Goal: Information Seeking & Learning: Learn about a topic

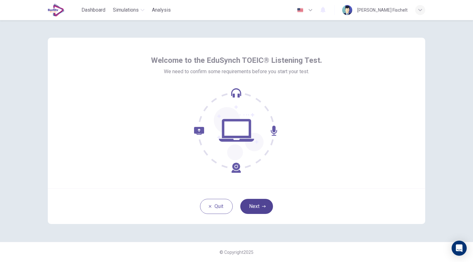
click at [263, 200] on button "Next" at bounding box center [256, 206] width 33 height 15
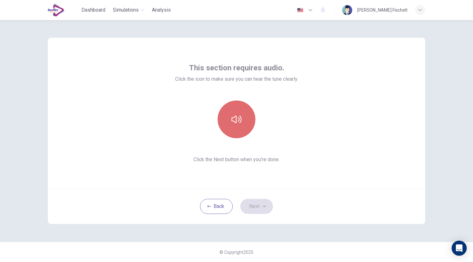
click at [235, 126] on button "button" at bounding box center [237, 120] width 38 height 38
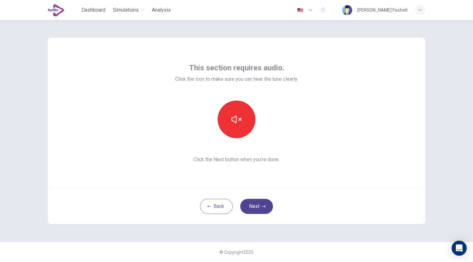
click at [250, 207] on button "Next" at bounding box center [256, 206] width 33 height 15
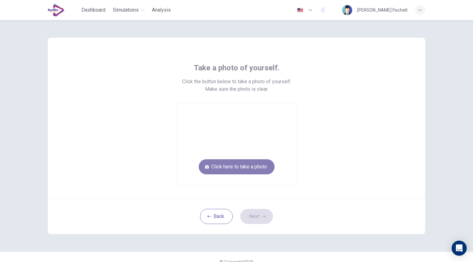
click at [231, 169] on button "Click here to take a photo" at bounding box center [237, 166] width 76 height 15
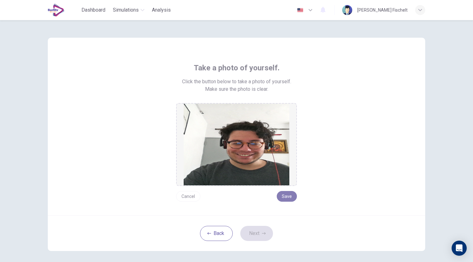
click at [284, 196] on button "Save" at bounding box center [287, 196] width 20 height 11
click at [255, 233] on button "Next" at bounding box center [256, 233] width 33 height 15
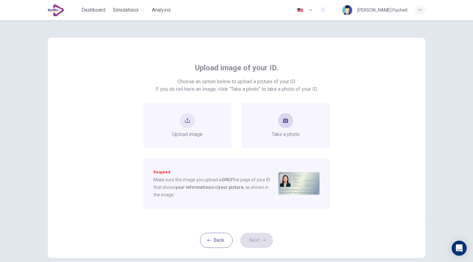
click at [283, 134] on span "Take a photo" at bounding box center [286, 135] width 28 height 8
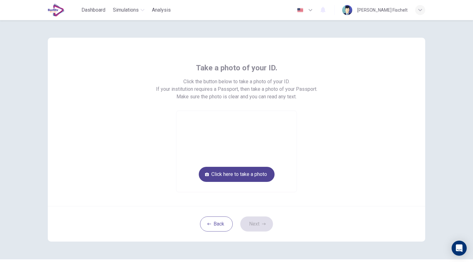
click at [258, 179] on button "Click here to take a photo" at bounding box center [237, 174] width 76 height 15
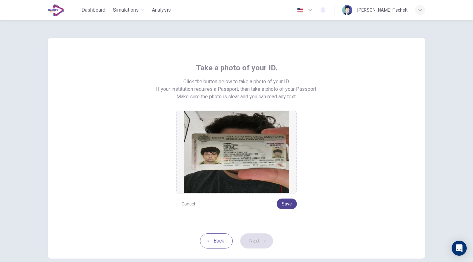
click at [283, 207] on button "Save" at bounding box center [287, 204] width 20 height 11
click at [288, 205] on button "Save" at bounding box center [287, 204] width 20 height 11
click at [284, 205] on button "Save" at bounding box center [287, 204] width 20 height 11
click at [250, 244] on button "Next" at bounding box center [256, 241] width 33 height 15
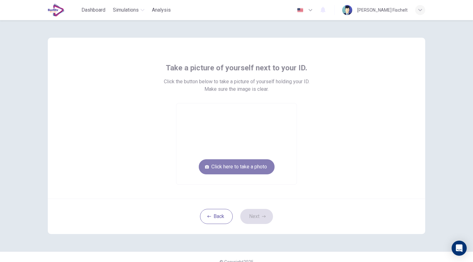
click at [241, 162] on button "Click here to take a photo" at bounding box center [237, 166] width 76 height 15
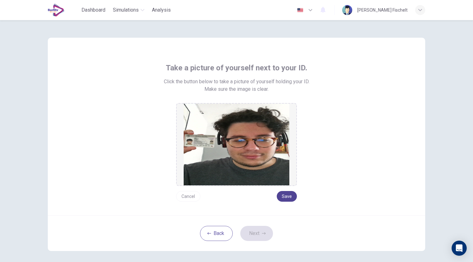
click at [285, 198] on button "Save" at bounding box center [287, 196] width 20 height 11
click at [264, 233] on icon "button" at bounding box center [264, 233] width 4 height 2
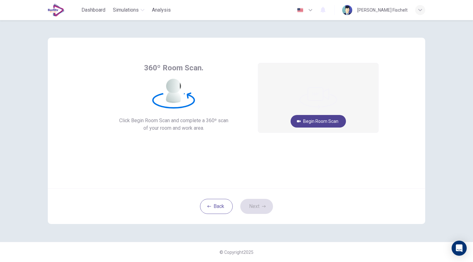
click at [327, 124] on button "Begin Room Scan" at bounding box center [318, 121] width 55 height 13
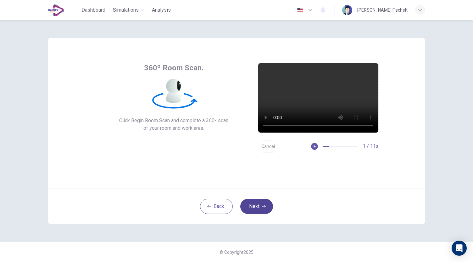
click at [265, 209] on button "Next" at bounding box center [256, 206] width 33 height 15
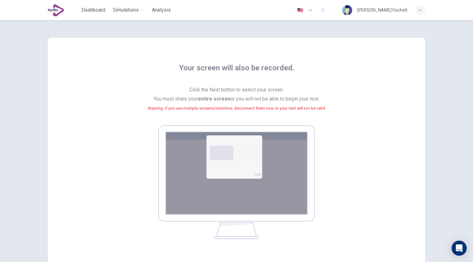
scroll to position [37, 0]
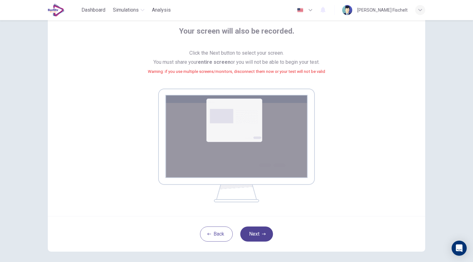
click at [256, 241] on button "Next" at bounding box center [256, 234] width 33 height 15
click at [254, 232] on button "Next" at bounding box center [256, 234] width 33 height 15
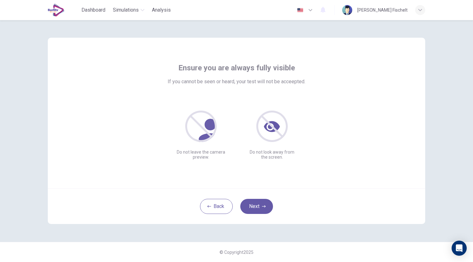
scroll to position [0, 0]
click at [257, 200] on button "Next" at bounding box center [256, 206] width 33 height 15
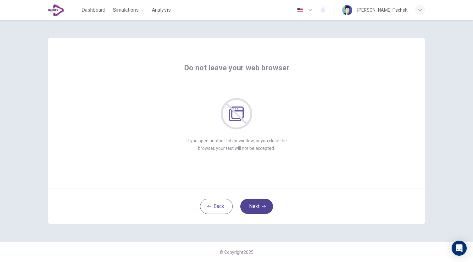
click at [257, 200] on button "Next" at bounding box center [256, 206] width 33 height 15
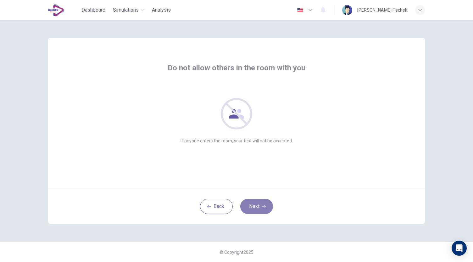
click at [257, 200] on button "Next" at bounding box center [256, 206] width 33 height 15
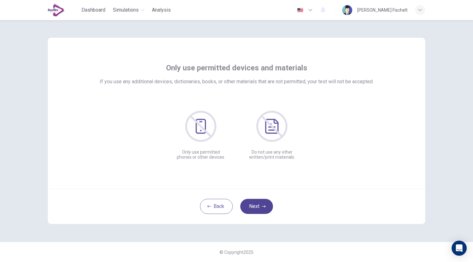
click at [255, 204] on button "Next" at bounding box center [256, 206] width 33 height 15
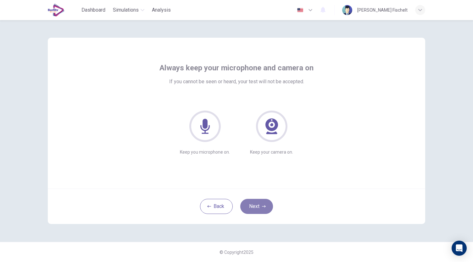
click at [255, 204] on button "Next" at bounding box center [256, 206] width 33 height 15
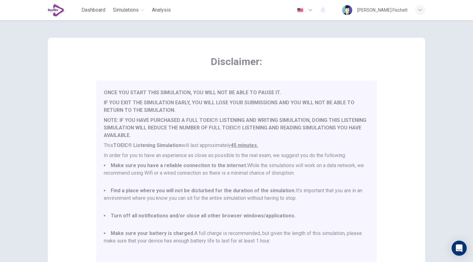
scroll to position [87, 0]
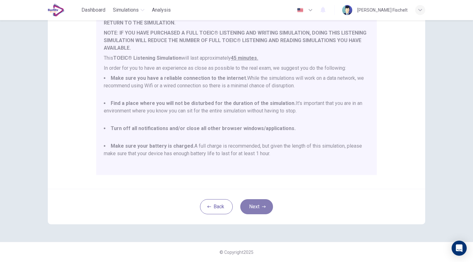
click at [259, 208] on button "Next" at bounding box center [256, 206] width 33 height 15
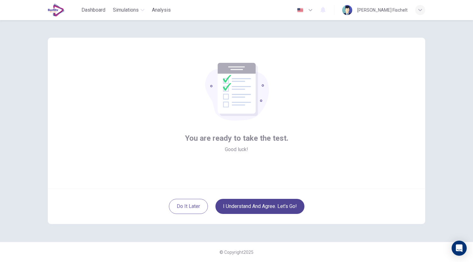
click at [251, 208] on button "I understand and agree. Let’s go!" at bounding box center [259, 206] width 89 height 15
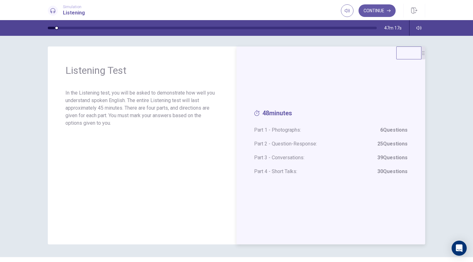
scroll to position [1, 0]
click at [369, 5] on button "Continue" at bounding box center [377, 10] width 37 height 13
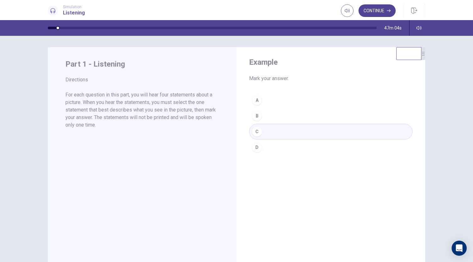
click at [368, 9] on button "Continue" at bounding box center [377, 10] width 37 height 13
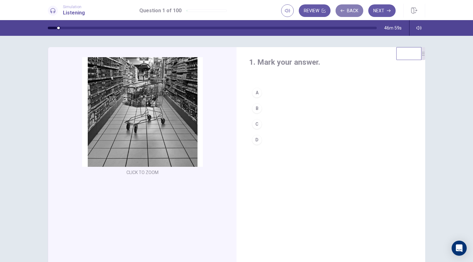
click at [352, 12] on button "Back" at bounding box center [350, 10] width 28 height 13
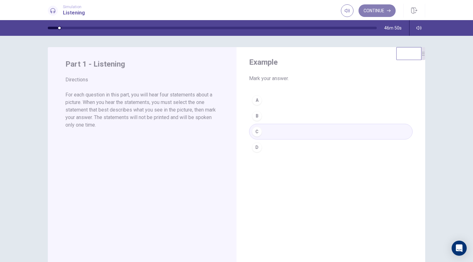
click at [371, 5] on button "Continue" at bounding box center [377, 10] width 37 height 13
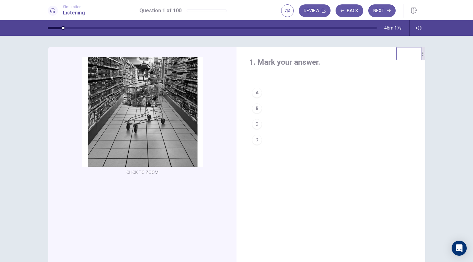
click at [254, 107] on div "B" at bounding box center [257, 108] width 10 height 10
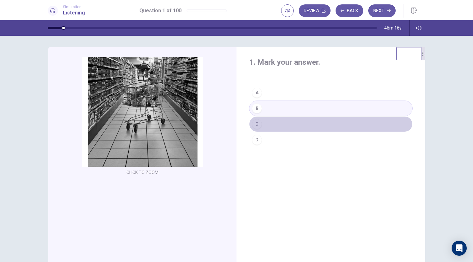
click at [256, 121] on div "C" at bounding box center [257, 124] width 10 height 10
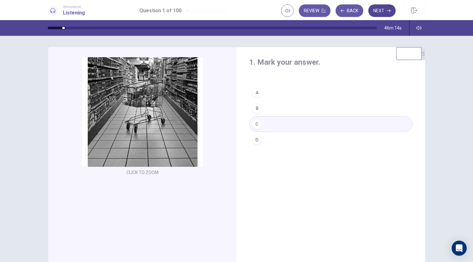
click at [382, 10] on button "Next" at bounding box center [381, 10] width 27 height 13
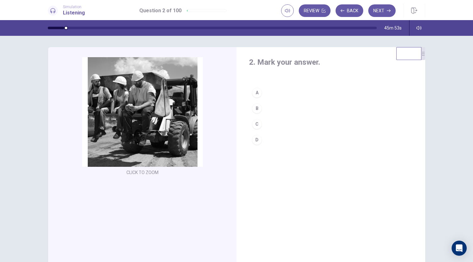
click at [255, 139] on div "D" at bounding box center [257, 140] width 10 height 10
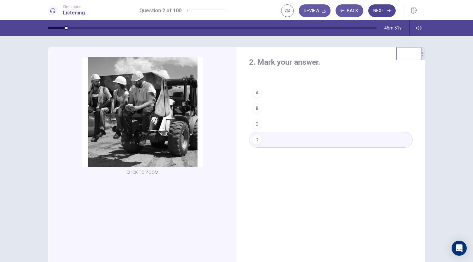
click at [379, 10] on button "Next" at bounding box center [381, 10] width 27 height 13
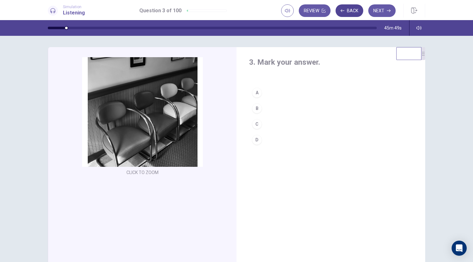
click at [349, 8] on button "Back" at bounding box center [350, 10] width 28 height 13
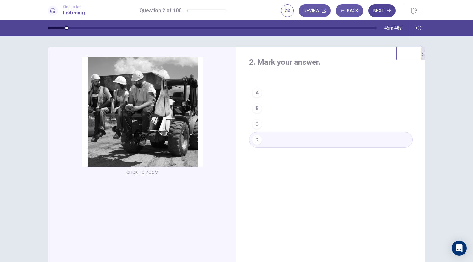
click at [373, 5] on button "Next" at bounding box center [381, 10] width 27 height 13
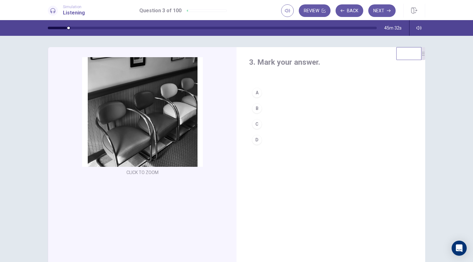
click at [254, 123] on div "C" at bounding box center [257, 124] width 10 height 10
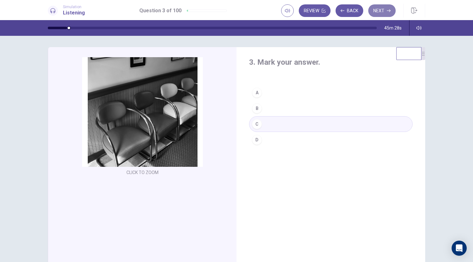
click at [379, 8] on button "Next" at bounding box center [381, 10] width 27 height 13
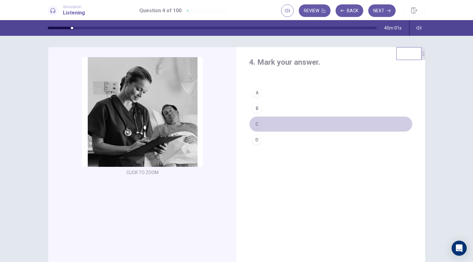
click at [255, 125] on div "C" at bounding box center [257, 124] width 10 height 10
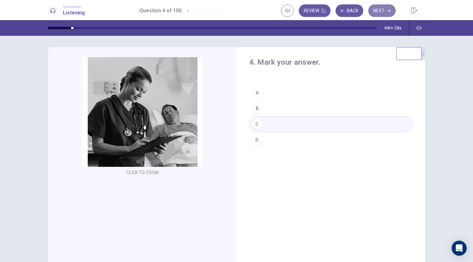
click at [389, 9] on icon "button" at bounding box center [389, 10] width 4 height 3
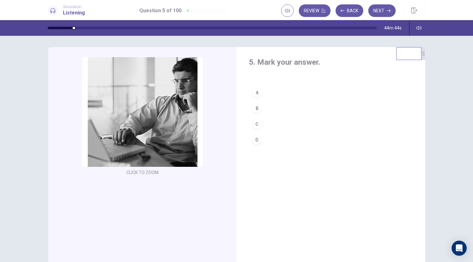
click at [252, 108] on div "B" at bounding box center [257, 108] width 10 height 10
click at [389, 6] on button "Next" at bounding box center [381, 10] width 27 height 13
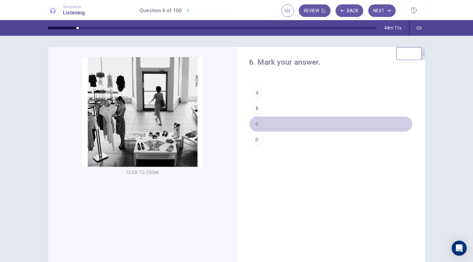
click at [252, 123] on div "C" at bounding box center [257, 124] width 10 height 10
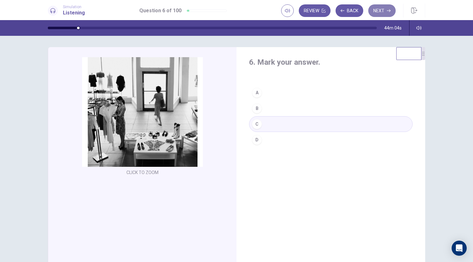
click at [379, 5] on button "Next" at bounding box center [381, 10] width 27 height 13
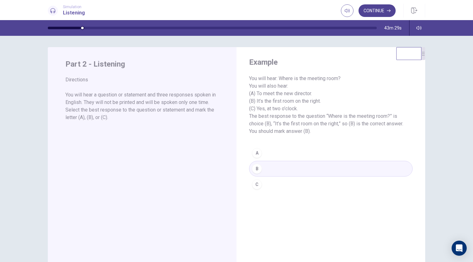
click at [374, 9] on button "Continue" at bounding box center [377, 10] width 37 height 13
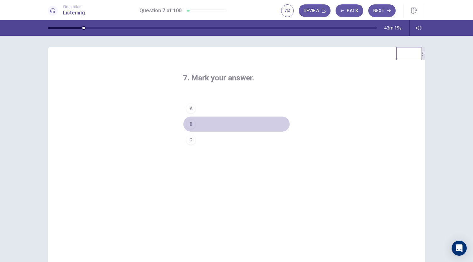
click at [191, 127] on div "B" at bounding box center [191, 124] width 10 height 10
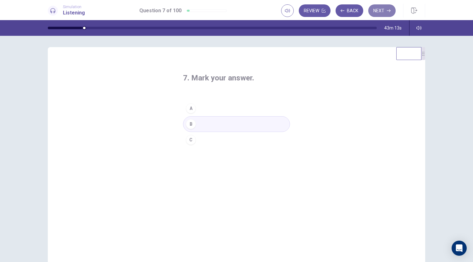
click at [380, 7] on button "Next" at bounding box center [381, 10] width 27 height 13
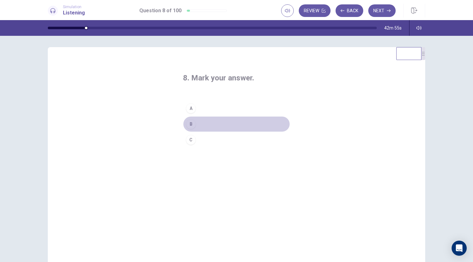
click at [192, 123] on div "B" at bounding box center [191, 124] width 10 height 10
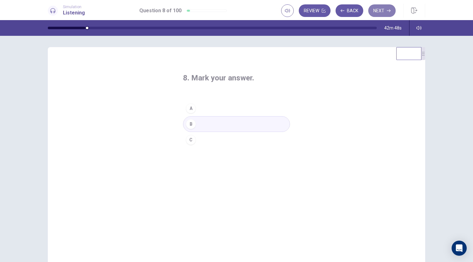
click at [377, 10] on button "Next" at bounding box center [381, 10] width 27 height 13
click at [188, 111] on div "A" at bounding box center [191, 108] width 10 height 10
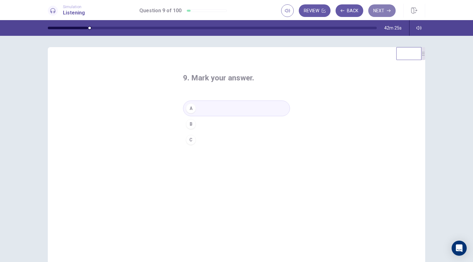
click at [377, 14] on button "Next" at bounding box center [381, 10] width 27 height 13
click at [188, 141] on div "C" at bounding box center [191, 140] width 10 height 10
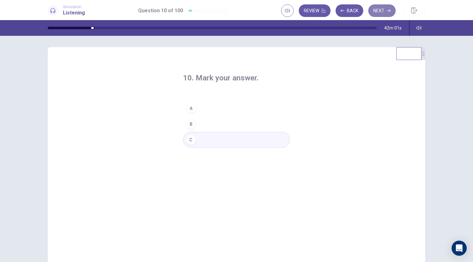
click at [384, 8] on button "Next" at bounding box center [381, 10] width 27 height 13
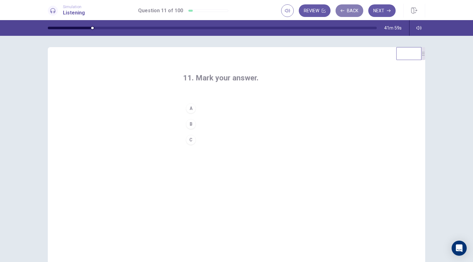
click at [348, 10] on button "Back" at bounding box center [350, 10] width 28 height 13
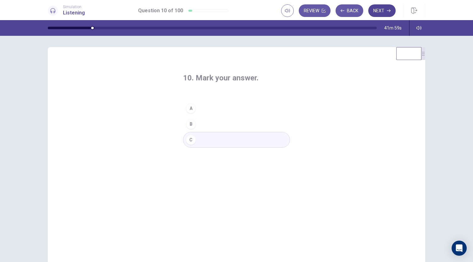
click at [376, 12] on button "Next" at bounding box center [381, 10] width 27 height 13
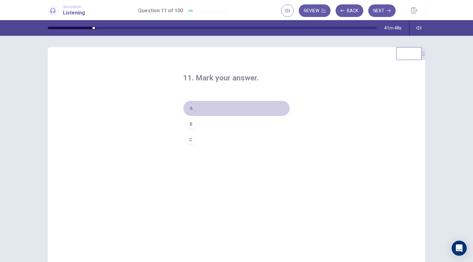
click at [188, 107] on div "A" at bounding box center [191, 108] width 10 height 10
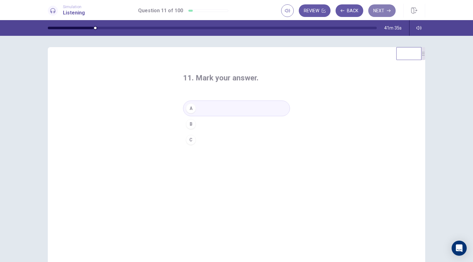
click at [380, 14] on button "Next" at bounding box center [381, 10] width 27 height 13
click at [190, 140] on div "C" at bounding box center [191, 140] width 10 height 10
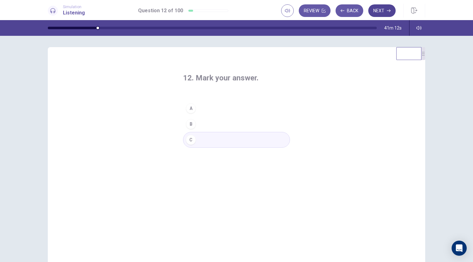
click at [382, 10] on button "Next" at bounding box center [381, 10] width 27 height 13
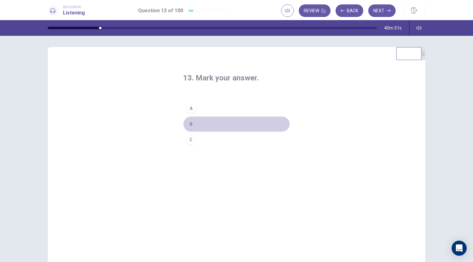
click at [191, 121] on div "B" at bounding box center [191, 124] width 10 height 10
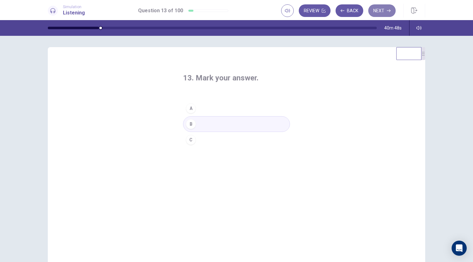
click at [384, 10] on button "Next" at bounding box center [381, 10] width 27 height 13
click at [186, 107] on div "A" at bounding box center [191, 108] width 10 height 10
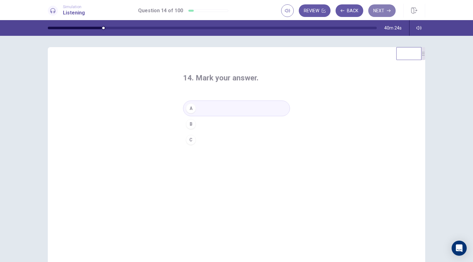
click at [386, 11] on button "Next" at bounding box center [381, 10] width 27 height 13
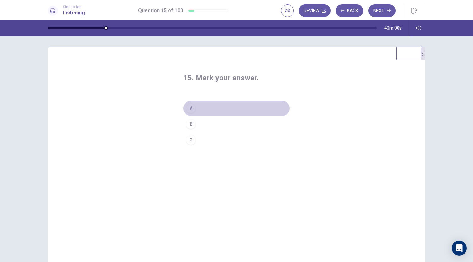
click at [186, 112] on div "A" at bounding box center [191, 108] width 10 height 10
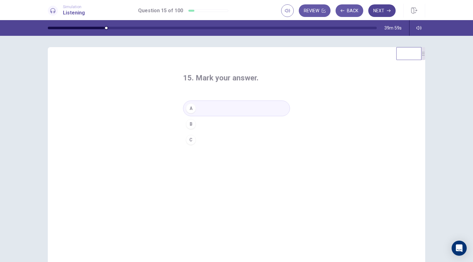
click at [381, 11] on button "Next" at bounding box center [381, 10] width 27 height 13
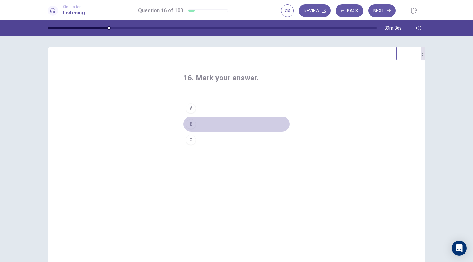
click at [191, 125] on div "B" at bounding box center [191, 124] width 10 height 10
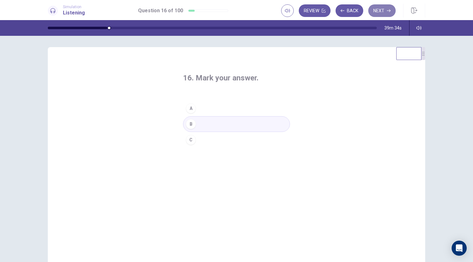
click at [383, 14] on button "Next" at bounding box center [381, 10] width 27 height 13
click at [193, 140] on div "C" at bounding box center [191, 140] width 10 height 10
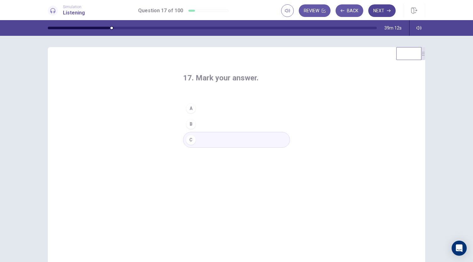
click at [384, 14] on button "Next" at bounding box center [381, 10] width 27 height 13
click at [193, 146] on button "C" at bounding box center [236, 140] width 107 height 16
click at [388, 10] on icon "button" at bounding box center [389, 11] width 4 height 4
click at [186, 107] on div "A" at bounding box center [191, 108] width 10 height 10
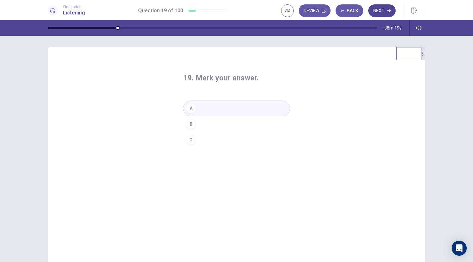
click at [380, 14] on button "Next" at bounding box center [381, 10] width 27 height 13
click at [190, 140] on div "C" at bounding box center [191, 140] width 10 height 10
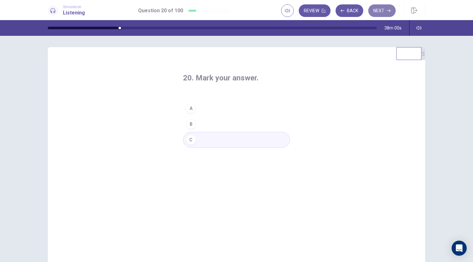
click at [377, 14] on button "Next" at bounding box center [381, 10] width 27 height 13
click at [189, 110] on div "A" at bounding box center [191, 108] width 10 height 10
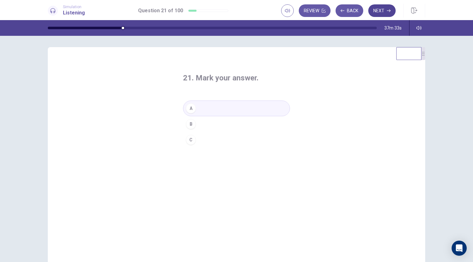
click at [373, 8] on button "Next" at bounding box center [381, 10] width 27 height 13
click at [189, 126] on div "B" at bounding box center [191, 124] width 10 height 10
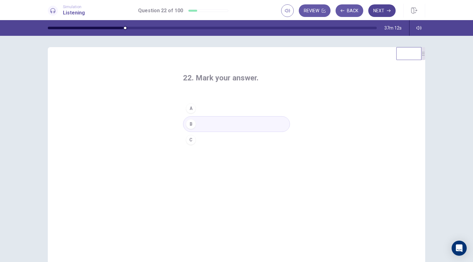
click at [379, 12] on button "Next" at bounding box center [381, 10] width 27 height 13
click at [192, 109] on div "A" at bounding box center [191, 108] width 10 height 10
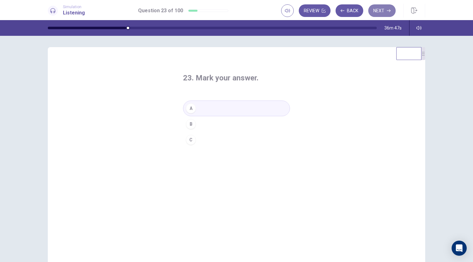
click at [383, 6] on button "Next" at bounding box center [381, 10] width 27 height 13
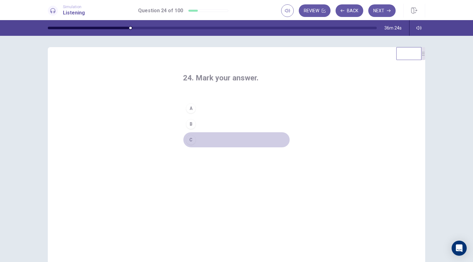
click at [195, 140] on button "C" at bounding box center [236, 140] width 107 height 16
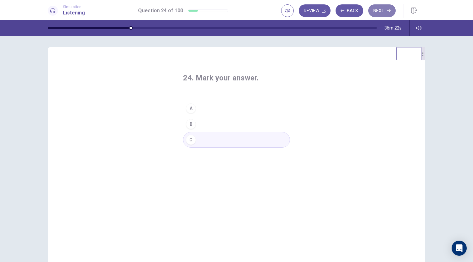
click at [385, 11] on button "Next" at bounding box center [381, 10] width 27 height 13
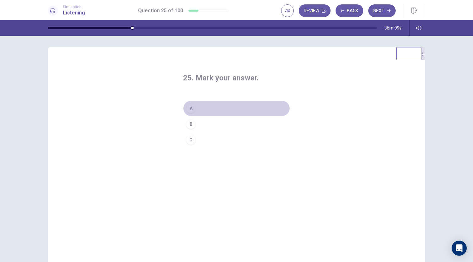
click at [200, 102] on button "A" at bounding box center [236, 109] width 107 height 16
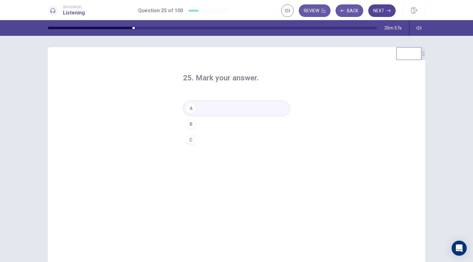
click at [381, 8] on button "Next" at bounding box center [381, 10] width 27 height 13
click at [187, 121] on div "B" at bounding box center [191, 124] width 10 height 10
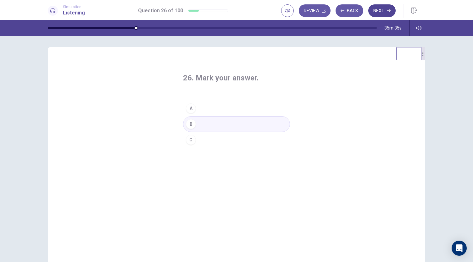
click at [378, 12] on button "Next" at bounding box center [381, 10] width 27 height 13
click at [191, 128] on div "B" at bounding box center [191, 124] width 10 height 10
click at [373, 10] on button "Next" at bounding box center [381, 10] width 27 height 13
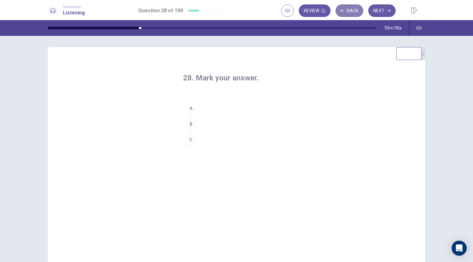
click at [349, 15] on button "Back" at bounding box center [350, 10] width 28 height 13
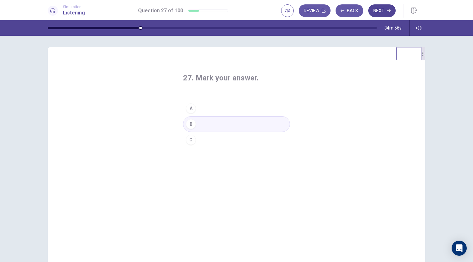
click at [386, 13] on button "Next" at bounding box center [381, 10] width 27 height 13
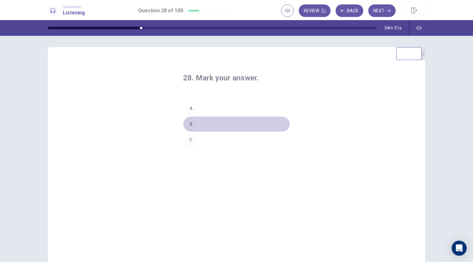
click at [194, 121] on div "B" at bounding box center [191, 124] width 10 height 10
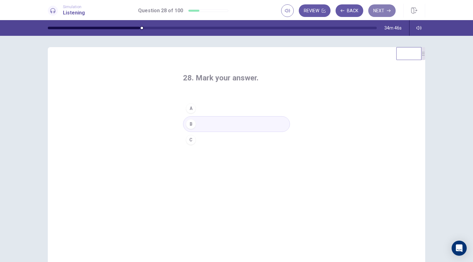
click at [382, 14] on button "Next" at bounding box center [381, 10] width 27 height 13
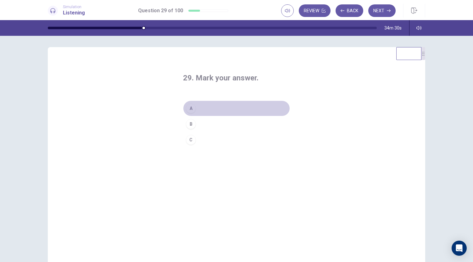
click at [190, 109] on div "A" at bounding box center [191, 108] width 10 height 10
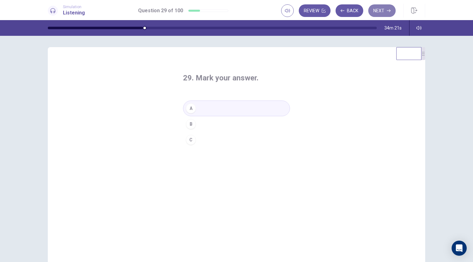
click at [388, 15] on button "Next" at bounding box center [381, 10] width 27 height 13
click at [190, 125] on div "B" at bounding box center [191, 124] width 10 height 10
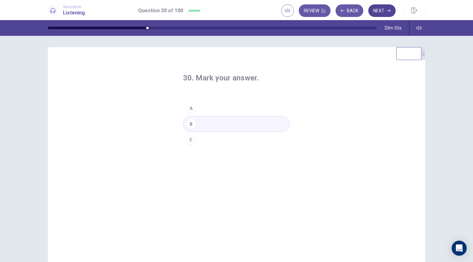
click at [379, 14] on button "Next" at bounding box center [381, 10] width 27 height 13
click at [189, 110] on div "A" at bounding box center [191, 108] width 10 height 10
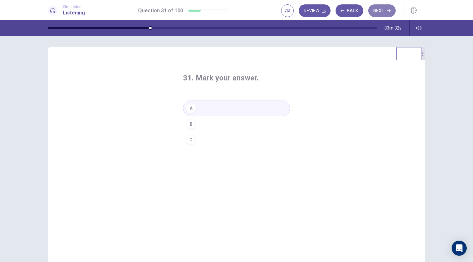
click at [380, 14] on button "Next" at bounding box center [381, 10] width 27 height 13
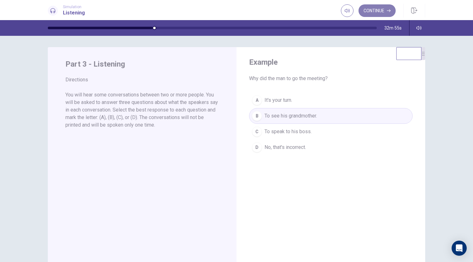
click at [376, 7] on button "Continue" at bounding box center [377, 10] width 37 height 13
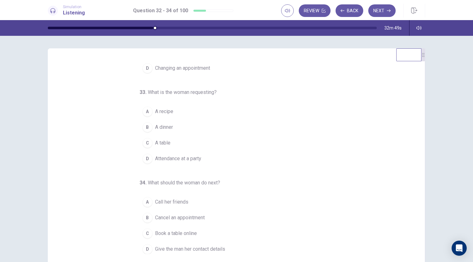
scroll to position [0, 0]
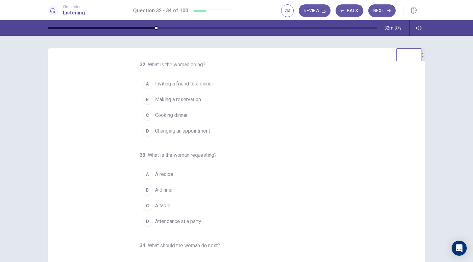
click at [144, 98] on div "B" at bounding box center [147, 100] width 10 height 10
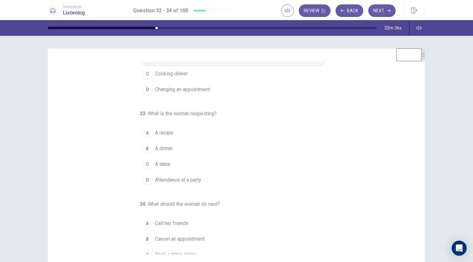
scroll to position [63, 0]
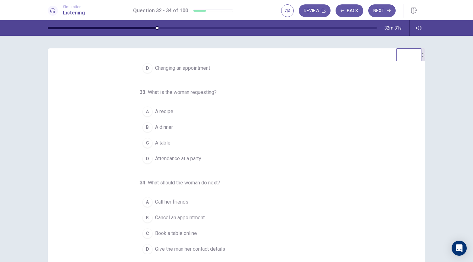
click at [147, 144] on div "C" at bounding box center [147, 143] width 10 height 10
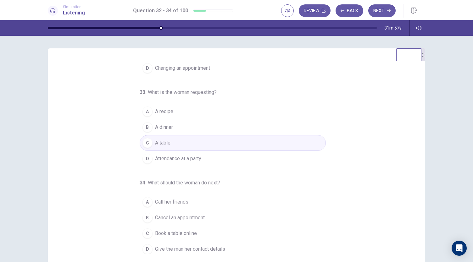
scroll to position [37, 0]
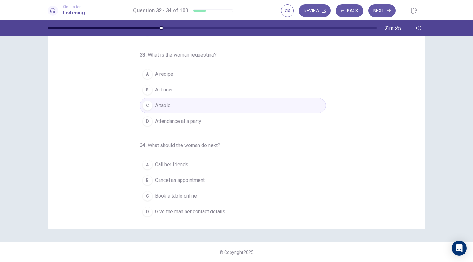
click at [143, 210] on div "D" at bounding box center [147, 212] width 10 height 10
click at [383, 16] on button "Next" at bounding box center [381, 10] width 27 height 13
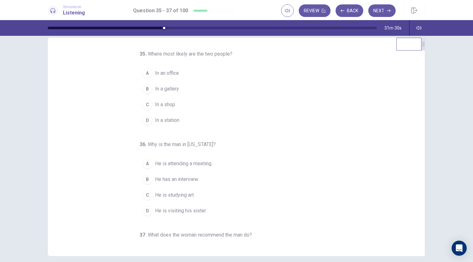
scroll to position [0, 0]
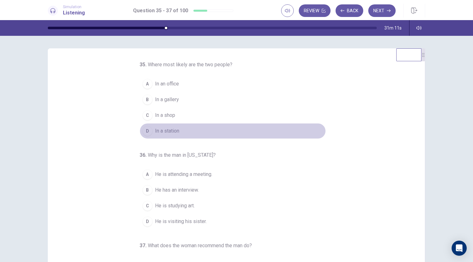
click at [142, 129] on div "D" at bounding box center [147, 131] width 10 height 10
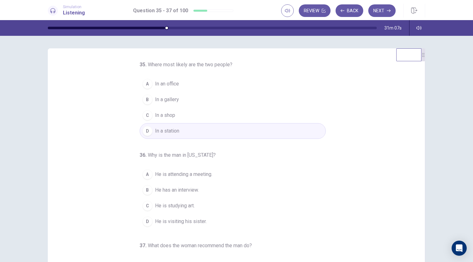
click at [142, 98] on div "B" at bounding box center [147, 100] width 10 height 10
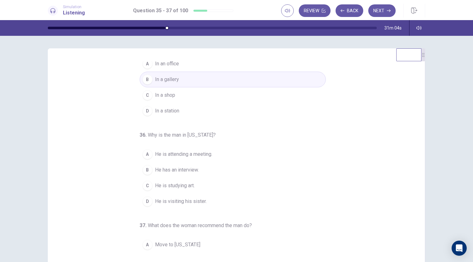
scroll to position [22, 0]
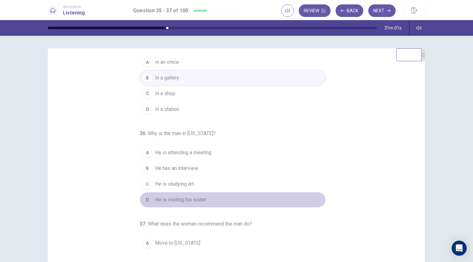
click at [144, 197] on div "D" at bounding box center [147, 200] width 10 height 10
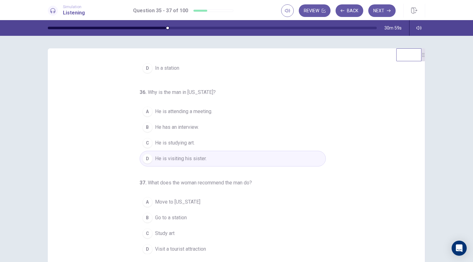
scroll to position [37, 0]
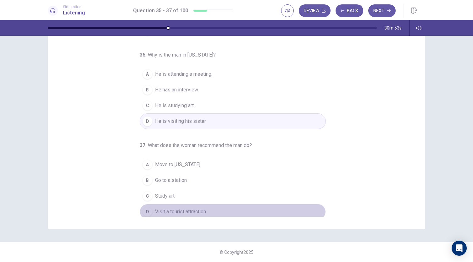
click at [146, 210] on div "D" at bounding box center [147, 212] width 10 height 10
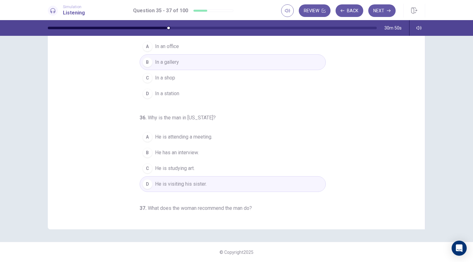
scroll to position [0, 0]
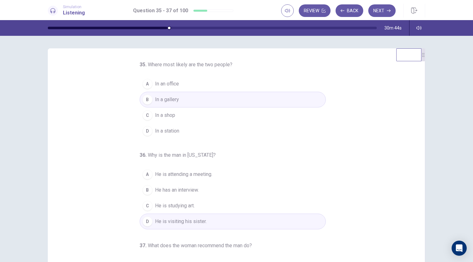
click at [145, 133] on div "D" at bounding box center [147, 131] width 10 height 10
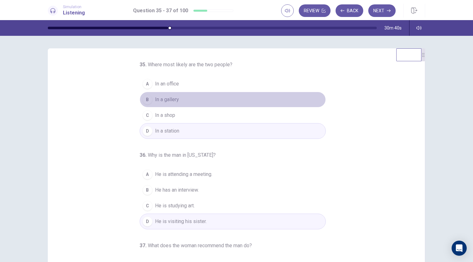
click at [142, 100] on div "B" at bounding box center [147, 100] width 10 height 10
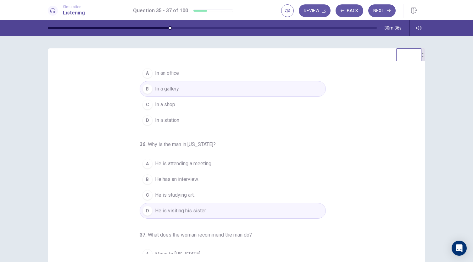
scroll to position [10, 0]
click at [143, 116] on div "D" at bounding box center [147, 121] width 10 height 10
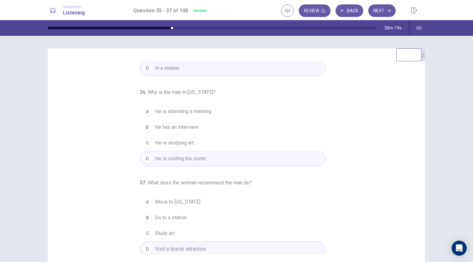
scroll to position [37, 0]
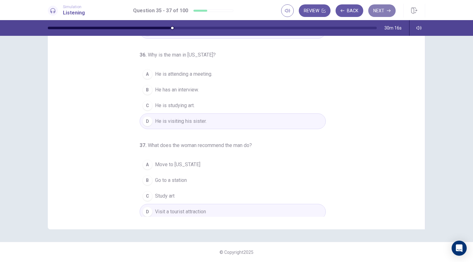
click at [385, 11] on button "Next" at bounding box center [381, 10] width 27 height 13
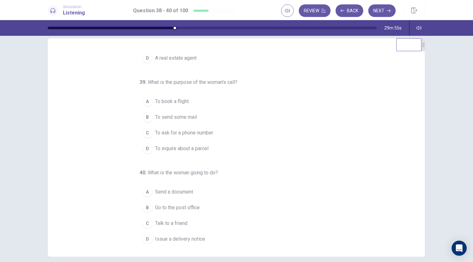
scroll to position [0, 0]
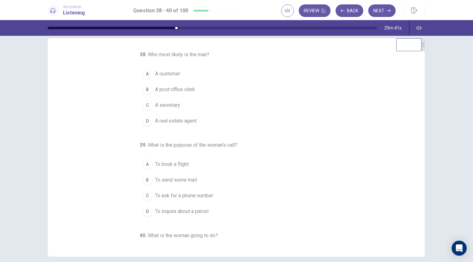
click at [146, 90] on div "B" at bounding box center [147, 90] width 10 height 10
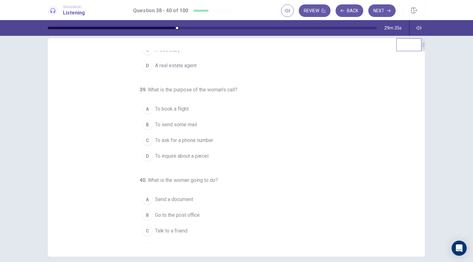
scroll to position [57, 0]
click at [136, 153] on div "38 . Who most likely is the man? A A customer B A post office clerk C A secreta…" at bounding box center [239, 147] width 362 height 193
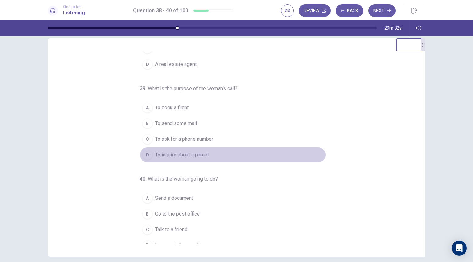
click at [142, 153] on div "D" at bounding box center [147, 155] width 10 height 10
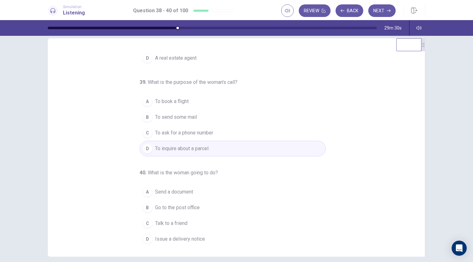
scroll to position [37, 0]
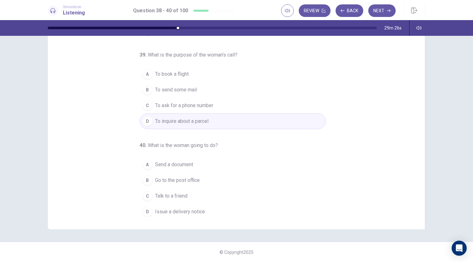
click at [147, 192] on div "C" at bounding box center [147, 196] width 10 height 10
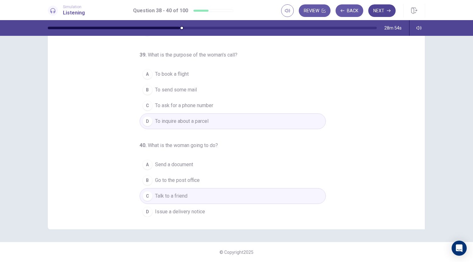
click at [384, 8] on button "Next" at bounding box center [381, 10] width 27 height 13
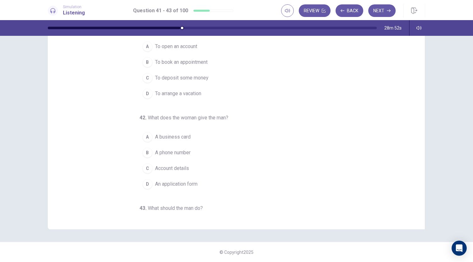
scroll to position [0, 0]
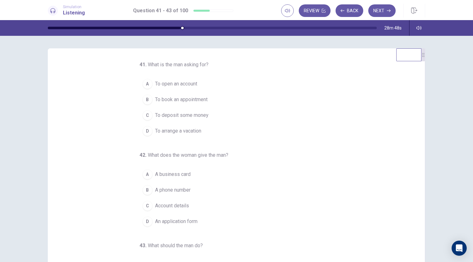
drag, startPoint x: 422, startPoint y: 56, endPoint x: 425, endPoint y: 56, distance: 3.2
drag, startPoint x: 422, startPoint y: 58, endPoint x: 424, endPoint y: 52, distance: 6.5
click at [424, 52] on div at bounding box center [424, 52] width 4 height 13
click at [144, 82] on div "A" at bounding box center [147, 84] width 10 height 10
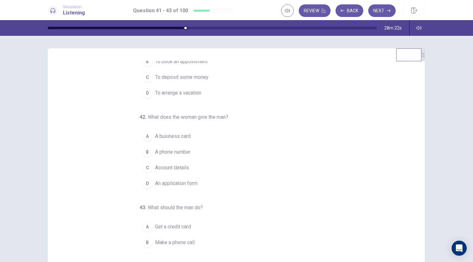
scroll to position [46, 0]
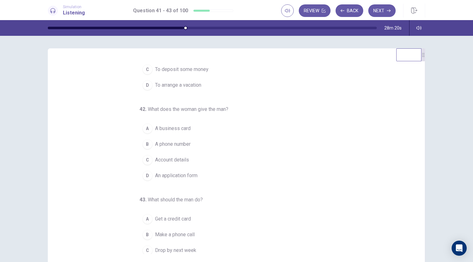
click at [143, 176] on div "D" at bounding box center [147, 176] width 10 height 10
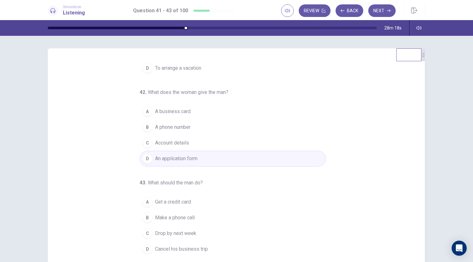
scroll to position [37, 0]
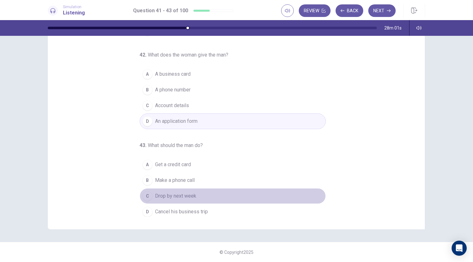
click at [143, 194] on div "C" at bounding box center [147, 196] width 10 height 10
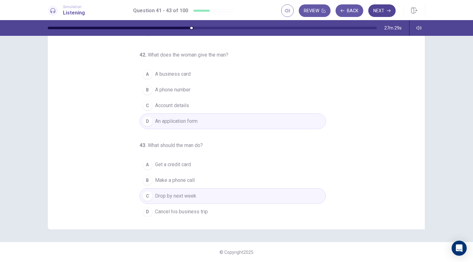
click at [377, 12] on button "Next" at bounding box center [381, 10] width 27 height 13
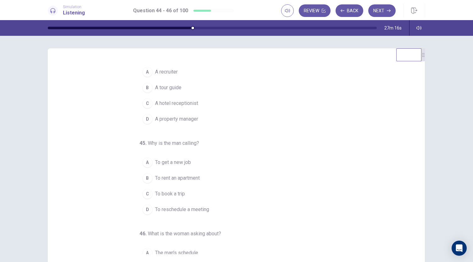
scroll to position [0, 0]
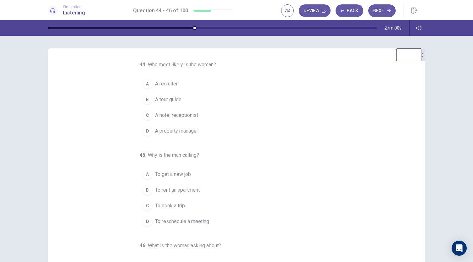
click at [145, 115] on div "C" at bounding box center [147, 115] width 10 height 10
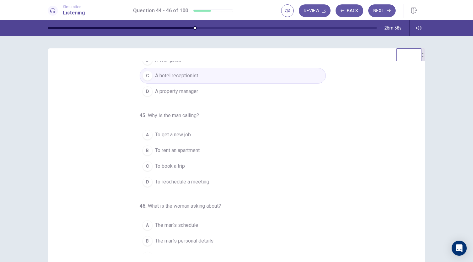
scroll to position [40, 0]
click at [142, 148] on div "B" at bounding box center [147, 150] width 10 height 10
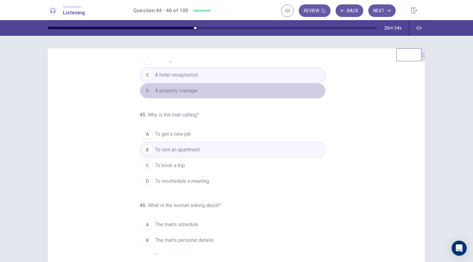
click at [140, 95] on button "D A property manager" at bounding box center [233, 91] width 186 height 16
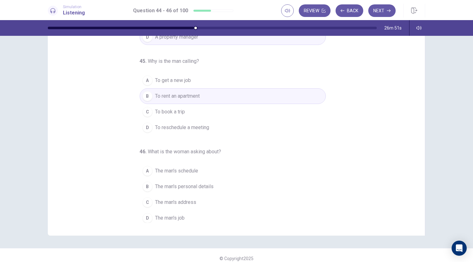
scroll to position [37, 0]
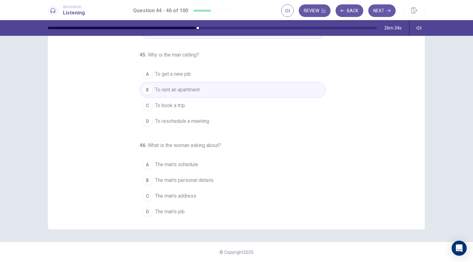
click at [142, 161] on div "A" at bounding box center [147, 165] width 10 height 10
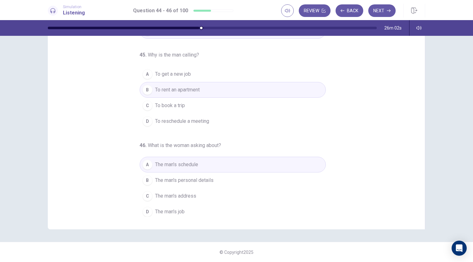
scroll to position [46, 0]
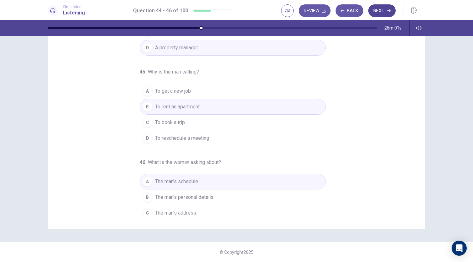
click at [375, 11] on button "Next" at bounding box center [381, 10] width 27 height 13
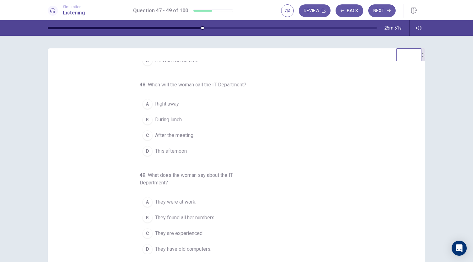
scroll to position [0, 0]
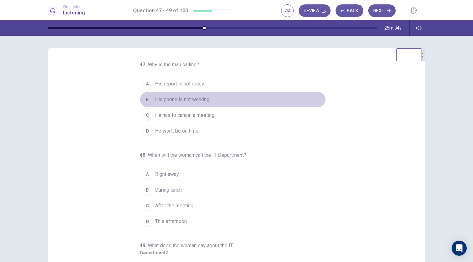
click at [144, 98] on div "B" at bounding box center [147, 100] width 10 height 10
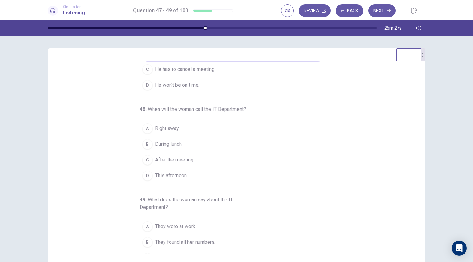
scroll to position [52, 0]
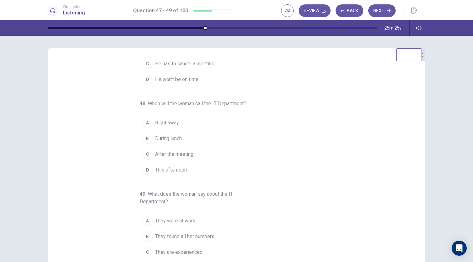
click at [143, 121] on div "A" at bounding box center [147, 123] width 10 height 10
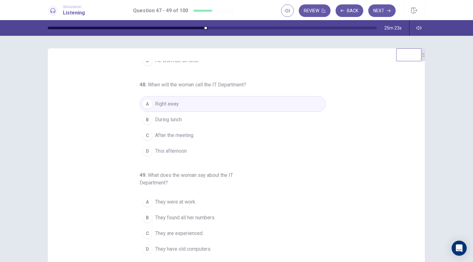
scroll to position [37, 0]
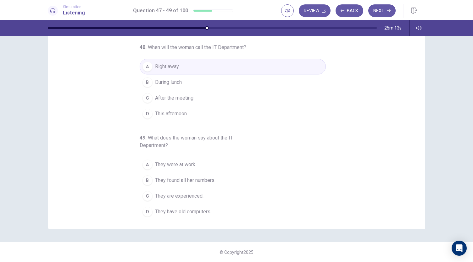
click at [145, 177] on div "B" at bounding box center [147, 181] width 10 height 10
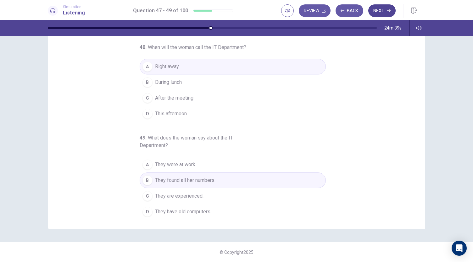
click at [373, 10] on button "Next" at bounding box center [381, 10] width 27 height 13
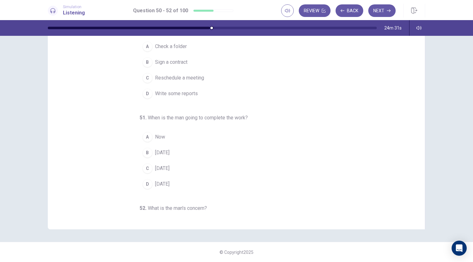
scroll to position [0, 0]
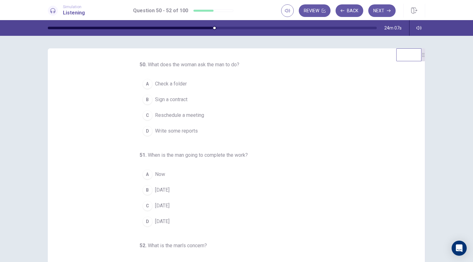
click at [151, 130] on button "D Write some reports" at bounding box center [233, 131] width 186 height 16
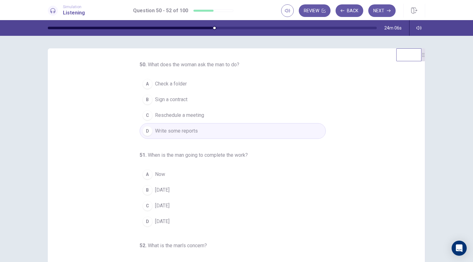
scroll to position [63, 0]
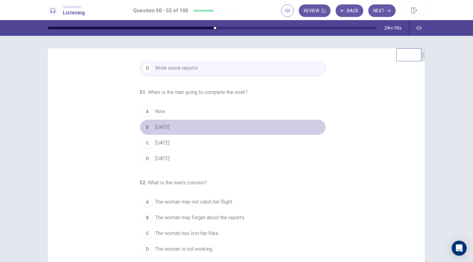
click at [144, 126] on div "B" at bounding box center [147, 127] width 10 height 10
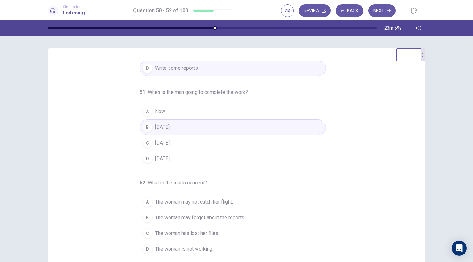
scroll to position [37, 0]
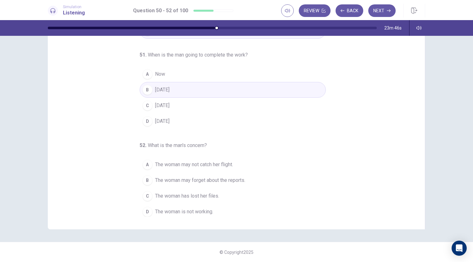
click at [148, 165] on div "A" at bounding box center [147, 165] width 10 height 10
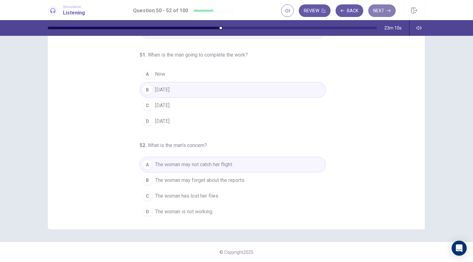
click at [377, 10] on button "Next" at bounding box center [381, 10] width 27 height 13
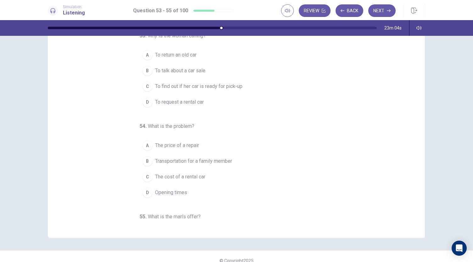
scroll to position [0, 0]
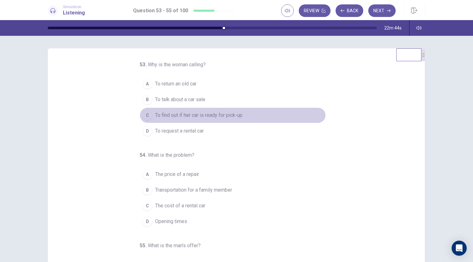
click at [142, 113] on div "C" at bounding box center [147, 115] width 10 height 10
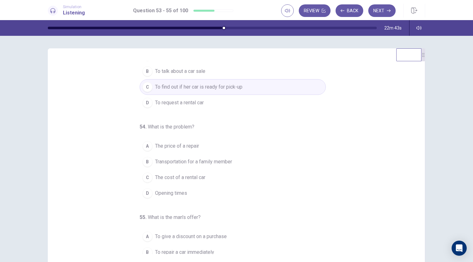
scroll to position [32, 0]
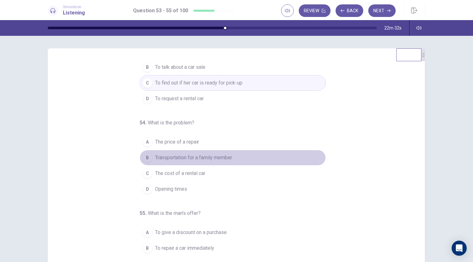
click at [145, 157] on div "B" at bounding box center [147, 158] width 10 height 10
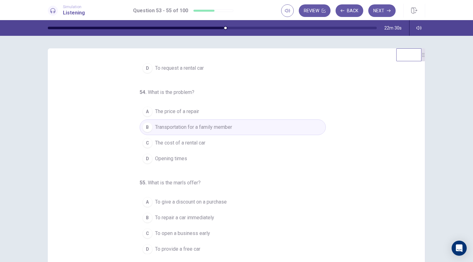
scroll to position [37, 0]
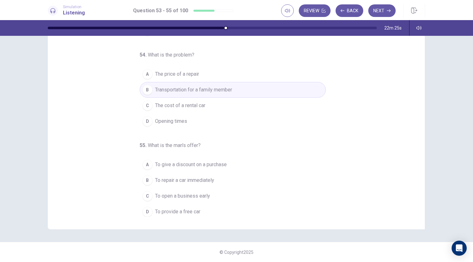
click at [143, 215] on button "D To provide a free car" at bounding box center [233, 212] width 186 height 16
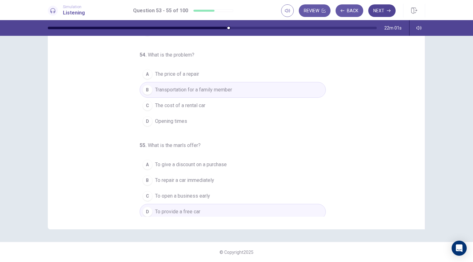
click at [389, 15] on button "Next" at bounding box center [381, 10] width 27 height 13
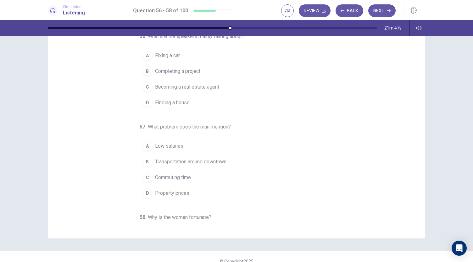
scroll to position [0, 0]
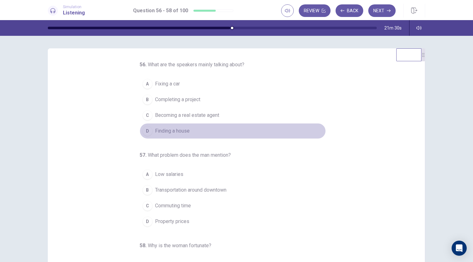
click at [144, 133] on div "D" at bounding box center [147, 131] width 10 height 10
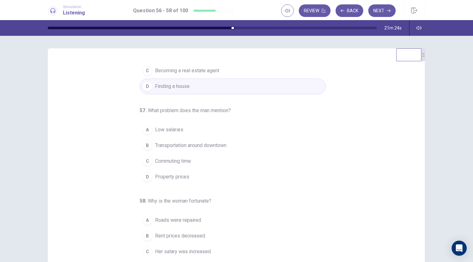
scroll to position [45, 0]
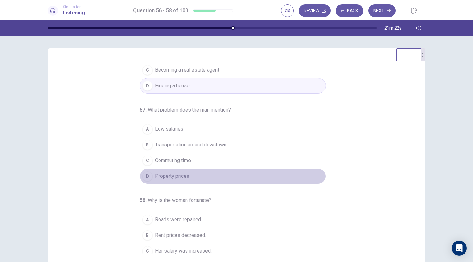
click at [142, 175] on div "D" at bounding box center [147, 176] width 10 height 10
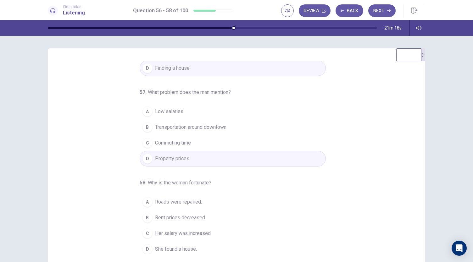
scroll to position [37, 0]
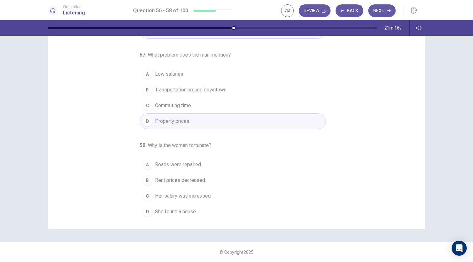
click at [144, 194] on div "C" at bounding box center [147, 196] width 10 height 10
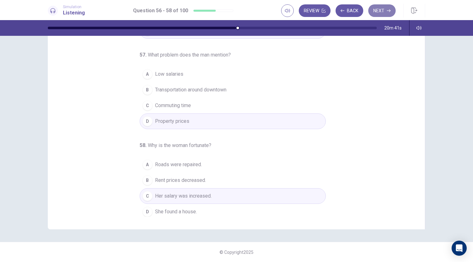
click at [378, 14] on button "Next" at bounding box center [381, 10] width 27 height 13
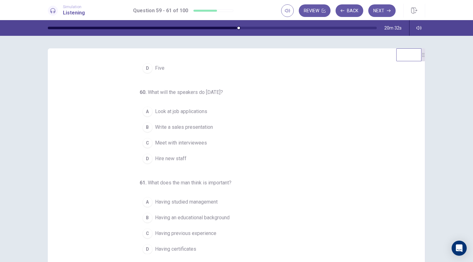
scroll to position [0, 0]
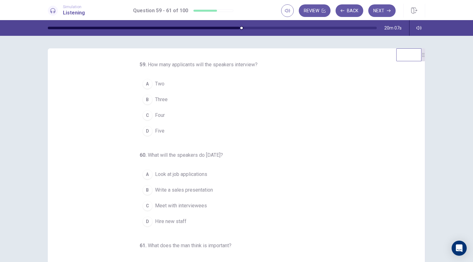
click at [148, 133] on div "D" at bounding box center [147, 131] width 10 height 10
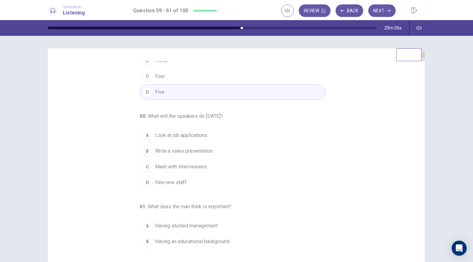
scroll to position [41, 0]
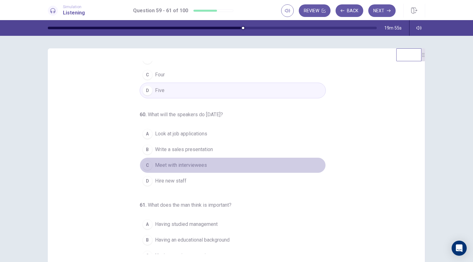
click at [143, 164] on div "C" at bounding box center [147, 165] width 10 height 10
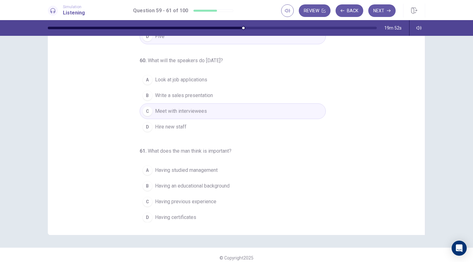
scroll to position [37, 0]
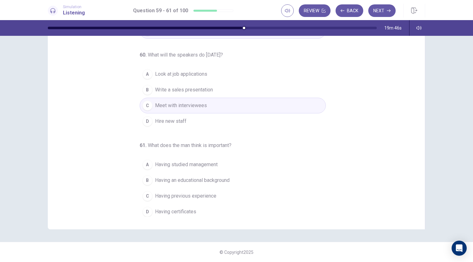
click at [149, 196] on button "C Having previous experience" at bounding box center [233, 196] width 186 height 16
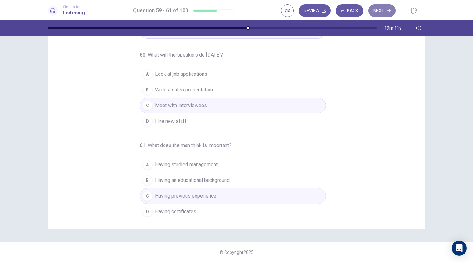
click at [391, 9] on icon "button" at bounding box center [389, 11] width 4 height 4
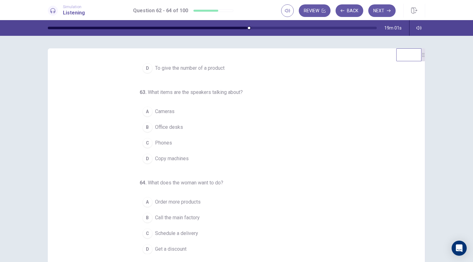
scroll to position [0, 0]
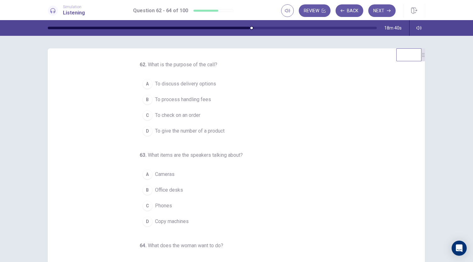
click at [144, 115] on div "C" at bounding box center [147, 115] width 10 height 10
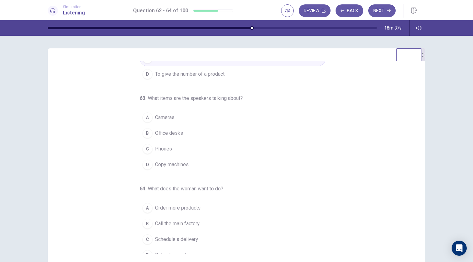
scroll to position [59, 0]
click at [143, 163] on div "D" at bounding box center [147, 163] width 10 height 10
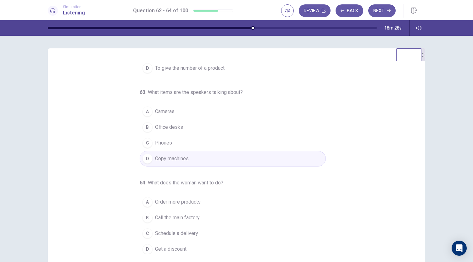
scroll to position [37, 0]
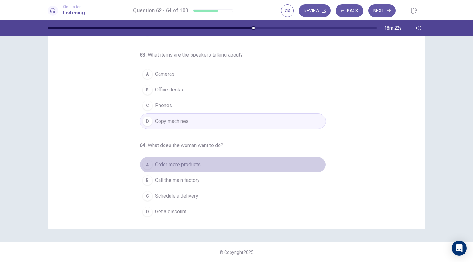
click at [144, 166] on div "A" at bounding box center [147, 165] width 10 height 10
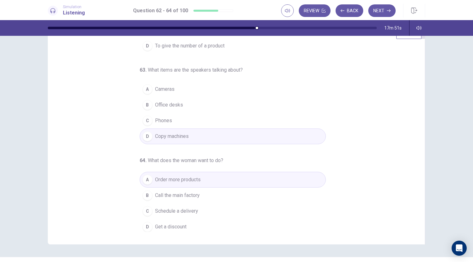
scroll to position [23, 0]
click at [377, 5] on button "Next" at bounding box center [381, 10] width 27 height 13
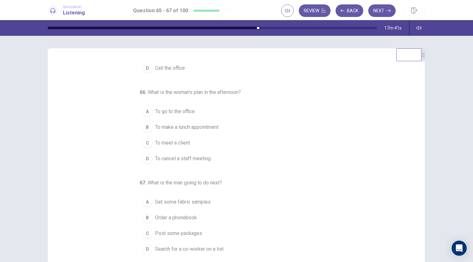
scroll to position [0, 0]
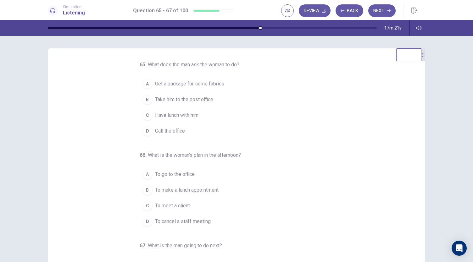
click at [146, 98] on div "B" at bounding box center [147, 100] width 10 height 10
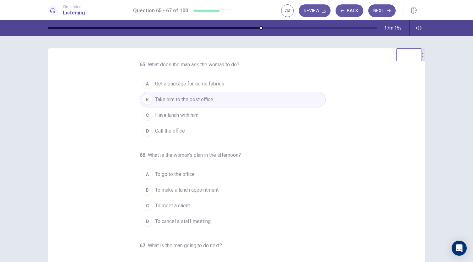
scroll to position [39, 0]
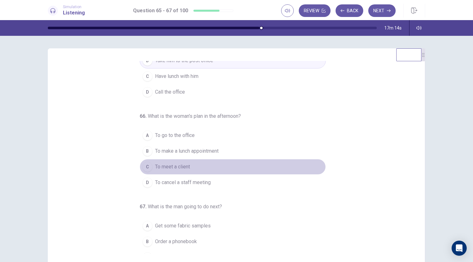
click at [144, 163] on div "C" at bounding box center [147, 167] width 10 height 10
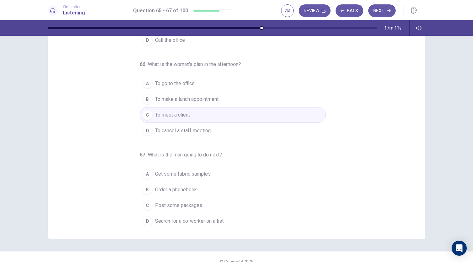
scroll to position [28, 0]
click at [146, 219] on div "D" at bounding box center [147, 221] width 10 height 10
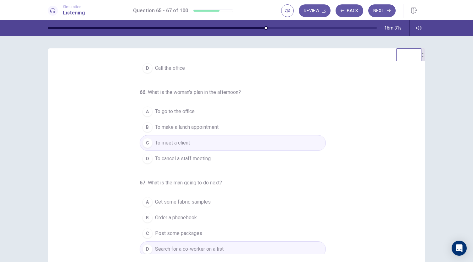
scroll to position [37, 0]
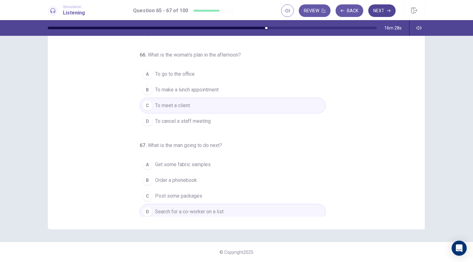
click at [382, 13] on button "Next" at bounding box center [381, 10] width 27 height 13
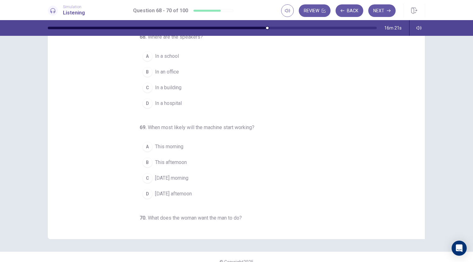
scroll to position [0, 0]
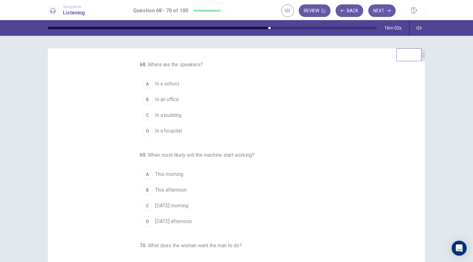
click at [144, 101] on div "B" at bounding box center [147, 100] width 10 height 10
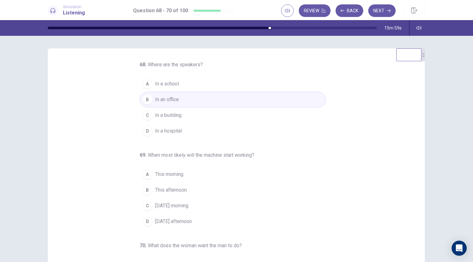
scroll to position [51, 0]
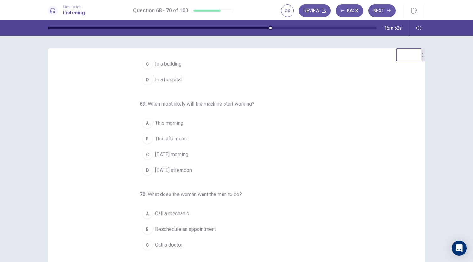
click at [147, 150] on div "C" at bounding box center [147, 155] width 10 height 10
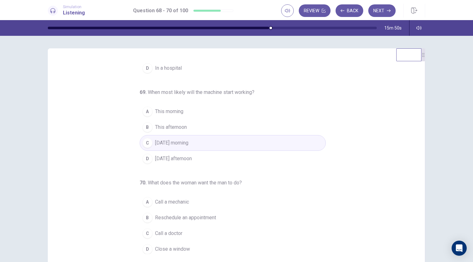
scroll to position [37, 0]
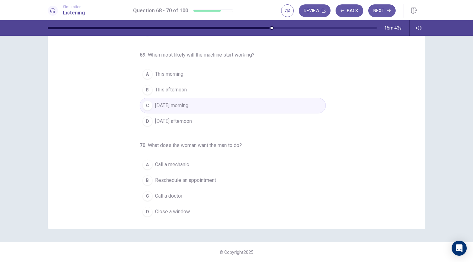
click at [142, 210] on div "D" at bounding box center [147, 212] width 10 height 10
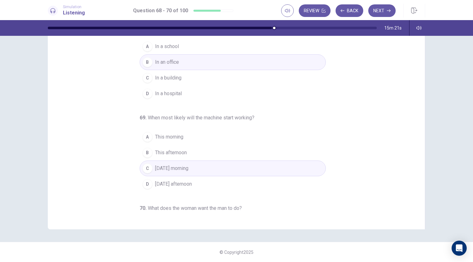
scroll to position [63, 0]
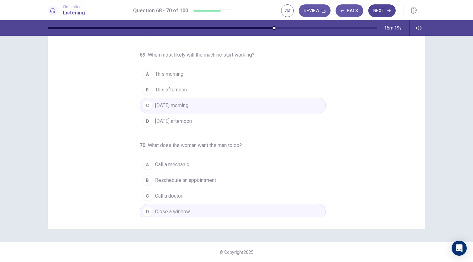
click at [377, 7] on button "Next" at bounding box center [381, 10] width 27 height 13
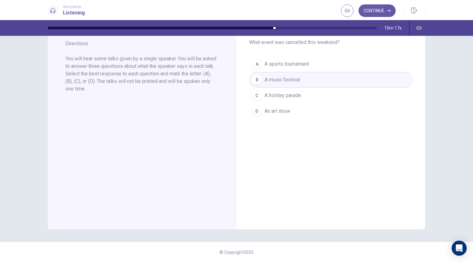
scroll to position [0, 0]
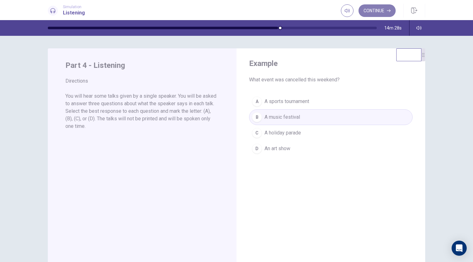
click at [371, 17] on button "Continue" at bounding box center [377, 10] width 37 height 13
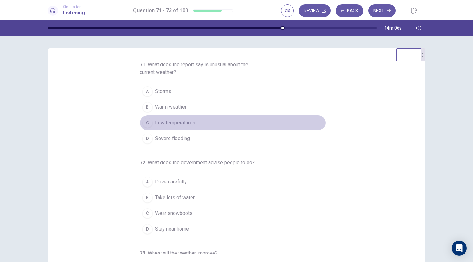
click at [143, 127] on div "C" at bounding box center [147, 123] width 10 height 10
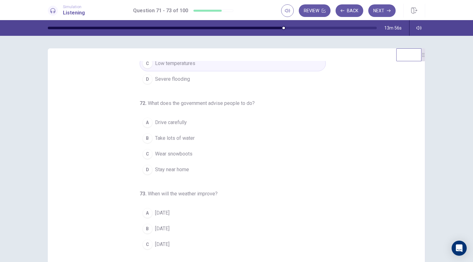
scroll to position [70, 0]
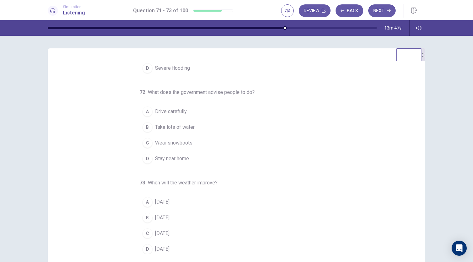
click at [143, 158] on div "D" at bounding box center [147, 159] width 10 height 10
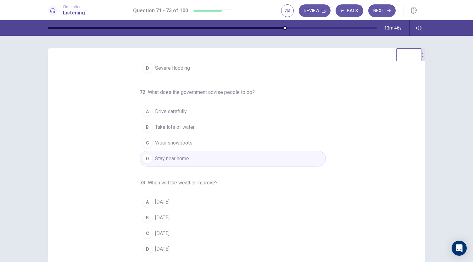
scroll to position [37, 0]
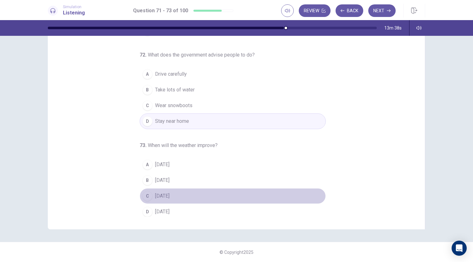
click at [144, 193] on div "C" at bounding box center [147, 196] width 10 height 10
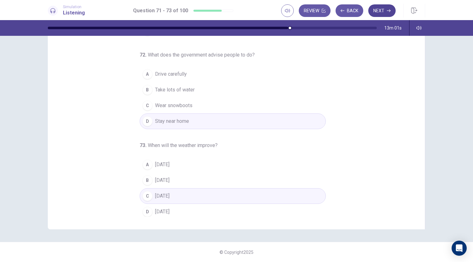
click at [378, 6] on button "Next" at bounding box center [381, 10] width 27 height 13
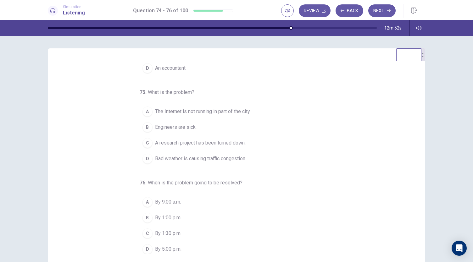
scroll to position [0, 0]
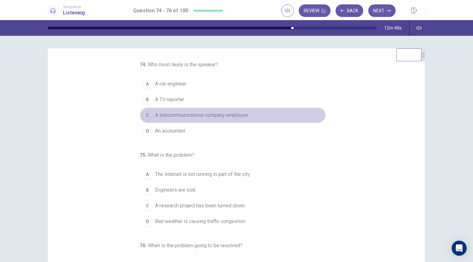
click at [143, 114] on div "C" at bounding box center [147, 115] width 10 height 10
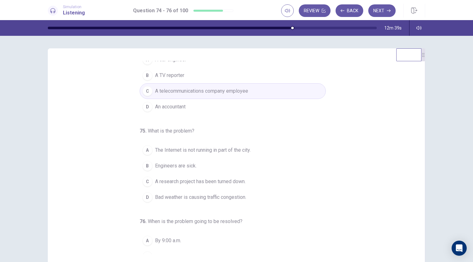
scroll to position [36, 0]
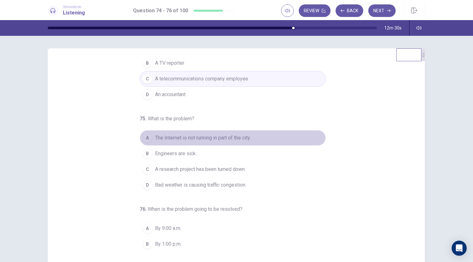
click at [142, 140] on div "A" at bounding box center [147, 138] width 10 height 10
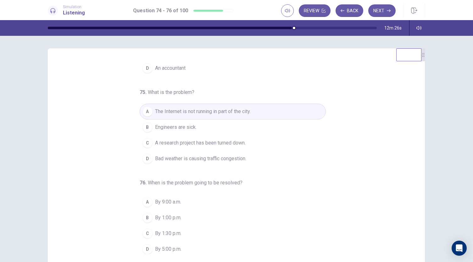
scroll to position [37, 0]
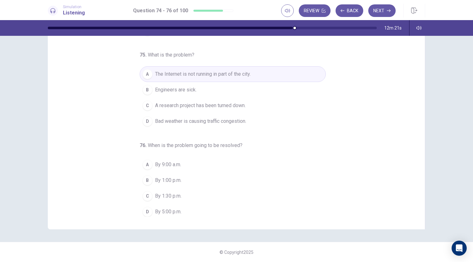
click at [143, 179] on div "B" at bounding box center [147, 181] width 10 height 10
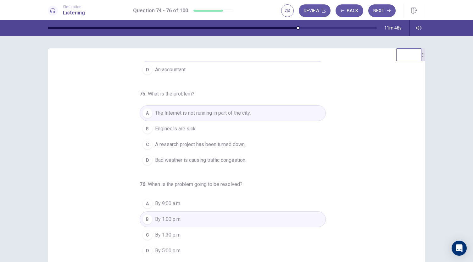
scroll to position [63, 0]
click at [382, 11] on button "Next" at bounding box center [381, 10] width 27 height 13
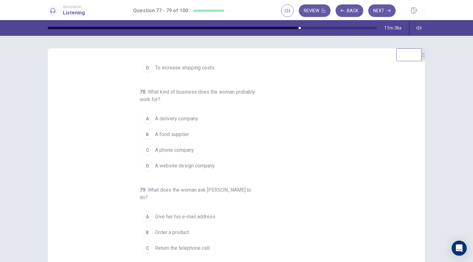
scroll to position [0, 0]
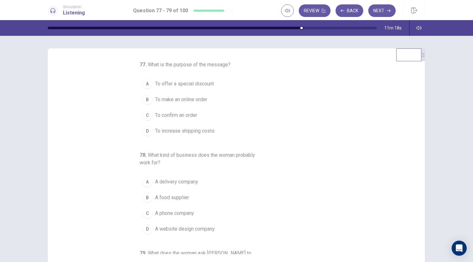
click at [143, 112] on div "C" at bounding box center [147, 115] width 10 height 10
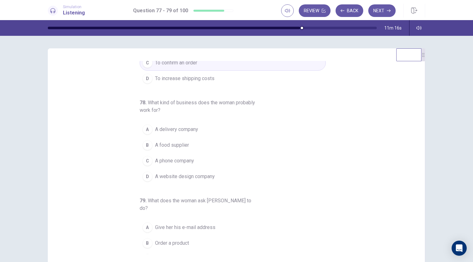
scroll to position [54, 0]
click at [147, 130] on div "A" at bounding box center [147, 128] width 10 height 10
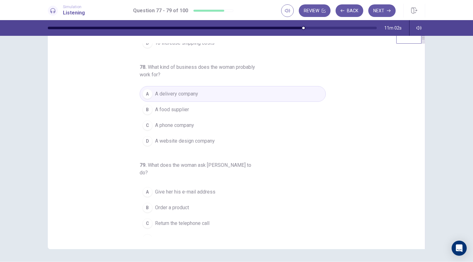
scroll to position [37, 0]
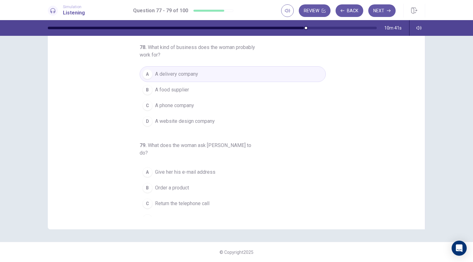
click at [146, 167] on div "A" at bounding box center [147, 172] width 10 height 10
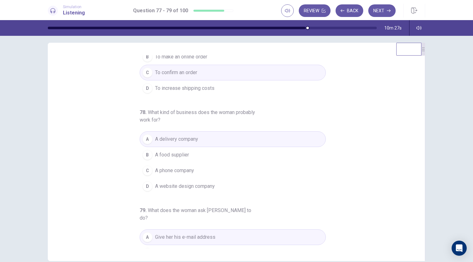
scroll to position [70, 0]
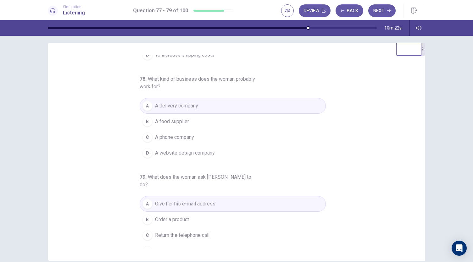
drag, startPoint x: 114, startPoint y: 191, endPoint x: 119, endPoint y: 180, distance: 12.0
click at [119, 180] on div "77 . What is the purpose of the message? A To offer a special discount B To mak…" at bounding box center [239, 151] width 362 height 193
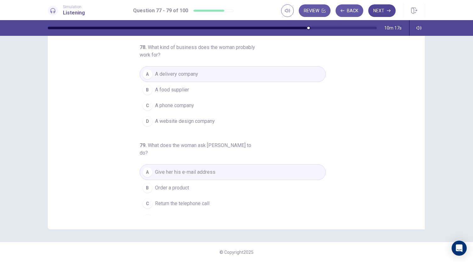
click at [377, 14] on button "Next" at bounding box center [381, 10] width 27 height 13
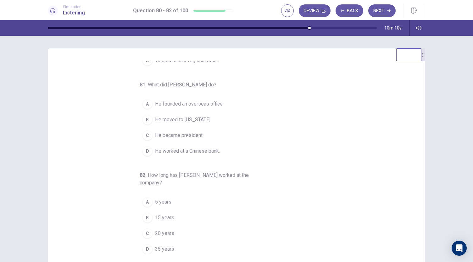
scroll to position [0, 0]
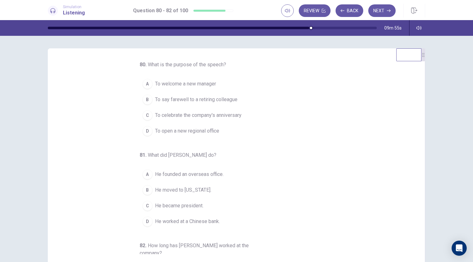
click at [173, 103] on span "To say farewell to a retiring colleague" at bounding box center [196, 100] width 82 height 8
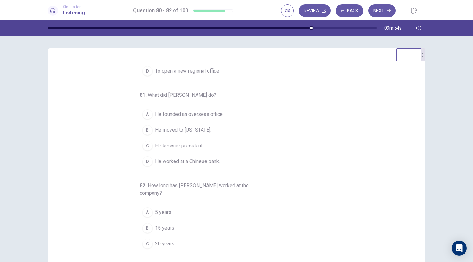
scroll to position [62, 0]
click at [146, 162] on div "D" at bounding box center [147, 160] width 10 height 10
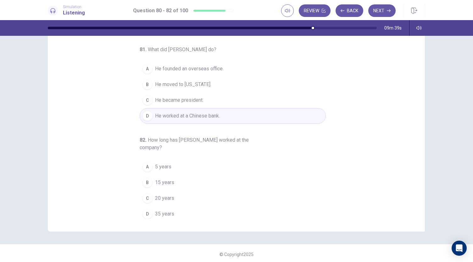
scroll to position [37, 0]
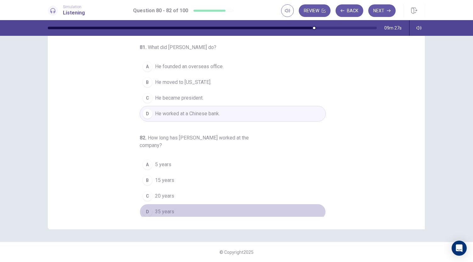
click at [142, 212] on div "D" at bounding box center [147, 212] width 10 height 10
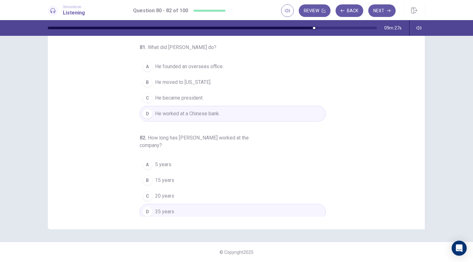
click at [142, 70] on button "A He founded an overseas office." at bounding box center [233, 67] width 186 height 16
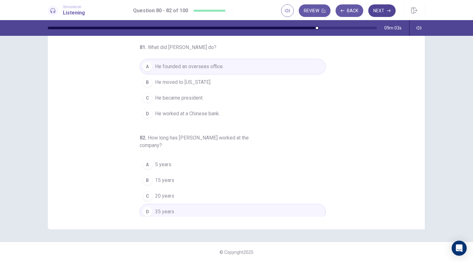
click at [380, 5] on button "Next" at bounding box center [381, 10] width 27 height 13
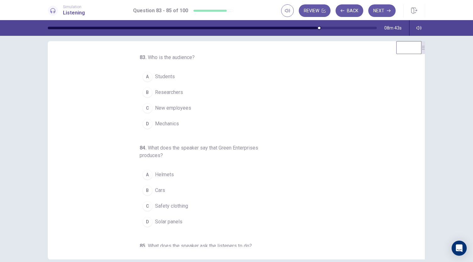
scroll to position [0, 0]
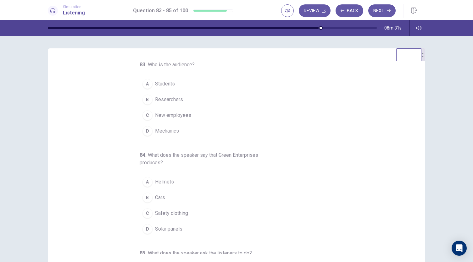
click at [142, 115] on div "C" at bounding box center [147, 115] width 10 height 10
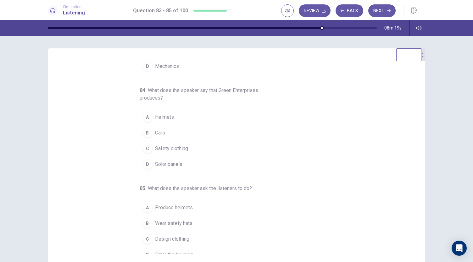
scroll to position [70, 0]
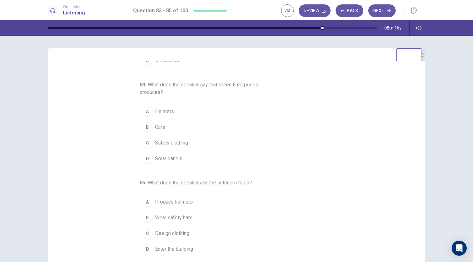
click at [146, 161] on div "D" at bounding box center [147, 159] width 10 height 10
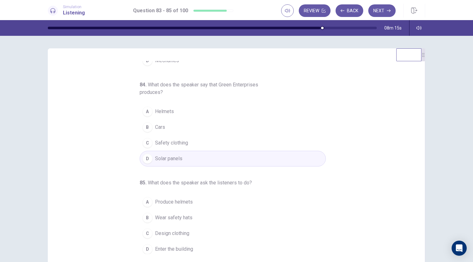
scroll to position [37, 0]
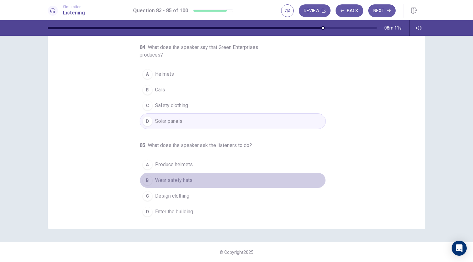
click at [146, 176] on div "B" at bounding box center [147, 181] width 10 height 10
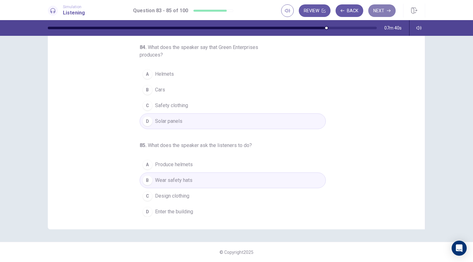
click at [385, 12] on button "Next" at bounding box center [381, 10] width 27 height 13
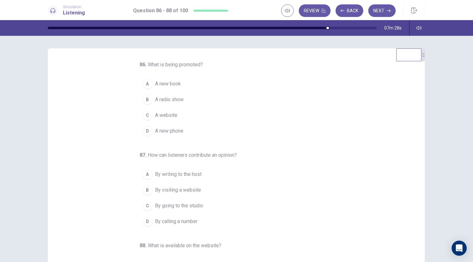
scroll to position [0, 0]
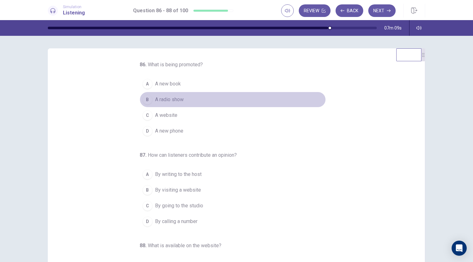
click at [145, 98] on div "B" at bounding box center [147, 100] width 10 height 10
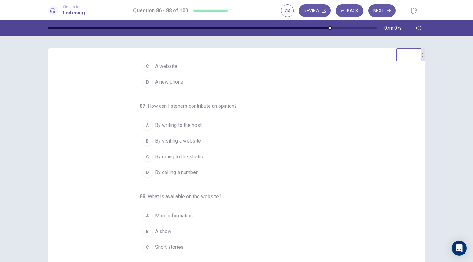
scroll to position [50, 0]
click at [140, 166] on button "D By calling a number" at bounding box center [233, 172] width 186 height 16
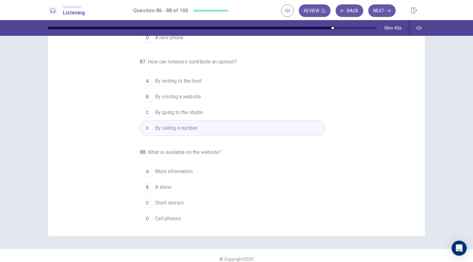
scroll to position [37, 0]
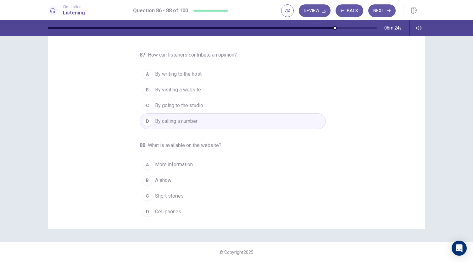
click at [144, 160] on div "A" at bounding box center [147, 165] width 10 height 10
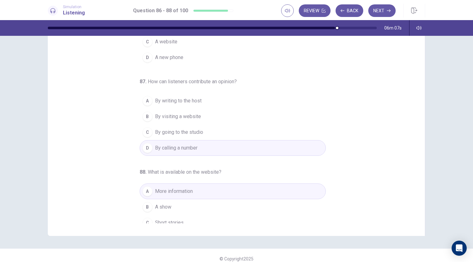
scroll to position [63, 0]
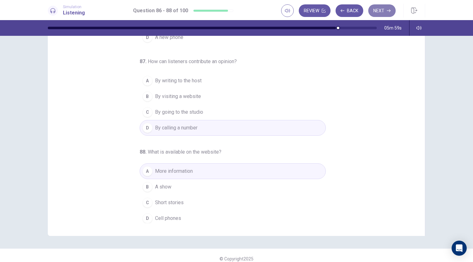
click at [372, 7] on button "Next" at bounding box center [381, 10] width 27 height 13
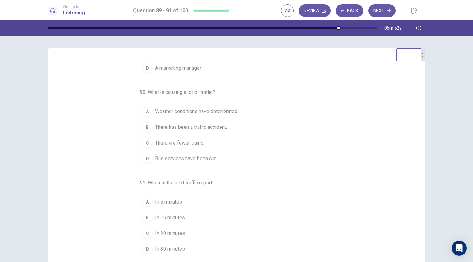
scroll to position [0, 0]
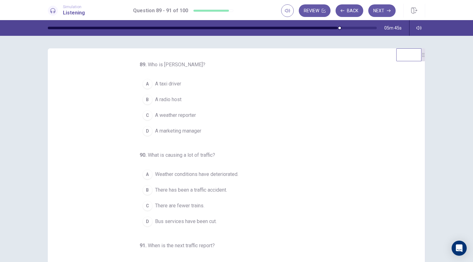
click at [145, 100] on div "B" at bounding box center [147, 100] width 10 height 10
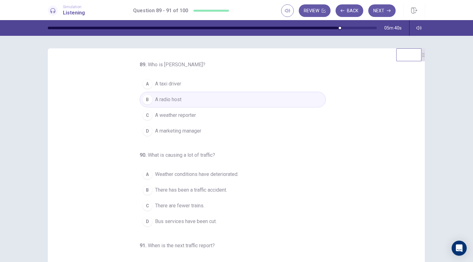
scroll to position [35, 0]
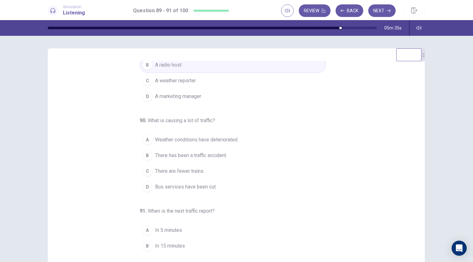
click at [145, 183] on div "D" at bounding box center [147, 187] width 10 height 10
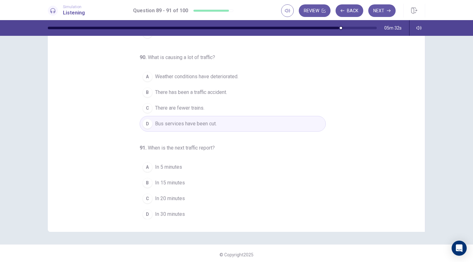
scroll to position [37, 0]
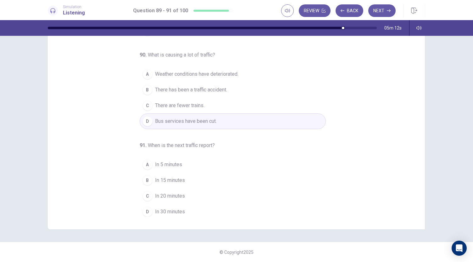
click at [145, 180] on div "B" at bounding box center [147, 181] width 10 height 10
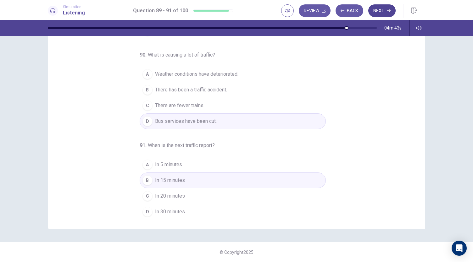
click at [380, 13] on button "Next" at bounding box center [381, 10] width 27 height 13
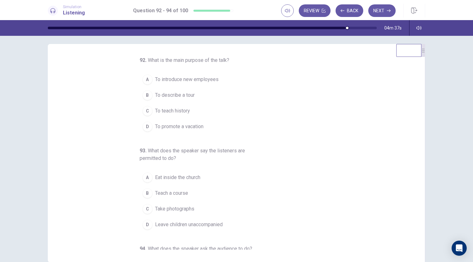
scroll to position [0, 0]
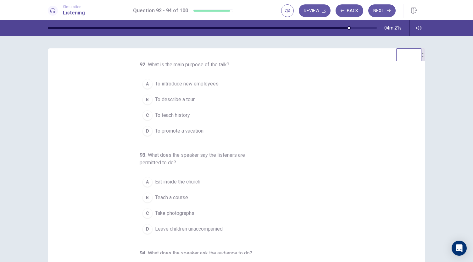
click at [142, 100] on div "B" at bounding box center [147, 100] width 10 height 10
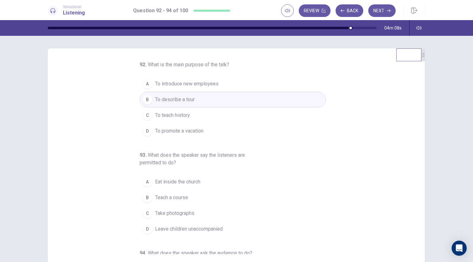
click at [145, 215] on div "C" at bounding box center [147, 214] width 10 height 10
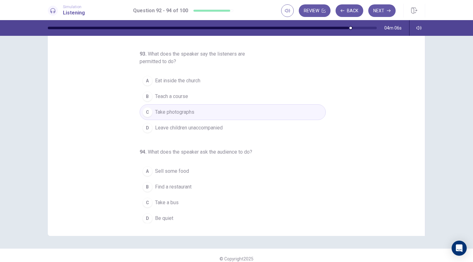
scroll to position [32, 0]
click at [143, 218] on div "D" at bounding box center [147, 218] width 10 height 10
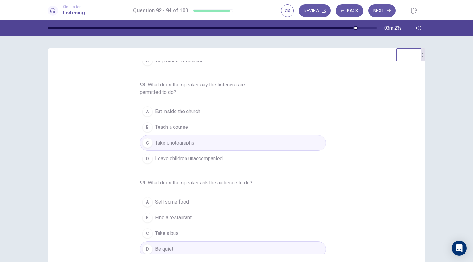
scroll to position [34, 0]
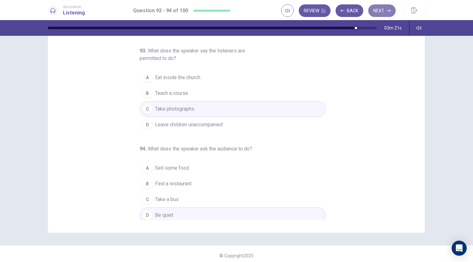
click at [378, 10] on button "Next" at bounding box center [381, 10] width 27 height 13
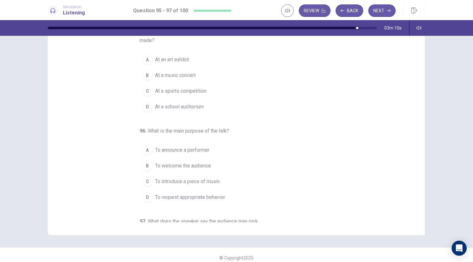
scroll to position [0, 0]
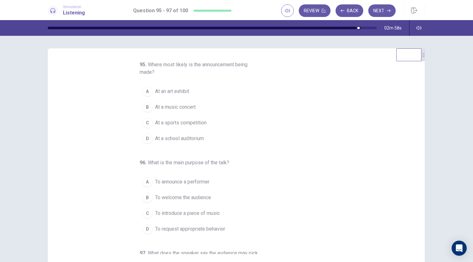
click at [143, 106] on div "B" at bounding box center [147, 107] width 10 height 10
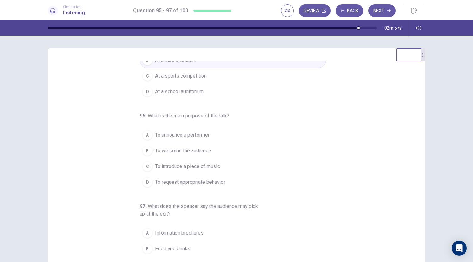
scroll to position [47, 0]
click at [148, 181] on div "D" at bounding box center [147, 182] width 10 height 10
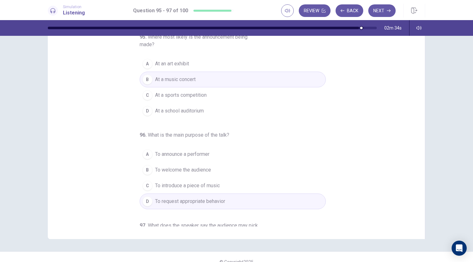
scroll to position [78, 0]
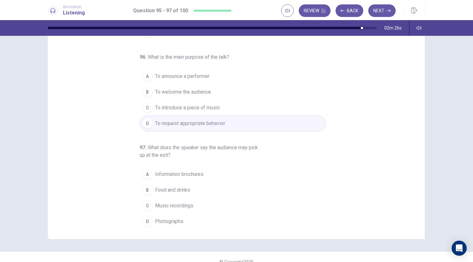
click at [142, 173] on div "A" at bounding box center [147, 175] width 10 height 10
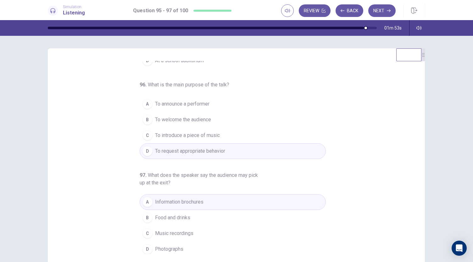
scroll to position [37, 0]
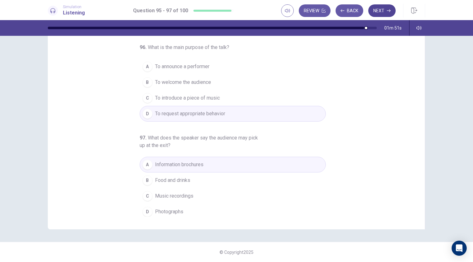
click at [373, 12] on button "Next" at bounding box center [381, 10] width 27 height 13
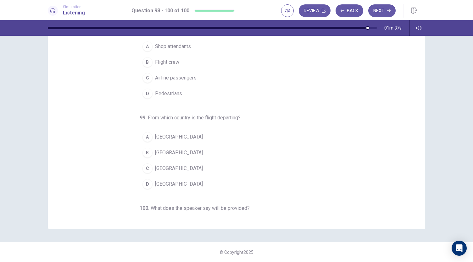
scroll to position [0, 0]
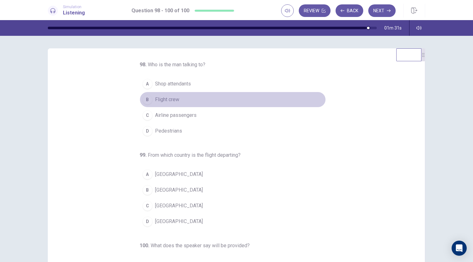
click at [143, 100] on div "B" at bounding box center [147, 100] width 10 height 10
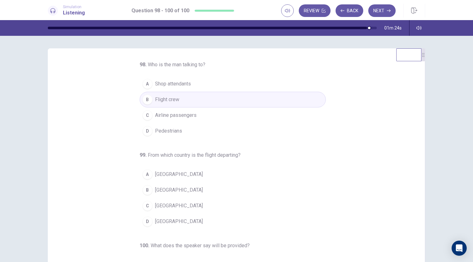
scroll to position [39, 0]
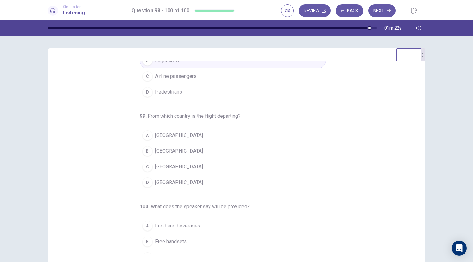
click at [142, 182] on div "D" at bounding box center [147, 183] width 10 height 10
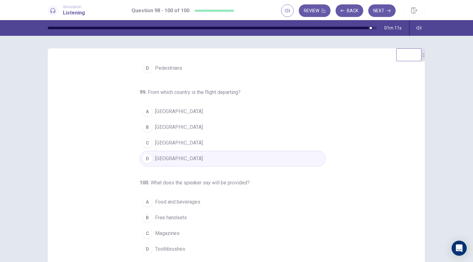
scroll to position [37, 0]
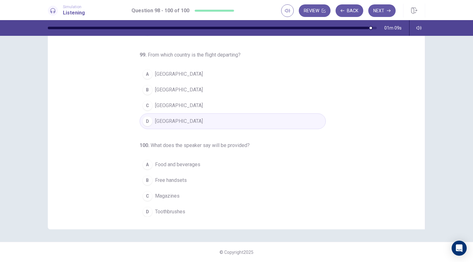
click at [142, 161] on div "A" at bounding box center [147, 165] width 10 height 10
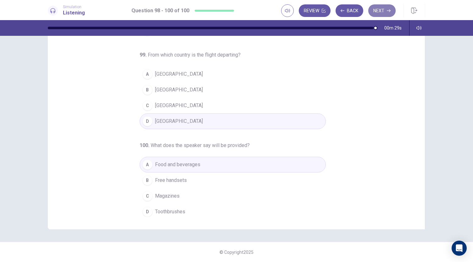
click at [371, 10] on button "Next" at bounding box center [381, 10] width 27 height 13
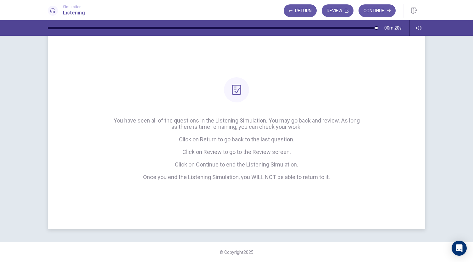
scroll to position [0, 0]
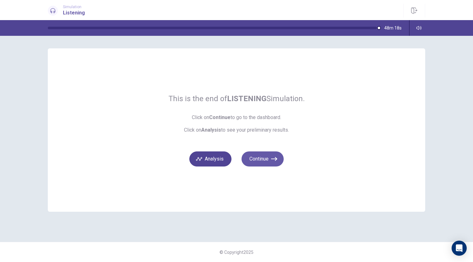
click at [226, 160] on button "Analysis" at bounding box center [210, 159] width 42 height 15
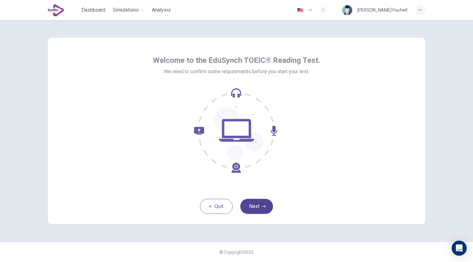
click at [262, 202] on button "Next" at bounding box center [256, 206] width 33 height 15
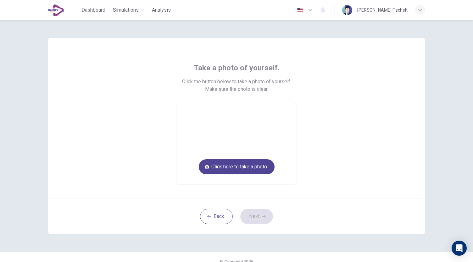
click at [249, 170] on button "Click here to take a photo" at bounding box center [237, 166] width 76 height 15
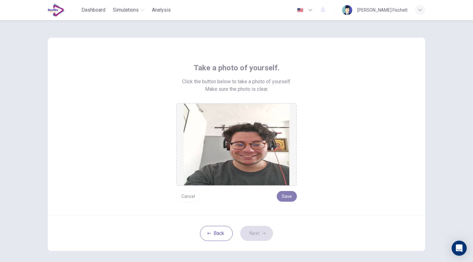
click at [288, 200] on button "Save" at bounding box center [287, 196] width 20 height 11
click at [263, 228] on button "Next" at bounding box center [256, 233] width 33 height 15
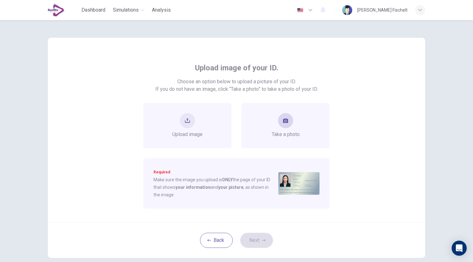
click at [268, 136] on div "Take a photo" at bounding box center [286, 125] width 88 height 45
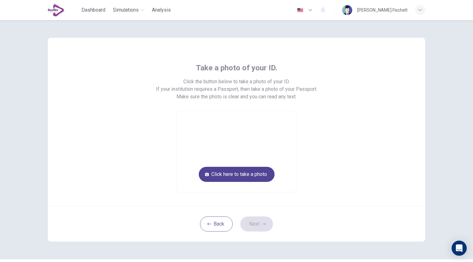
click at [254, 177] on button "Click here to take a photo" at bounding box center [237, 174] width 76 height 15
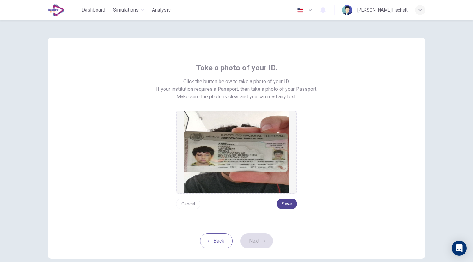
click at [288, 204] on button "Save" at bounding box center [287, 204] width 20 height 11
click at [259, 245] on button "Next" at bounding box center [256, 241] width 33 height 15
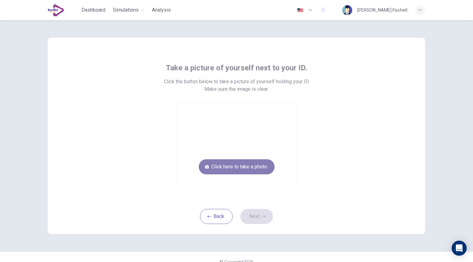
click at [262, 163] on button "Click here to take a photo" at bounding box center [237, 166] width 76 height 15
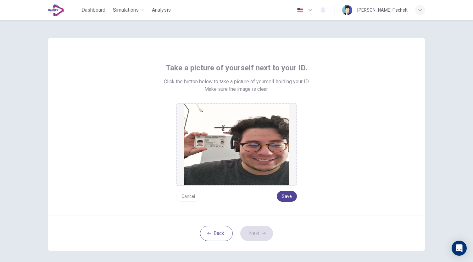
click at [283, 197] on button "Save" at bounding box center [287, 196] width 20 height 11
click at [262, 232] on icon "button" at bounding box center [264, 234] width 4 height 4
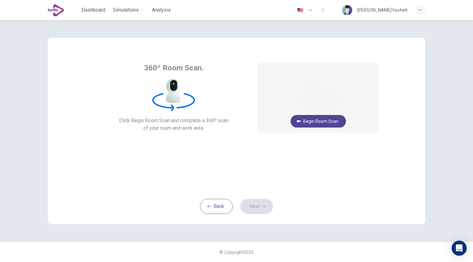
click at [314, 120] on button "Begin Room Scan" at bounding box center [318, 121] width 55 height 13
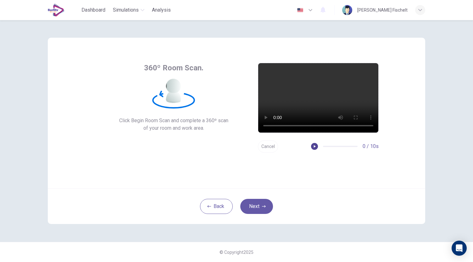
click at [315, 149] on button "button" at bounding box center [314, 146] width 7 height 7
click at [259, 203] on button "Next" at bounding box center [256, 206] width 33 height 15
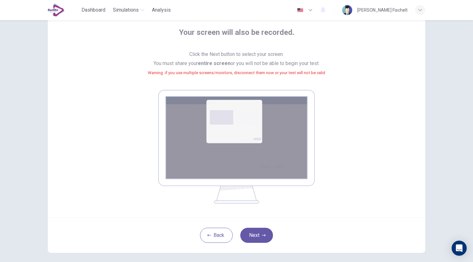
scroll to position [37, 0]
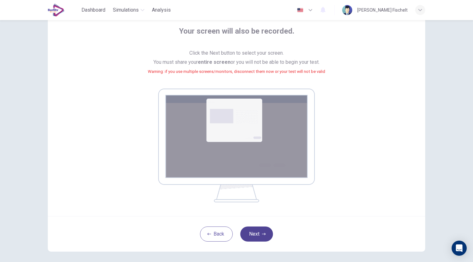
click at [259, 234] on button "Next" at bounding box center [256, 234] width 33 height 15
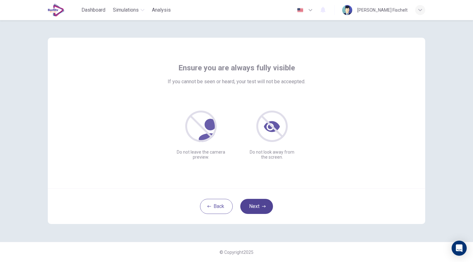
click at [254, 209] on button "Next" at bounding box center [256, 206] width 33 height 15
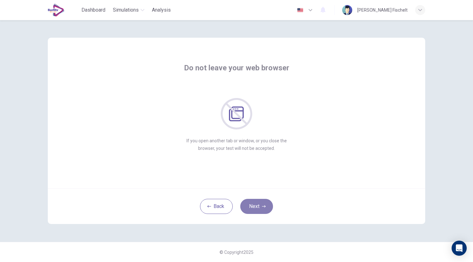
click at [254, 209] on button "Next" at bounding box center [256, 206] width 33 height 15
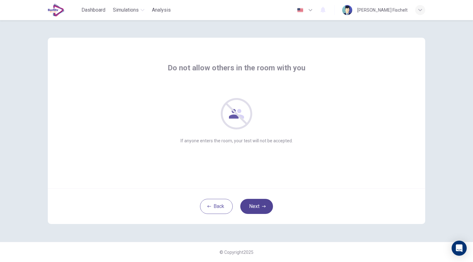
click at [254, 209] on button "Next" at bounding box center [256, 206] width 33 height 15
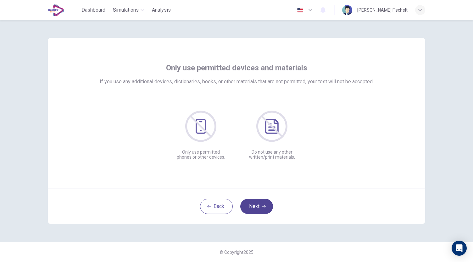
click at [254, 209] on button "Next" at bounding box center [256, 206] width 33 height 15
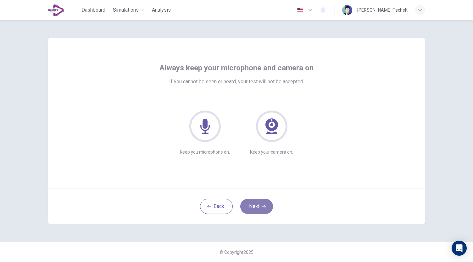
click at [254, 209] on button "Next" at bounding box center [256, 206] width 33 height 15
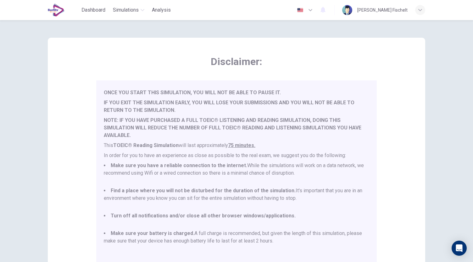
scroll to position [87, 0]
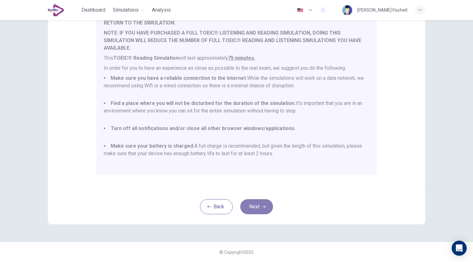
click at [259, 206] on button "Next" at bounding box center [256, 206] width 33 height 15
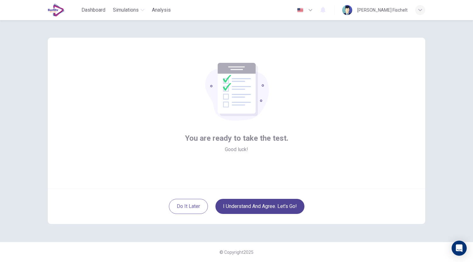
click at [259, 206] on button "I understand and agree. Let’s go!" at bounding box center [259, 206] width 89 height 15
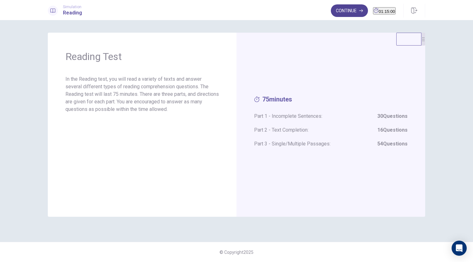
click at [335, 11] on button "Continue" at bounding box center [349, 10] width 37 height 13
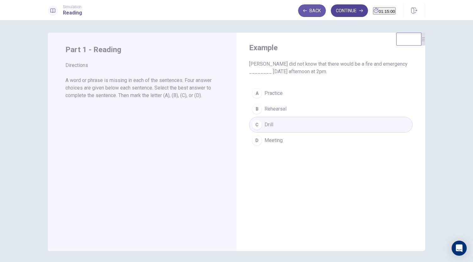
click at [334, 9] on button "Continue" at bounding box center [349, 10] width 37 height 13
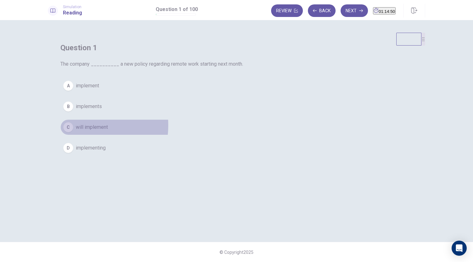
click at [194, 135] on button "C will implement" at bounding box center [236, 128] width 352 height 16
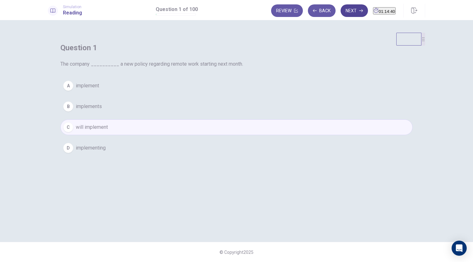
click at [341, 14] on button "Next" at bounding box center [354, 10] width 27 height 13
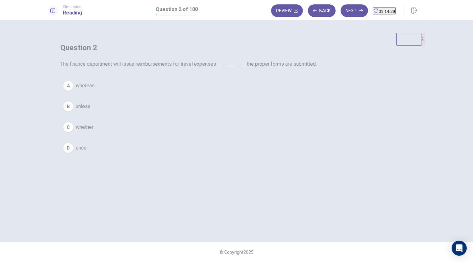
click at [73, 153] on div "D" at bounding box center [68, 148] width 10 height 10
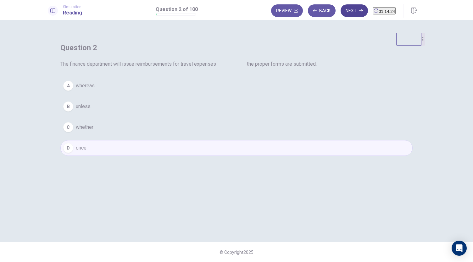
click at [347, 9] on button "Next" at bounding box center [354, 10] width 27 height 13
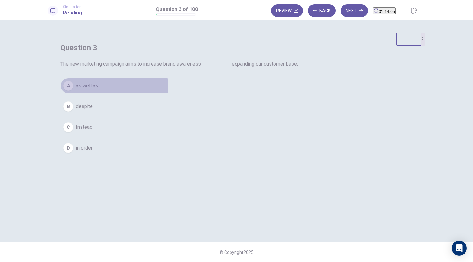
click at [73, 91] on div "A" at bounding box center [68, 86] width 10 height 10
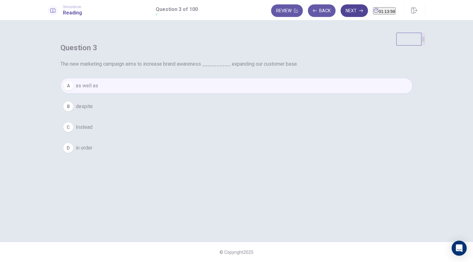
click at [343, 12] on button "Next" at bounding box center [354, 10] width 27 height 13
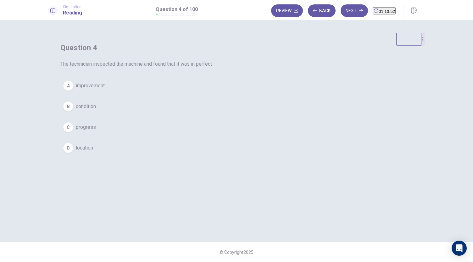
click at [73, 112] on div "B" at bounding box center [68, 107] width 10 height 10
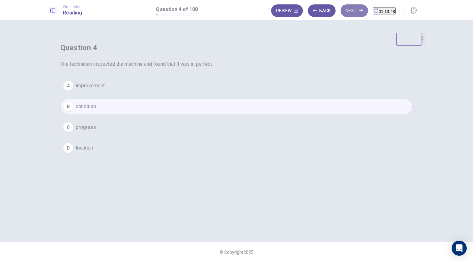
click at [341, 14] on button "Next" at bounding box center [354, 10] width 27 height 13
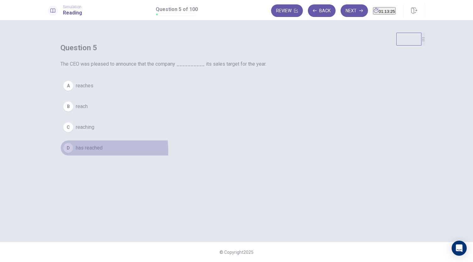
click at [194, 156] on button "D has reached" at bounding box center [236, 148] width 352 height 16
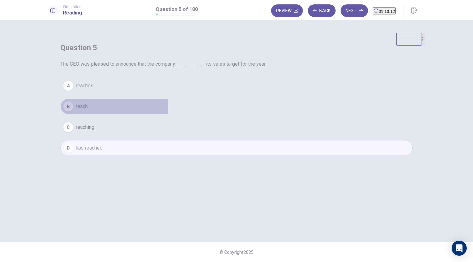
click at [184, 115] on button "B reach" at bounding box center [236, 107] width 352 height 16
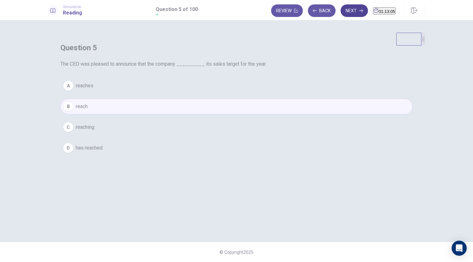
click at [359, 10] on icon "button" at bounding box center [361, 11] width 4 height 4
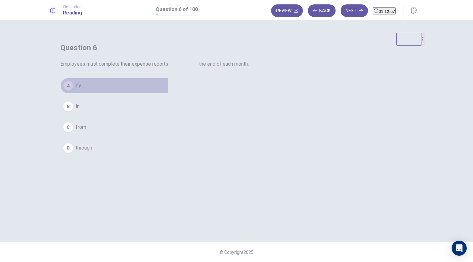
click at [73, 91] on div "A" at bounding box center [68, 86] width 10 height 10
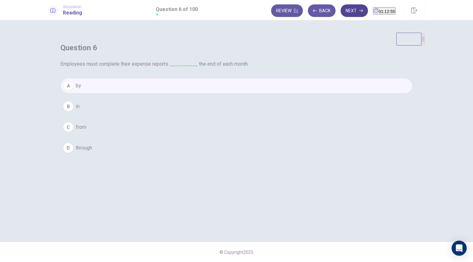
click at [341, 11] on button "Next" at bounding box center [354, 10] width 27 height 13
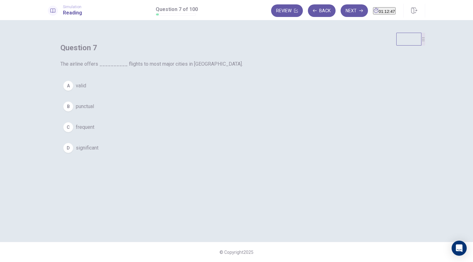
click at [73, 132] on div "C" at bounding box center [68, 127] width 10 height 10
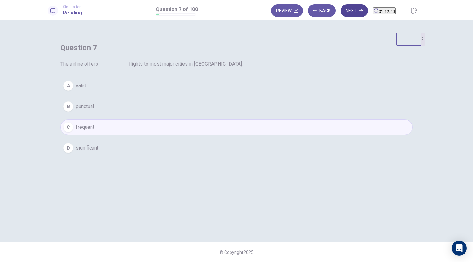
click at [346, 14] on button "Next" at bounding box center [354, 10] width 27 height 13
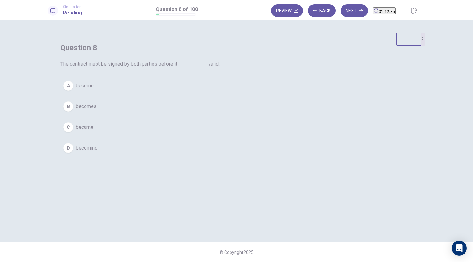
click at [73, 112] on div "B" at bounding box center [68, 107] width 10 height 10
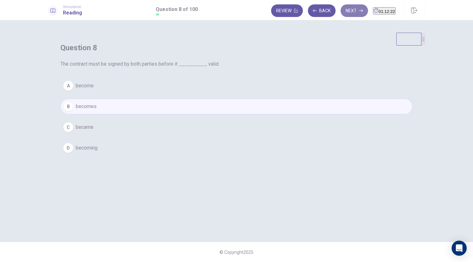
click at [341, 14] on button "Next" at bounding box center [354, 10] width 27 height 13
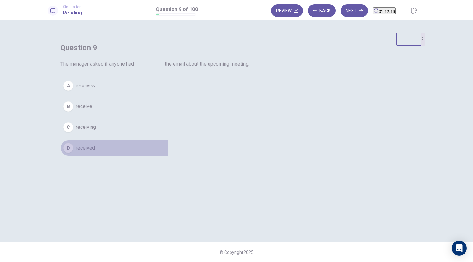
click at [73, 153] on div "D" at bounding box center [68, 148] width 10 height 10
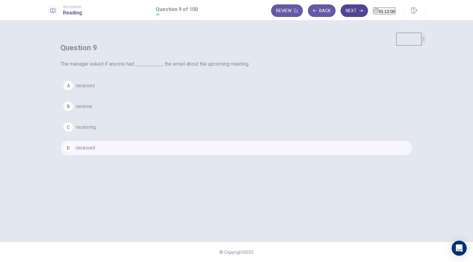
click at [341, 8] on button "Next" at bounding box center [354, 10] width 27 height 13
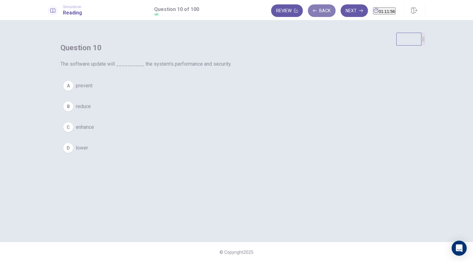
click at [320, 10] on button "Back" at bounding box center [322, 10] width 28 height 13
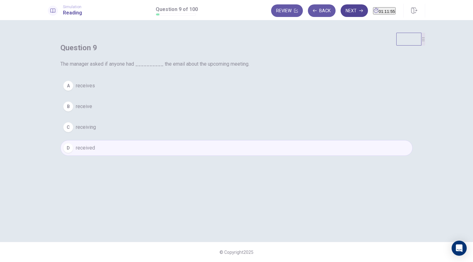
click at [341, 7] on button "Next" at bounding box center [354, 10] width 27 height 13
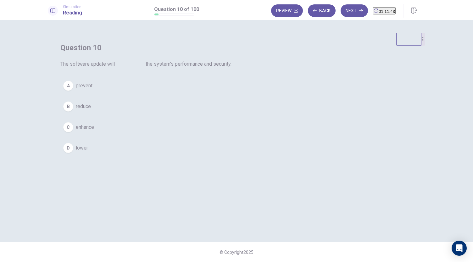
click at [73, 132] on div "C" at bounding box center [68, 127] width 10 height 10
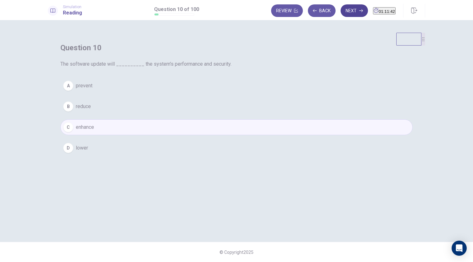
click at [344, 10] on button "Next" at bounding box center [354, 10] width 27 height 13
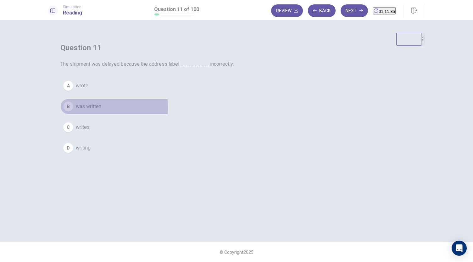
click at [73, 112] on div "B" at bounding box center [68, 107] width 10 height 10
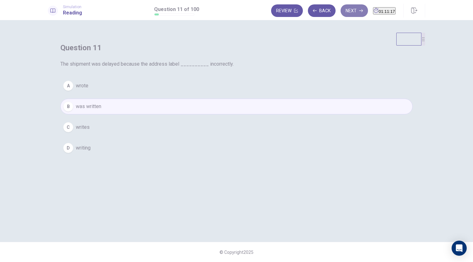
click at [341, 15] on button "Next" at bounding box center [354, 10] width 27 height 13
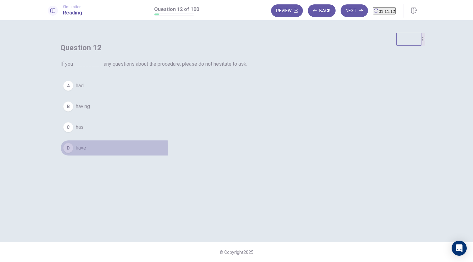
click at [73, 153] on div "D" at bounding box center [68, 148] width 10 height 10
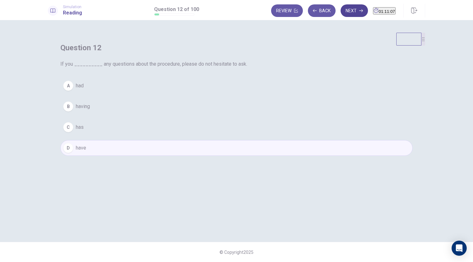
click at [337, 4] on div "Review Back Next 01:11:07" at bounding box center [333, 10] width 125 height 13
click at [341, 9] on button "Next" at bounding box center [354, 10] width 27 height 13
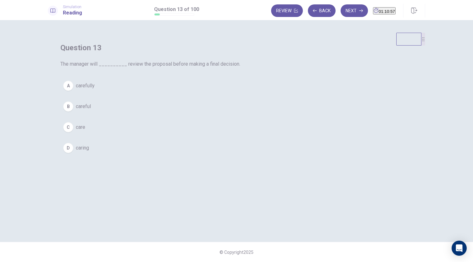
click at [73, 91] on div "A" at bounding box center [68, 86] width 10 height 10
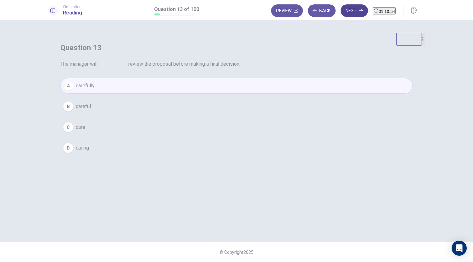
click at [341, 11] on button "Next" at bounding box center [354, 10] width 27 height 13
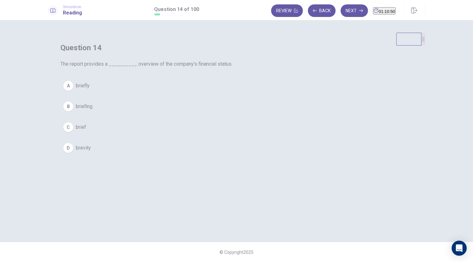
click at [73, 132] on div "C" at bounding box center [68, 127] width 10 height 10
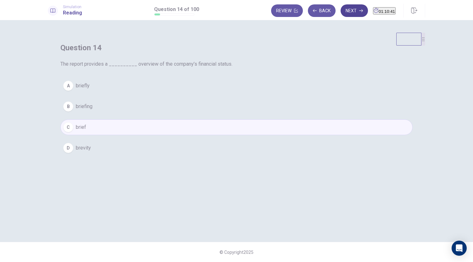
click at [341, 9] on button "Next" at bounding box center [354, 10] width 27 height 13
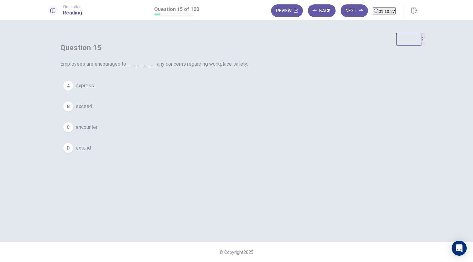
click at [73, 91] on div "A" at bounding box center [68, 86] width 10 height 10
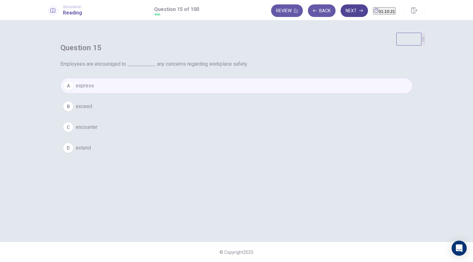
click at [341, 11] on button "Next" at bounding box center [354, 10] width 27 height 13
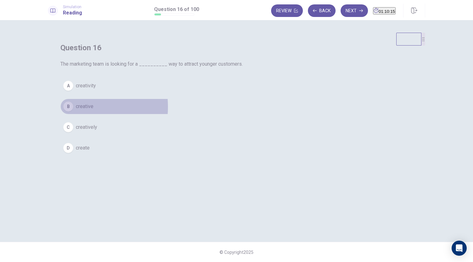
click at [73, 112] on div "B" at bounding box center [68, 107] width 10 height 10
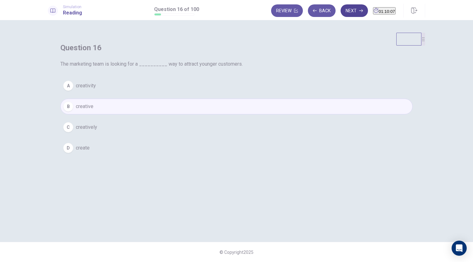
click at [341, 14] on button "Next" at bounding box center [354, 10] width 27 height 13
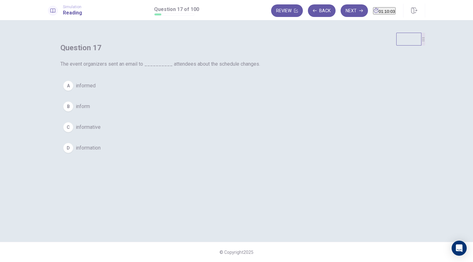
click at [73, 112] on div "B" at bounding box center [68, 107] width 10 height 10
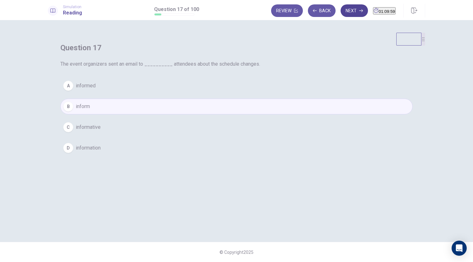
click at [341, 14] on button "Next" at bounding box center [354, 10] width 27 height 13
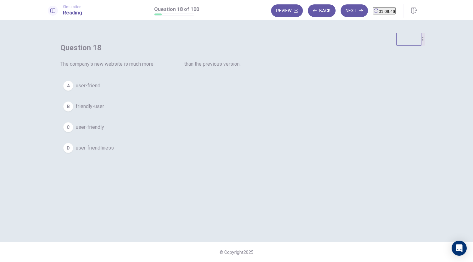
click at [73, 132] on div "C" at bounding box center [68, 127] width 10 height 10
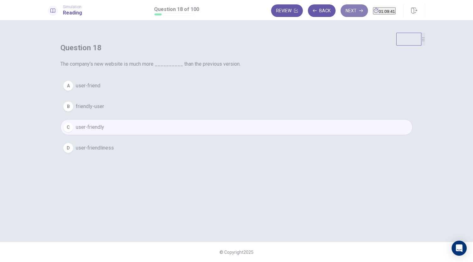
click at [341, 11] on button "Next" at bounding box center [354, 10] width 27 height 13
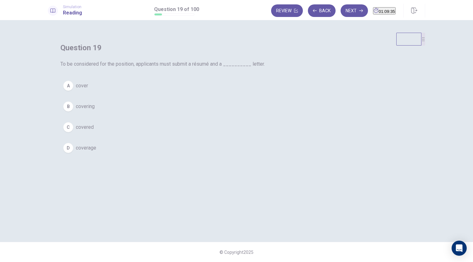
click at [196, 94] on button "A cover" at bounding box center [236, 86] width 352 height 16
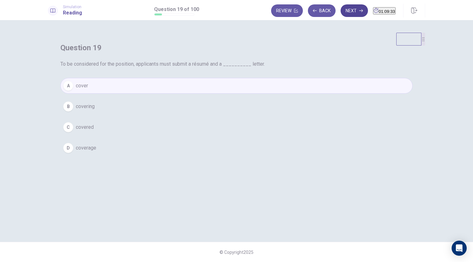
click at [343, 5] on button "Next" at bounding box center [354, 10] width 27 height 13
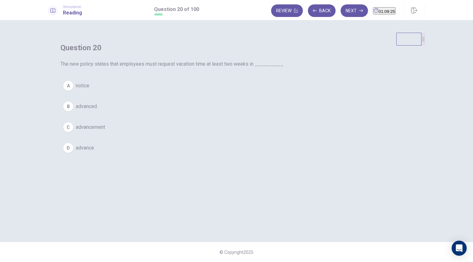
click at [73, 112] on div "B" at bounding box center [68, 107] width 10 height 10
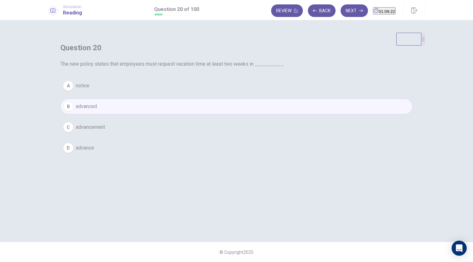
click at [195, 156] on button "D advance" at bounding box center [236, 148] width 352 height 16
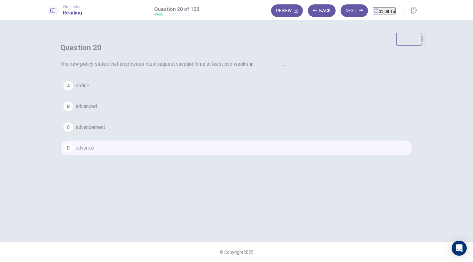
click at [73, 112] on div "B" at bounding box center [68, 107] width 10 height 10
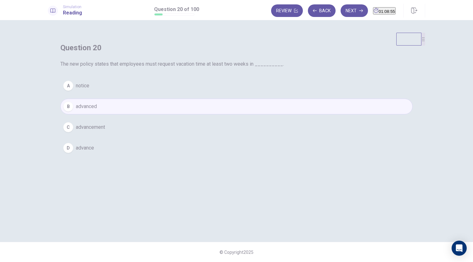
click at [187, 156] on button "D advance" at bounding box center [236, 148] width 352 height 16
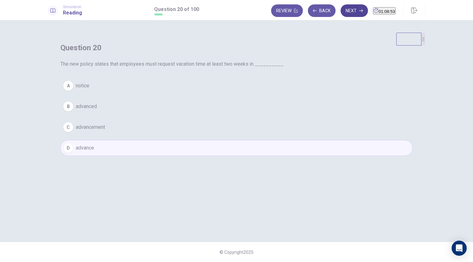
click at [341, 14] on button "Next" at bounding box center [354, 10] width 27 height 13
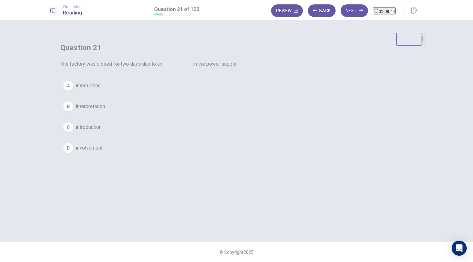
click at [73, 91] on div "A" at bounding box center [68, 86] width 10 height 10
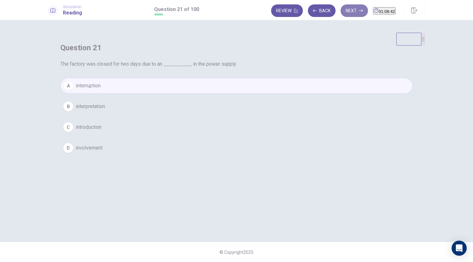
click at [341, 8] on button "Next" at bounding box center [354, 10] width 27 height 13
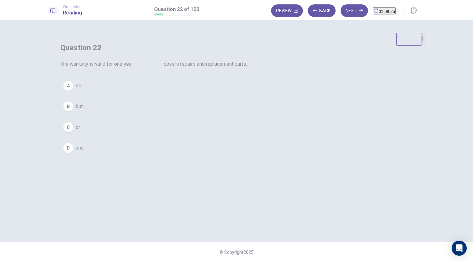
click at [195, 156] on button "D and" at bounding box center [236, 148] width 352 height 16
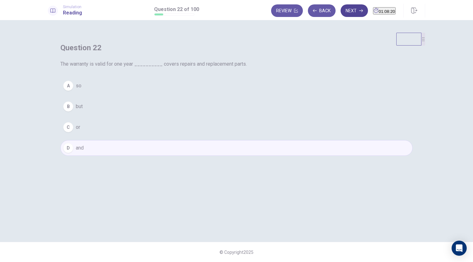
click at [341, 12] on button "Next" at bounding box center [354, 10] width 27 height 13
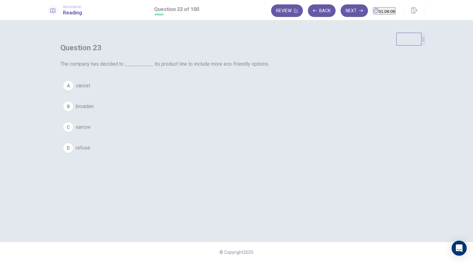
click at [73, 132] on div "C" at bounding box center [68, 127] width 10 height 10
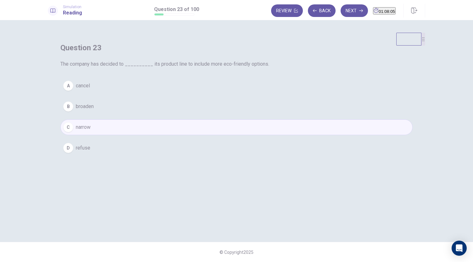
click at [339, 17] on div "Review Back Next 01:08:05" at bounding box center [333, 10] width 125 height 13
click at [341, 14] on button "Next" at bounding box center [354, 10] width 27 height 13
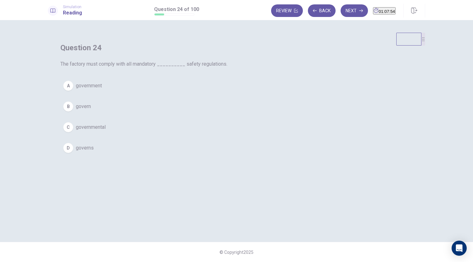
click at [102, 90] on span "government" at bounding box center [89, 86] width 26 height 8
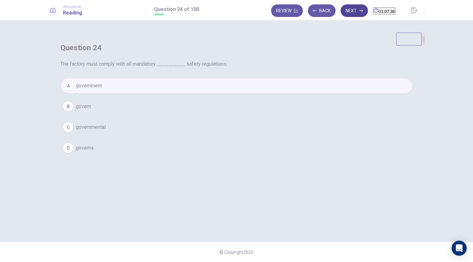
click at [345, 15] on button "Next" at bounding box center [354, 10] width 27 height 13
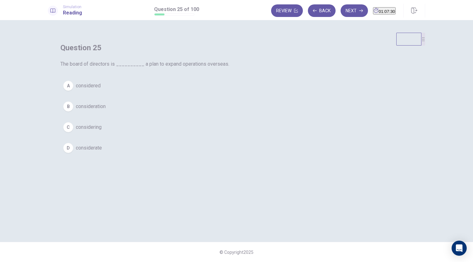
click at [73, 132] on div "C" at bounding box center [68, 127] width 10 height 10
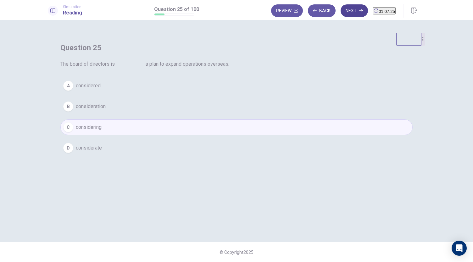
click at [341, 14] on button "Next" at bounding box center [354, 10] width 27 height 13
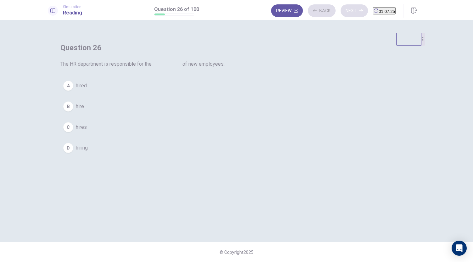
click at [338, 14] on div "Review Back Next 01:07:25" at bounding box center [333, 10] width 125 height 13
click at [187, 166] on div "Question 26 The HR department is responsible for the __________ of new employee…" at bounding box center [236, 99] width 377 height 133
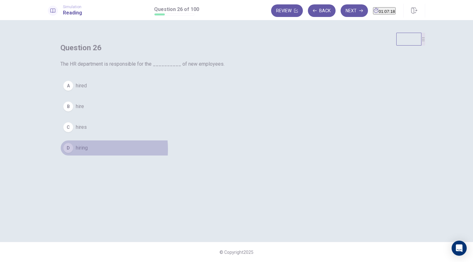
click at [73, 153] on div "D" at bounding box center [68, 148] width 10 height 10
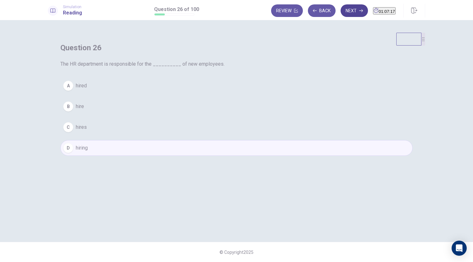
click at [341, 8] on button "Next" at bounding box center [354, 10] width 27 height 13
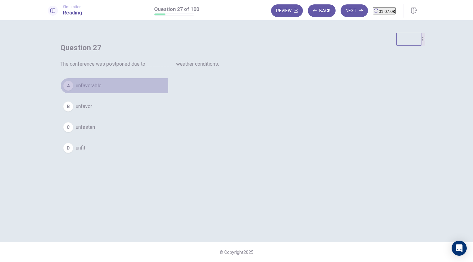
click at [73, 91] on div "A" at bounding box center [68, 86] width 10 height 10
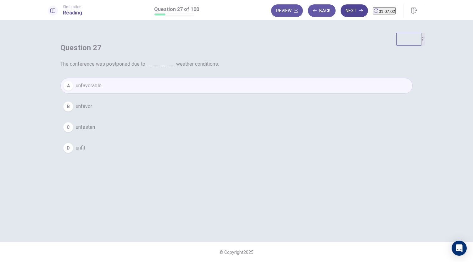
click at [345, 10] on button "Next" at bounding box center [354, 10] width 27 height 13
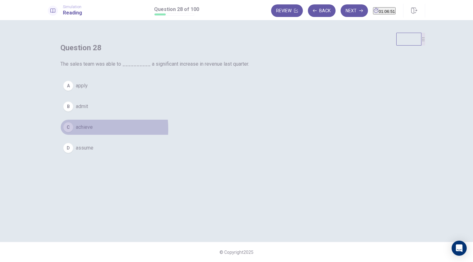
click at [73, 132] on div "C" at bounding box center [68, 127] width 10 height 10
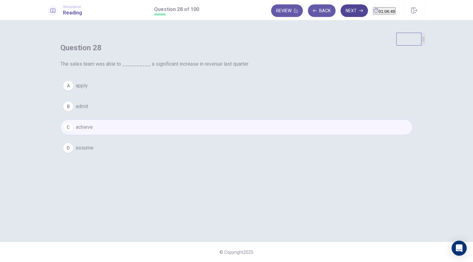
click at [345, 13] on button "Next" at bounding box center [354, 10] width 27 height 13
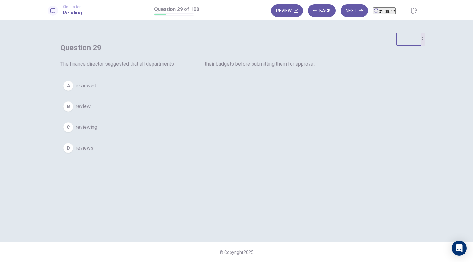
click at [73, 91] on div "A" at bounding box center [68, 86] width 10 height 10
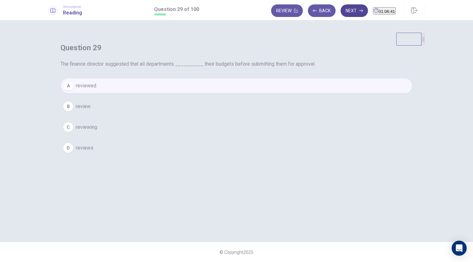
click at [341, 9] on button "Next" at bounding box center [354, 10] width 27 height 13
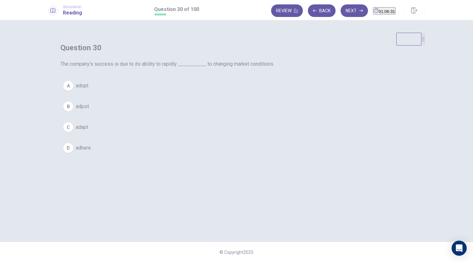
click at [73, 132] on div "C" at bounding box center [68, 127] width 10 height 10
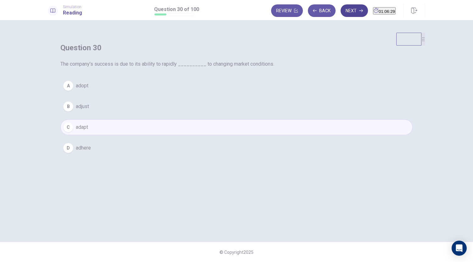
click at [341, 11] on button "Next" at bounding box center [354, 10] width 27 height 13
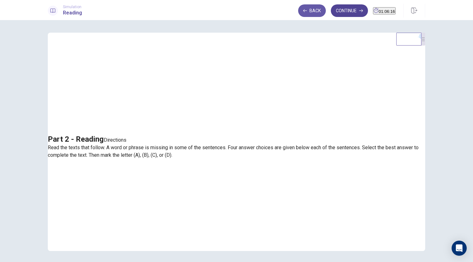
click at [342, 9] on button "Continue" at bounding box center [349, 10] width 37 height 13
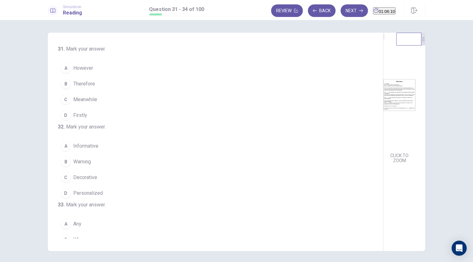
click at [383, 121] on img at bounding box center [399, 95] width 32 height 110
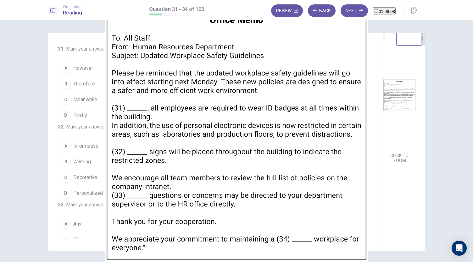
click at [427, 155] on img at bounding box center [236, 131] width 473 height 262
click at [473, 262] on div at bounding box center [236, 262] width 473 height 0
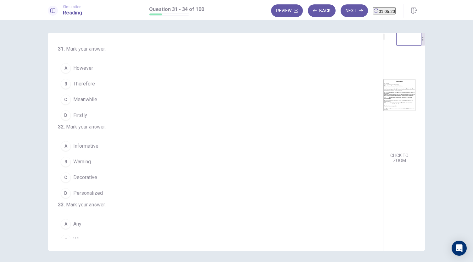
click at [70, 82] on button "B Therefore" at bounding box center [212, 84] width 308 height 16
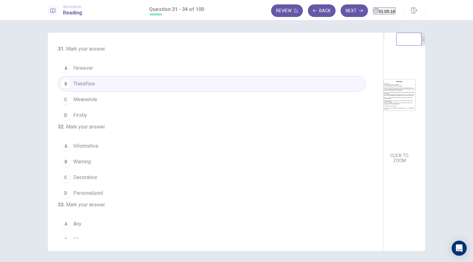
scroll to position [23, 0]
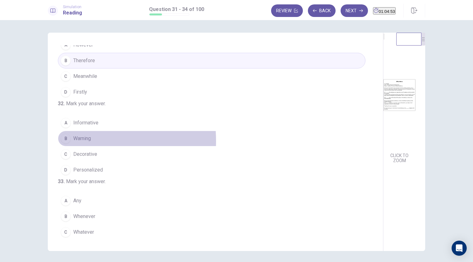
click at [70, 147] on button "B Warning" at bounding box center [212, 139] width 308 height 16
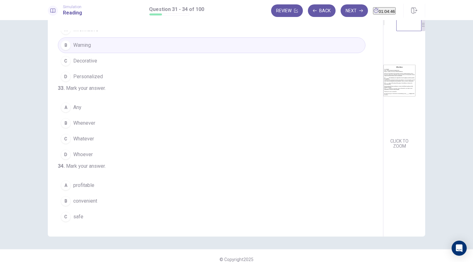
scroll to position [103, 0]
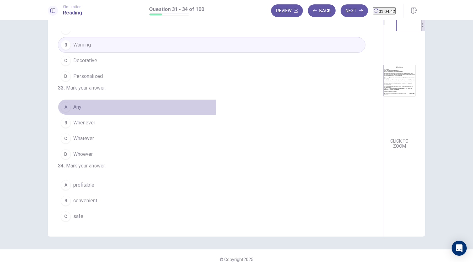
click at [78, 111] on span "Any" at bounding box center [77, 107] width 8 height 8
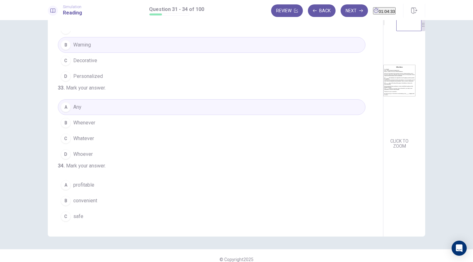
scroll to position [153, 0]
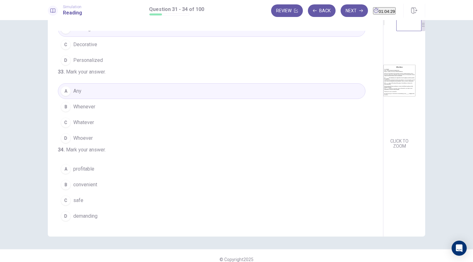
click at [69, 197] on button "C safe" at bounding box center [212, 201] width 308 height 16
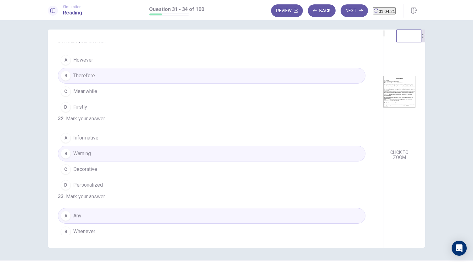
scroll to position [0, 0]
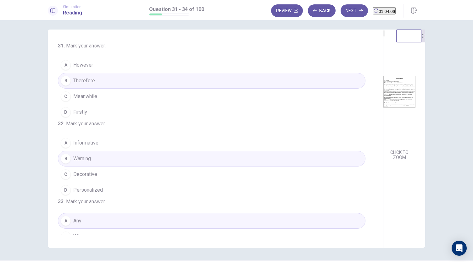
click at [104, 112] on button "D Firstly" at bounding box center [212, 112] width 308 height 16
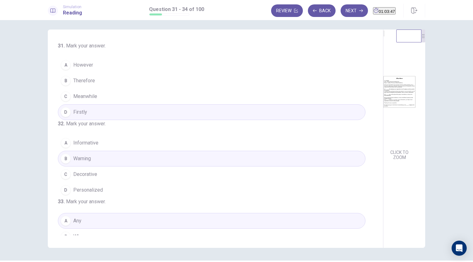
click at [113, 149] on button "A Informative" at bounding box center [212, 143] width 308 height 16
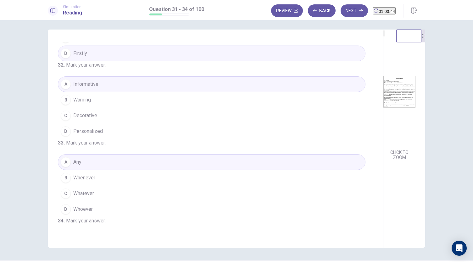
scroll to position [59, 0]
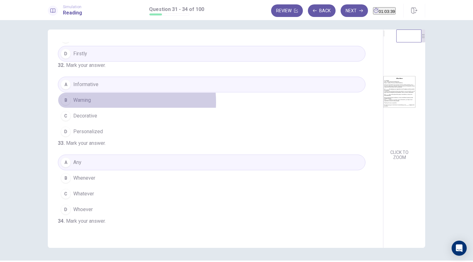
click at [107, 108] on button "B Warning" at bounding box center [212, 100] width 308 height 16
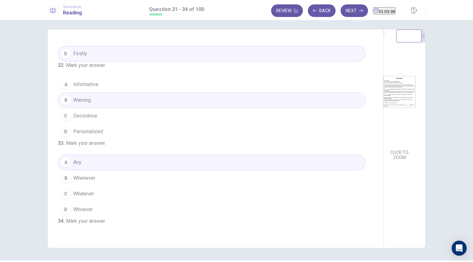
scroll to position [22, 0]
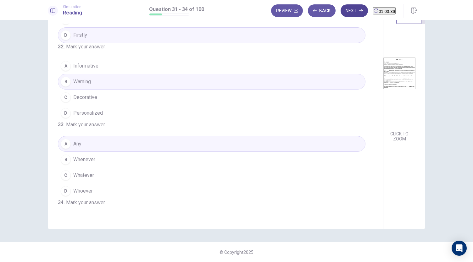
click at [343, 6] on button "Next" at bounding box center [354, 10] width 27 height 13
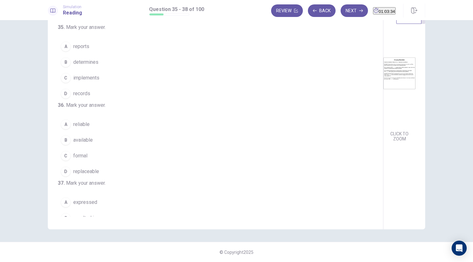
scroll to position [0, 0]
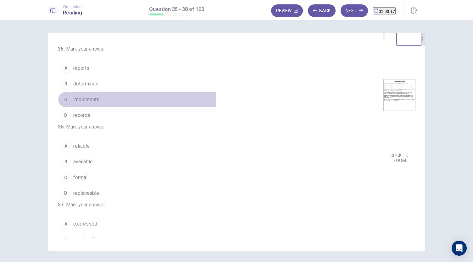
click at [82, 100] on span "implements" at bounding box center [86, 100] width 26 height 8
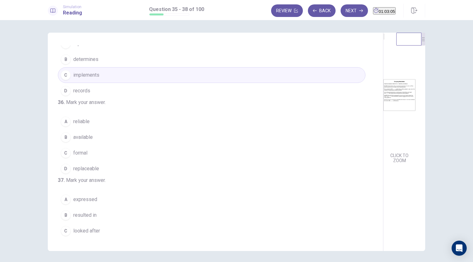
scroll to position [27, 0]
click at [82, 123] on span "reliable" at bounding box center [81, 120] width 16 height 8
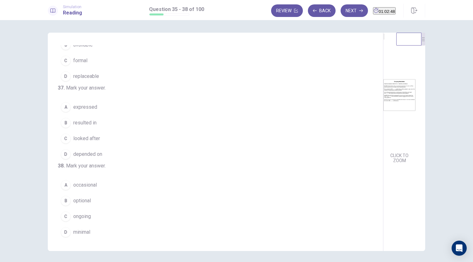
scroll to position [117, 0]
click at [79, 126] on span "resulted in" at bounding box center [84, 123] width 23 height 8
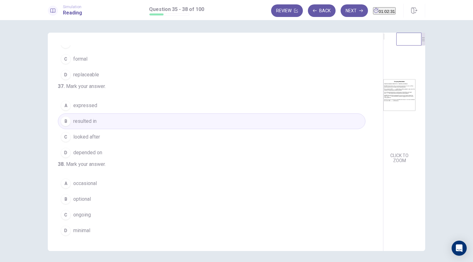
scroll to position [22, 0]
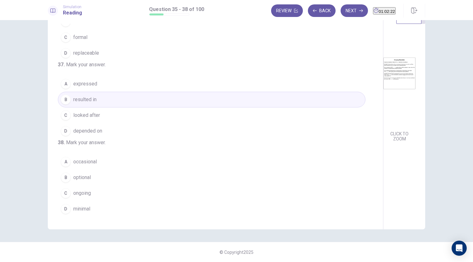
click at [85, 194] on span "ongoing" at bounding box center [82, 194] width 18 height 8
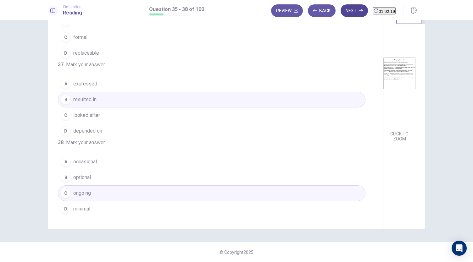
click at [345, 14] on button "Next" at bounding box center [354, 10] width 27 height 13
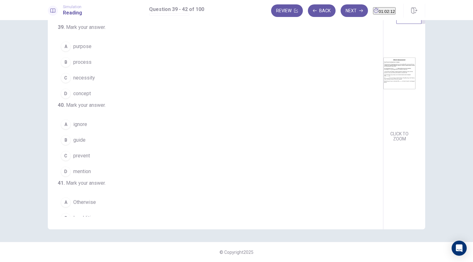
scroll to position [0, 0]
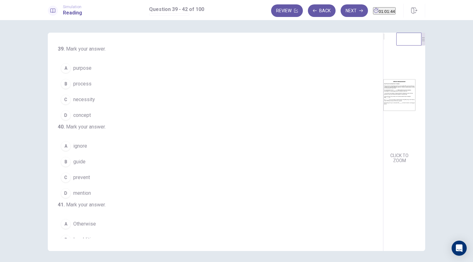
click at [70, 99] on button "C necessity" at bounding box center [212, 100] width 308 height 16
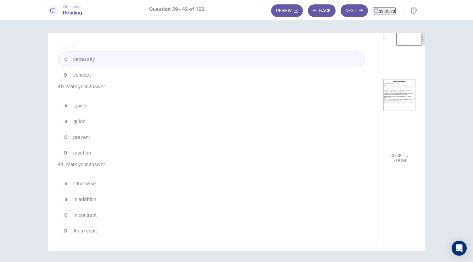
scroll to position [41, 0]
click at [69, 129] on button "B guide" at bounding box center [212, 122] width 308 height 16
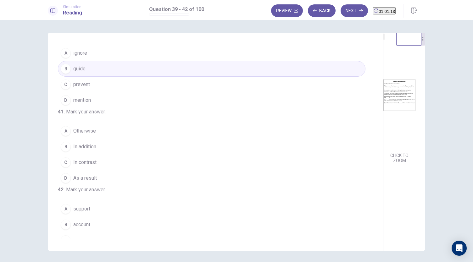
scroll to position [94, 0]
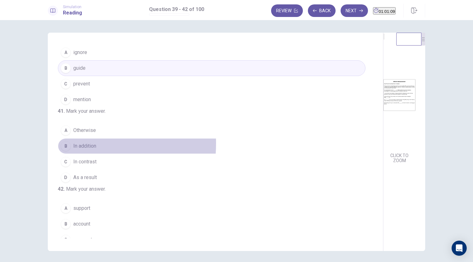
click at [67, 151] on div "B" at bounding box center [66, 146] width 10 height 10
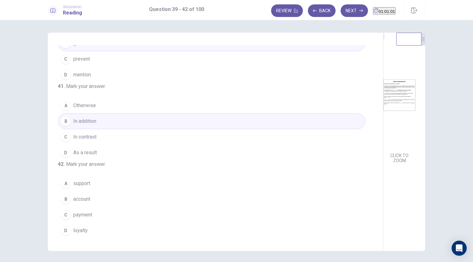
scroll to position [153, 0]
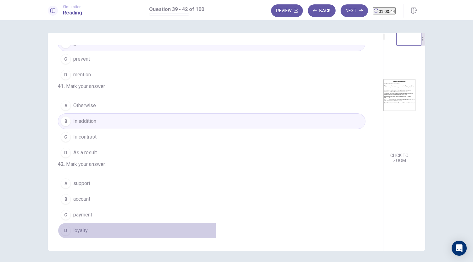
click at [68, 233] on div "D" at bounding box center [66, 231] width 10 height 10
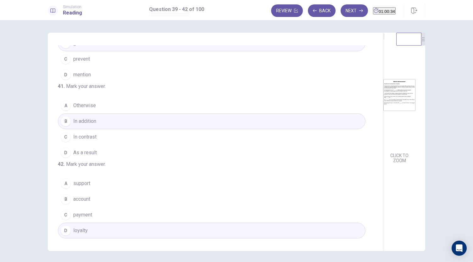
click at [121, 181] on button "A support" at bounding box center [212, 184] width 308 height 16
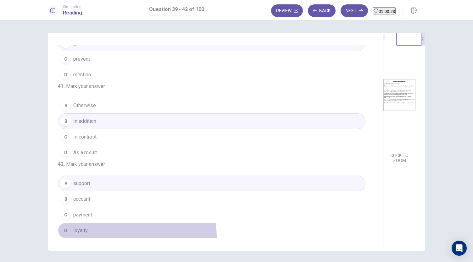
click at [122, 237] on button "D loyalty" at bounding box center [212, 231] width 308 height 16
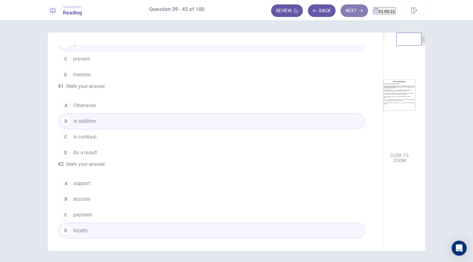
click at [342, 8] on button "Next" at bounding box center [354, 10] width 27 height 13
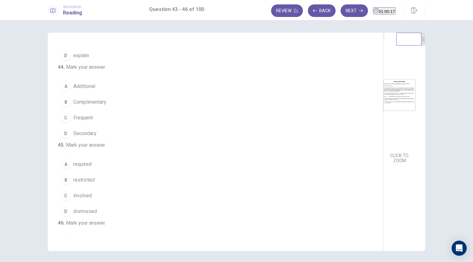
scroll to position [0, 0]
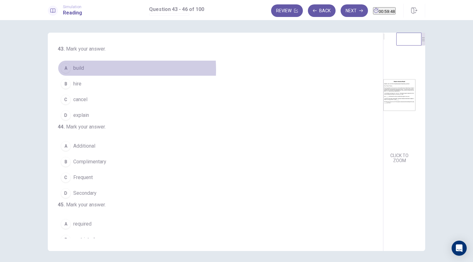
click at [71, 70] on button "A build" at bounding box center [212, 68] width 308 height 16
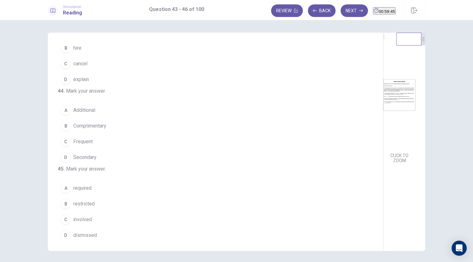
scroll to position [37, 0]
click at [83, 129] on span "Complimentary" at bounding box center [89, 125] width 33 height 8
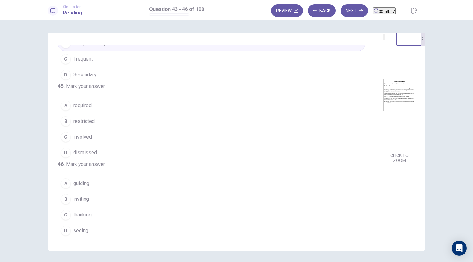
scroll to position [153, 0]
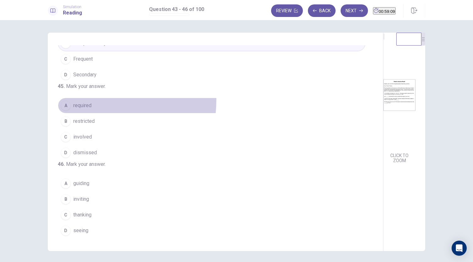
click at [67, 98] on button "A required" at bounding box center [212, 106] width 308 height 16
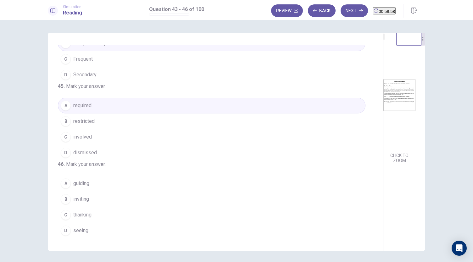
click at [86, 234] on span "seeing" at bounding box center [80, 231] width 15 height 8
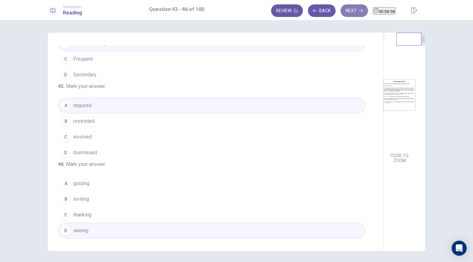
click at [346, 10] on button "Next" at bounding box center [354, 10] width 27 height 13
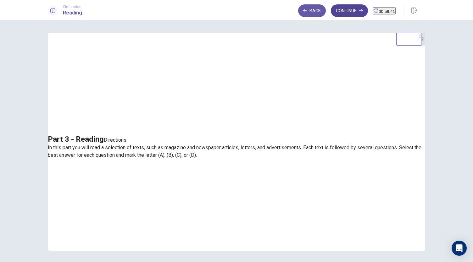
click at [340, 16] on button "Continue" at bounding box center [349, 10] width 37 height 13
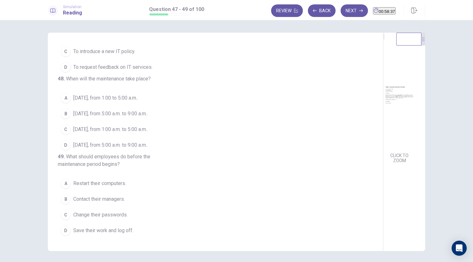
scroll to position [0, 0]
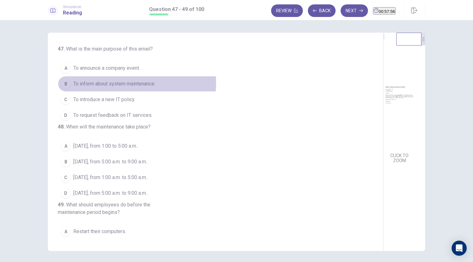
click at [83, 83] on span "To inform about system maintenance." at bounding box center [114, 84] width 82 height 8
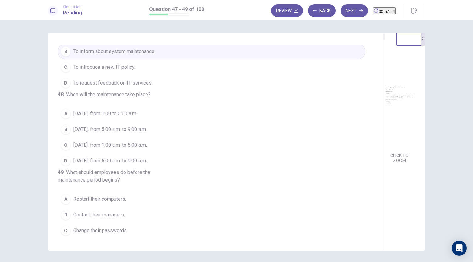
scroll to position [35, 0]
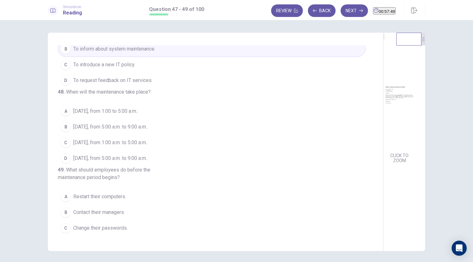
click at [75, 147] on span "[DATE], from 1:00 a.m. to 5:00 a.m.." at bounding box center [110, 143] width 75 height 8
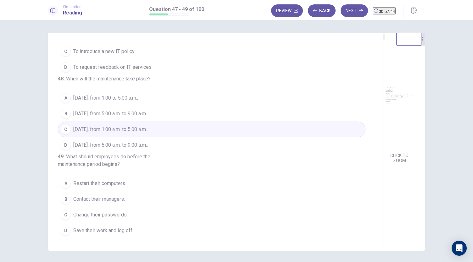
scroll to position [70, 0]
click at [344, 9] on button "Next" at bounding box center [354, 10] width 27 height 13
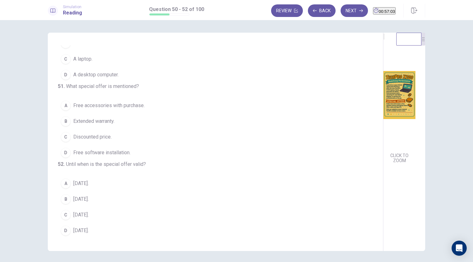
scroll to position [0, 0]
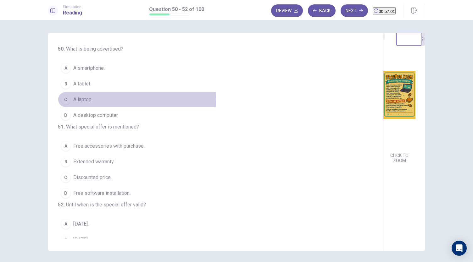
click at [81, 100] on span "A laptop." at bounding box center [82, 100] width 19 height 8
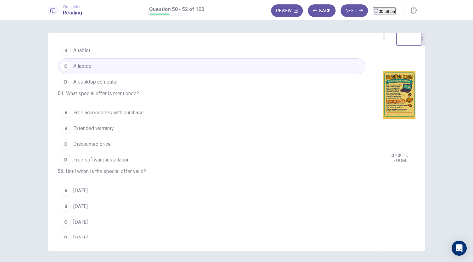
scroll to position [36, 0]
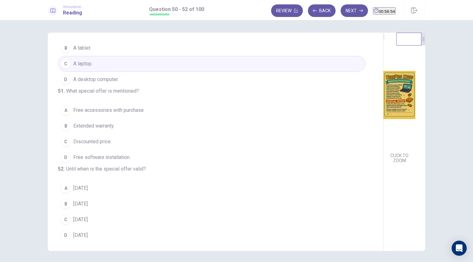
click at [100, 114] on span "Free accessories with purchase." at bounding box center [108, 111] width 71 height 8
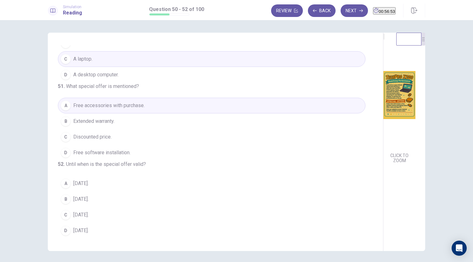
scroll to position [63, 0]
click at [78, 215] on span "[DATE]." at bounding box center [80, 215] width 15 height 8
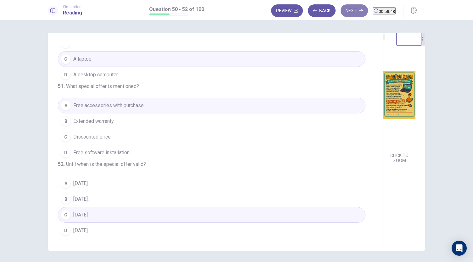
click at [341, 10] on button "Next" at bounding box center [354, 10] width 27 height 13
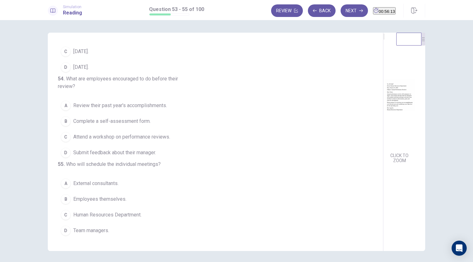
scroll to position [0, 0]
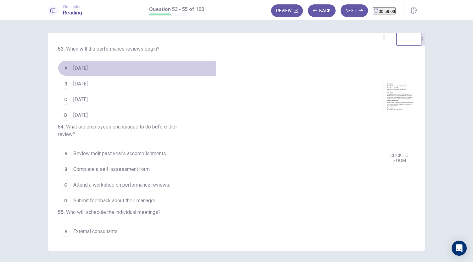
click at [63, 70] on div "A" at bounding box center [66, 68] width 10 height 10
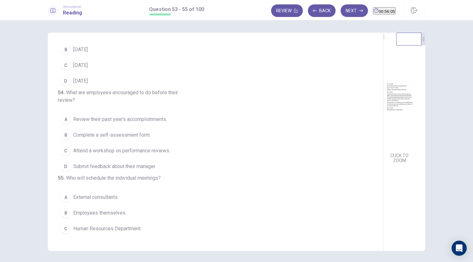
scroll to position [35, 0]
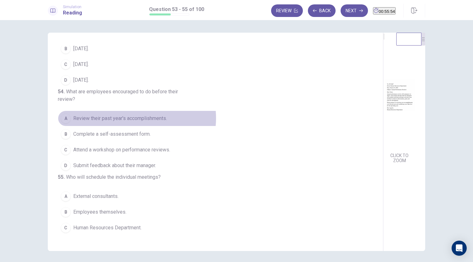
click at [135, 122] on span "Review their past year's accomplishments." at bounding box center [120, 119] width 94 height 8
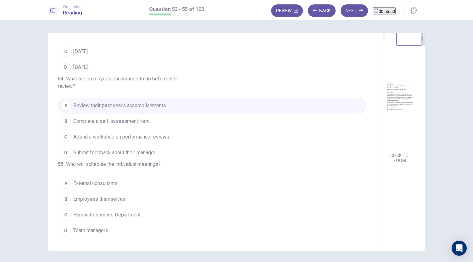
scroll to position [22, 0]
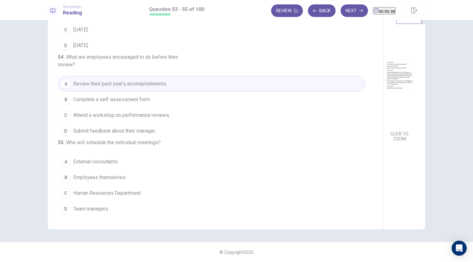
click at [101, 209] on span "Team managers." at bounding box center [91, 209] width 36 height 8
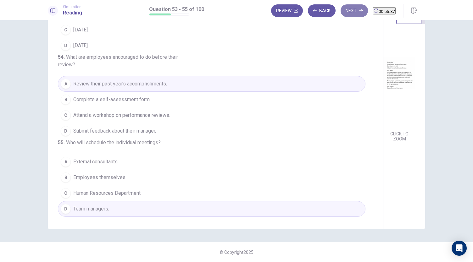
click at [343, 12] on button "Next" at bounding box center [354, 10] width 27 height 13
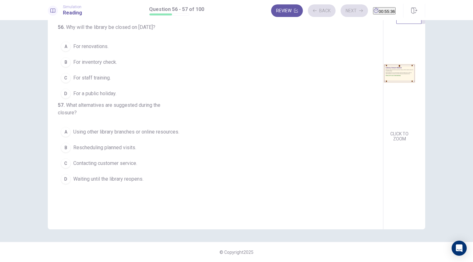
scroll to position [0, 0]
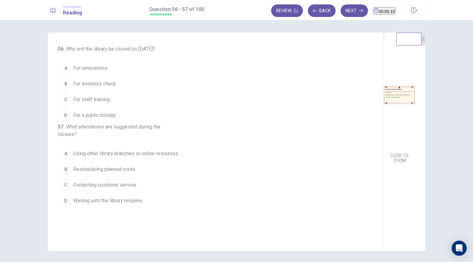
click at [66, 98] on div "C" at bounding box center [66, 100] width 10 height 10
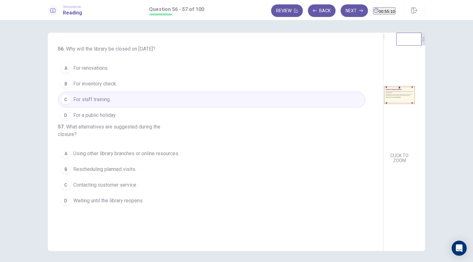
click at [123, 158] on span "Using other library branches or online resources." at bounding box center [126, 154] width 106 height 8
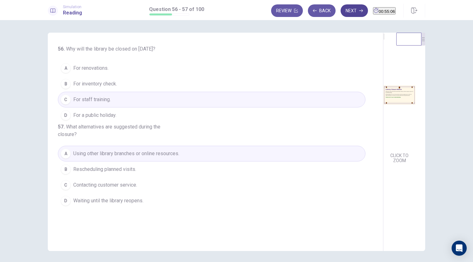
click at [341, 14] on button "Next" at bounding box center [354, 10] width 27 height 13
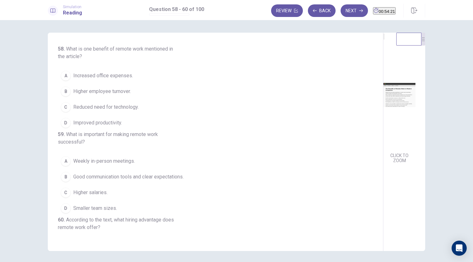
click at [73, 124] on span "Improved productivity." at bounding box center [97, 123] width 49 height 8
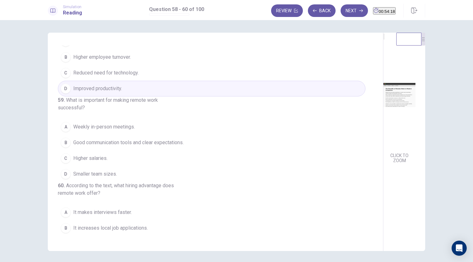
scroll to position [38, 0]
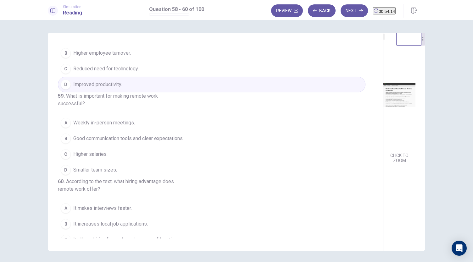
click at [126, 142] on span "Good communication tools and clear expectations." at bounding box center [128, 139] width 110 height 8
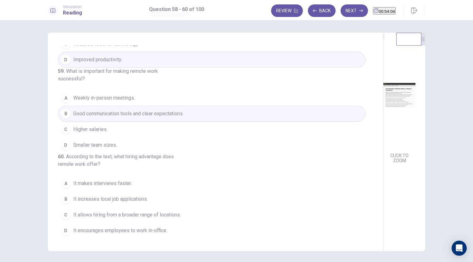
scroll to position [22, 0]
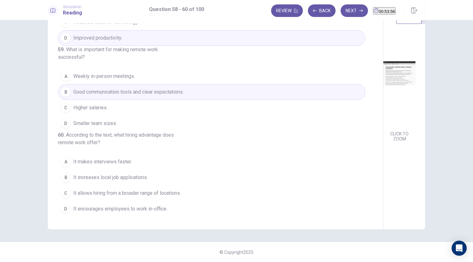
click at [143, 194] on span "It allows hiring from a broader range of locations." at bounding box center [127, 194] width 108 height 8
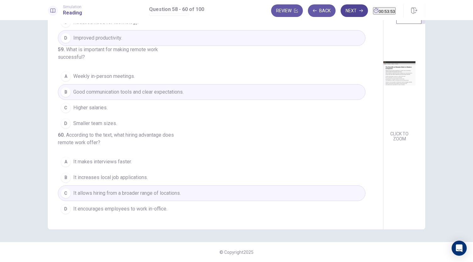
click at [342, 14] on button "Next" at bounding box center [354, 10] width 27 height 13
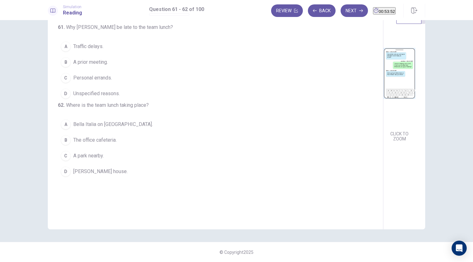
scroll to position [0, 0]
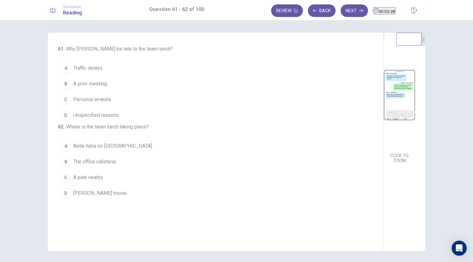
click at [94, 85] on span "A prior meeting." at bounding box center [90, 84] width 35 height 8
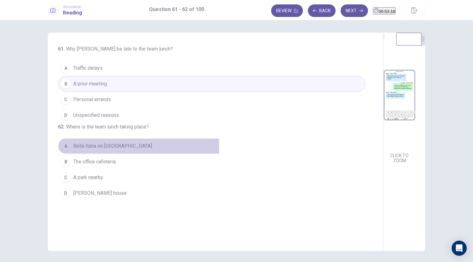
click at [99, 150] on span "Bella Italia on [GEOGRAPHIC_DATA]." at bounding box center [113, 146] width 80 height 8
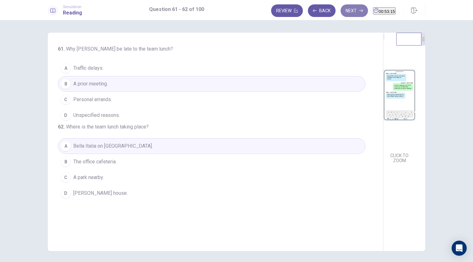
click at [341, 8] on button "Next" at bounding box center [354, 10] width 27 height 13
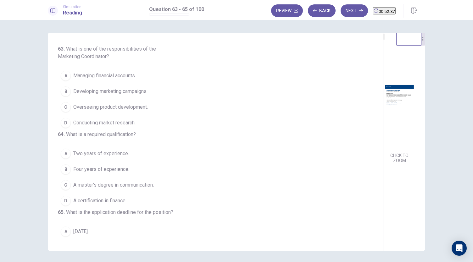
click at [85, 92] on span "Developing marketing campaigns." at bounding box center [110, 92] width 74 height 8
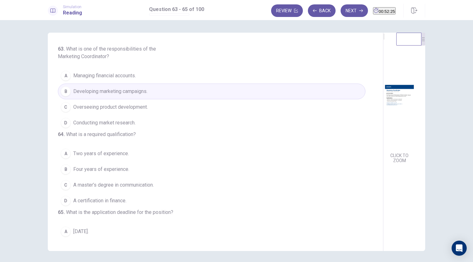
scroll to position [26, 0]
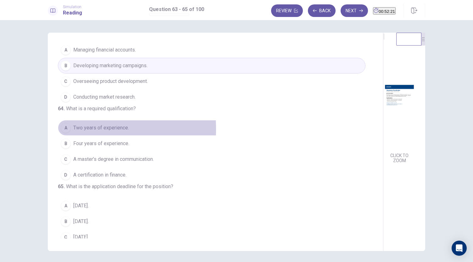
click at [66, 133] on div "A" at bounding box center [66, 128] width 10 height 10
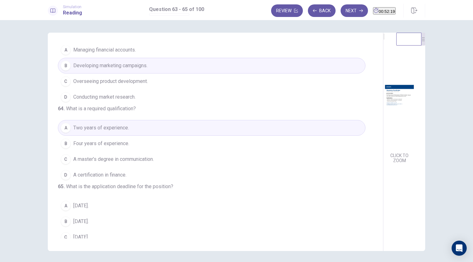
scroll to position [70, 0]
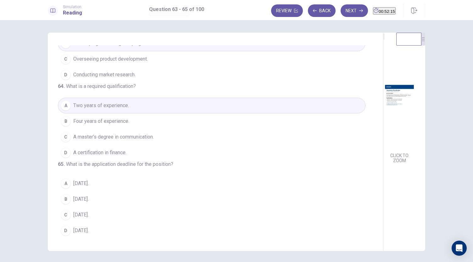
click at [75, 214] on span "[DATE]." at bounding box center [80, 215] width 15 height 8
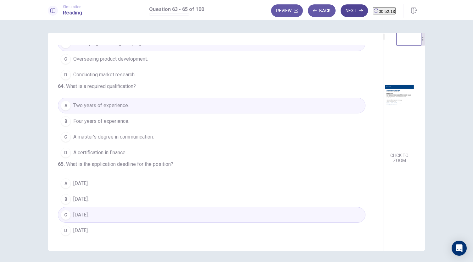
click at [341, 15] on button "Next" at bounding box center [354, 10] width 27 height 13
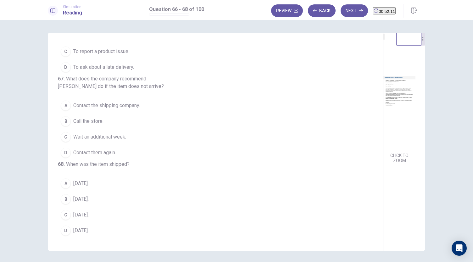
scroll to position [0, 0]
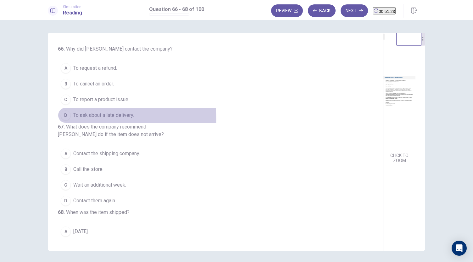
click at [119, 119] on button "D To ask about a late delivery." at bounding box center [212, 116] width 308 height 16
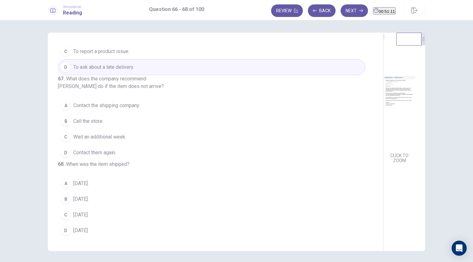
scroll to position [52, 0]
click at [101, 157] on span "Contact them again." at bounding box center [94, 153] width 43 height 8
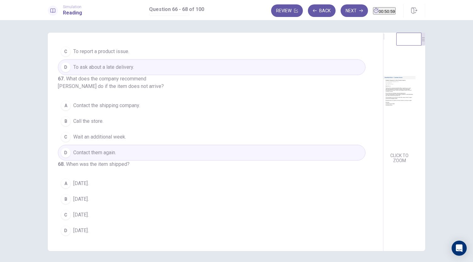
scroll to position [70, 0]
click at [84, 201] on span "[DATE]." at bounding box center [80, 200] width 15 height 8
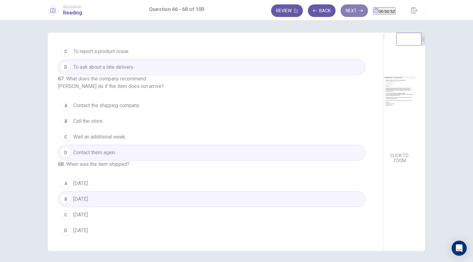
click at [341, 14] on button "Next" at bounding box center [354, 10] width 27 height 13
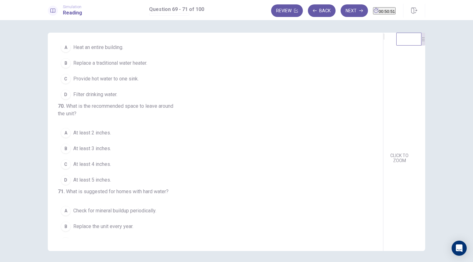
scroll to position [0, 0]
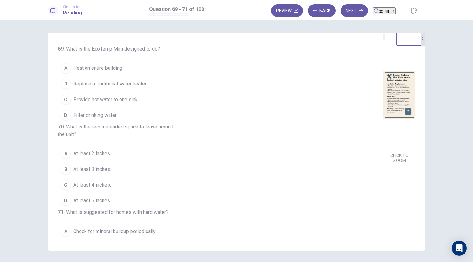
click at [69, 84] on button "B Replace a traditional water heater." at bounding box center [212, 84] width 308 height 16
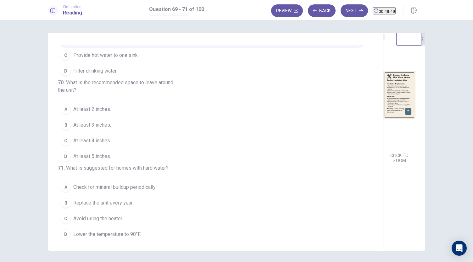
scroll to position [60, 0]
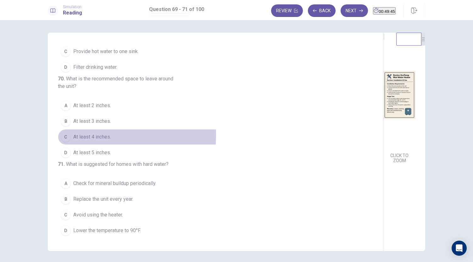
click at [64, 134] on div "C" at bounding box center [66, 137] width 10 height 10
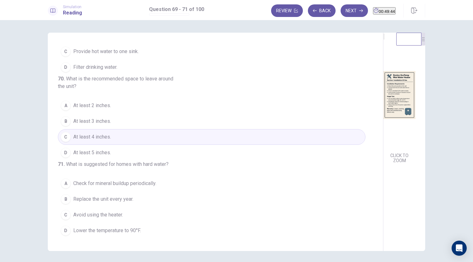
scroll to position [70, 0]
click at [65, 183] on div "A" at bounding box center [66, 184] width 10 height 10
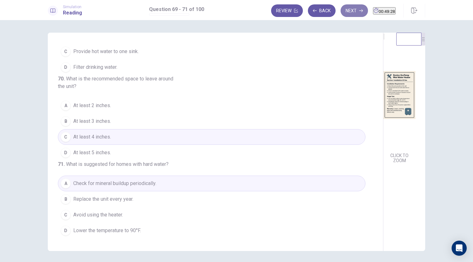
click at [343, 8] on button "Next" at bounding box center [354, 10] width 27 height 13
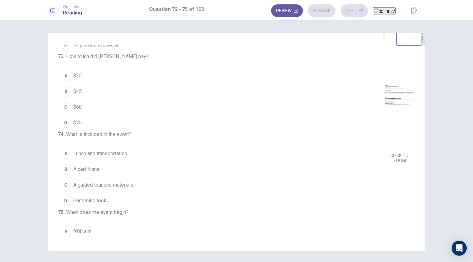
scroll to position [0, 0]
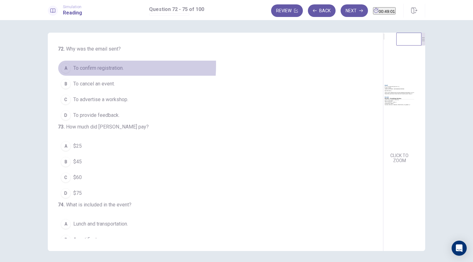
click at [61, 65] on div "A" at bounding box center [66, 68] width 10 height 10
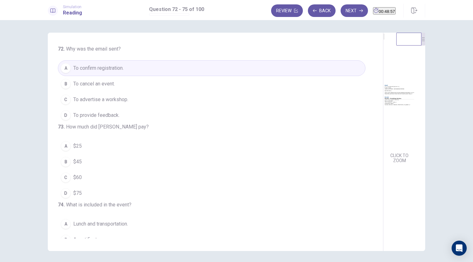
scroll to position [35, 0]
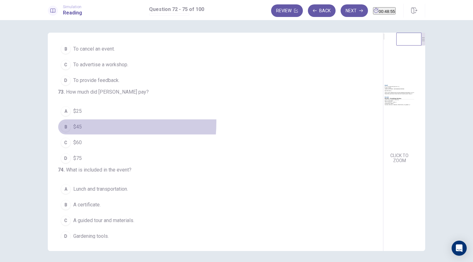
click at [62, 133] on button "B $45" at bounding box center [212, 127] width 308 height 16
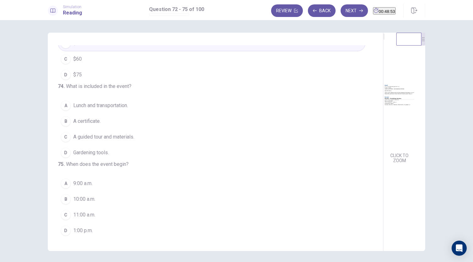
scroll to position [147, 0]
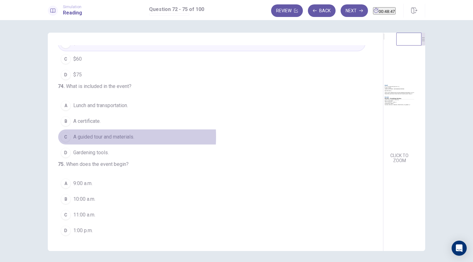
click at [69, 132] on div "C" at bounding box center [66, 137] width 10 height 10
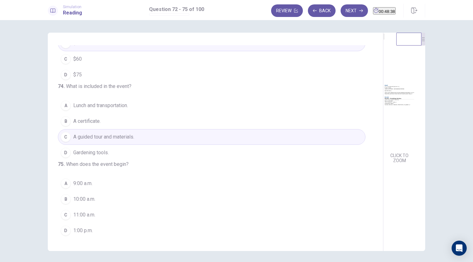
scroll to position [153, 0]
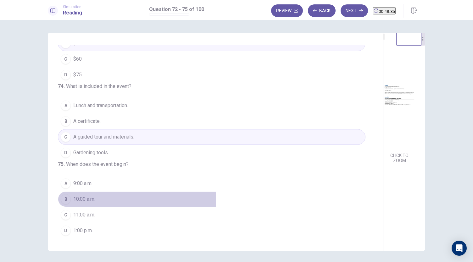
click at [64, 203] on div "B" at bounding box center [66, 199] width 10 height 10
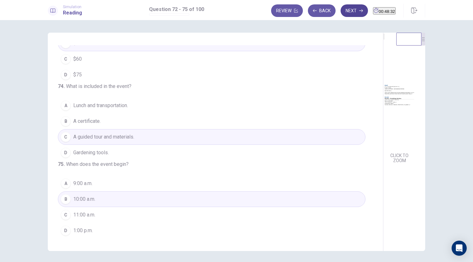
click at [349, 13] on button "Next" at bounding box center [354, 10] width 27 height 13
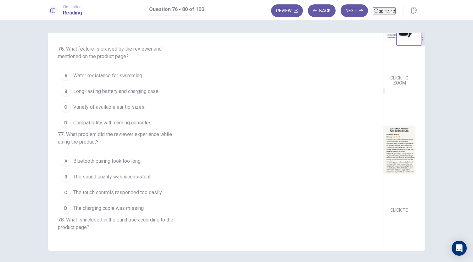
scroll to position [94, 0]
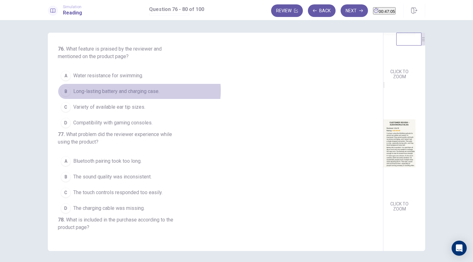
click at [137, 90] on span "Long-lasting battery and charging case." at bounding box center [116, 92] width 86 height 8
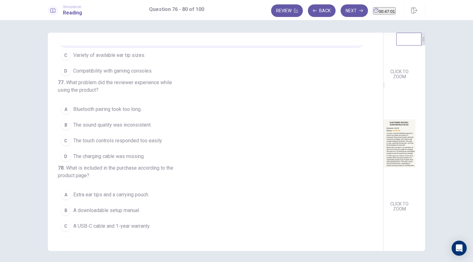
scroll to position [53, 0]
click at [104, 147] on button "C The touch controls responded too easily." at bounding box center [212, 140] width 308 height 16
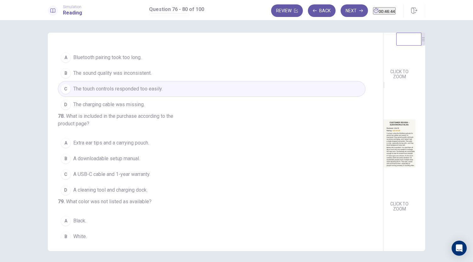
scroll to position [125, 0]
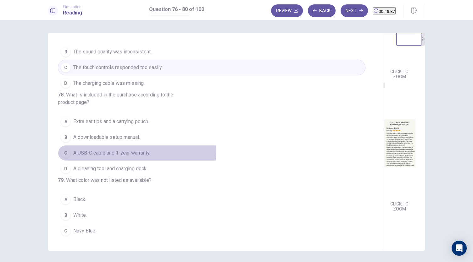
click at [126, 157] on span "A USB-C cable and 1-year warranty." at bounding box center [111, 153] width 77 height 8
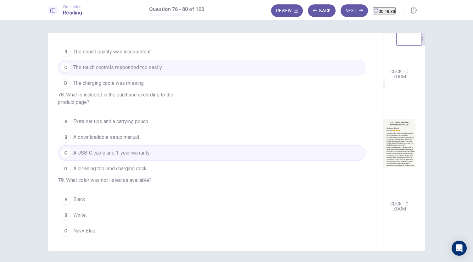
scroll to position [176, 0]
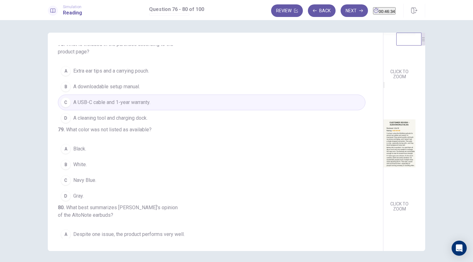
click at [74, 200] on span "Gray." at bounding box center [78, 197] width 10 height 8
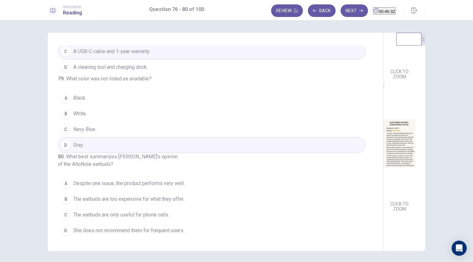
scroll to position [22, 0]
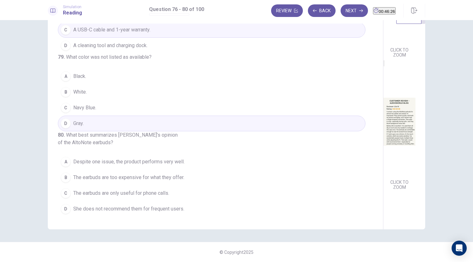
click at [71, 163] on button "A Despite one issue, the product performs very well." at bounding box center [212, 162] width 308 height 16
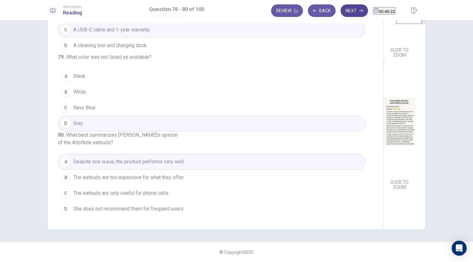
click at [343, 14] on button "Next" at bounding box center [354, 10] width 27 height 13
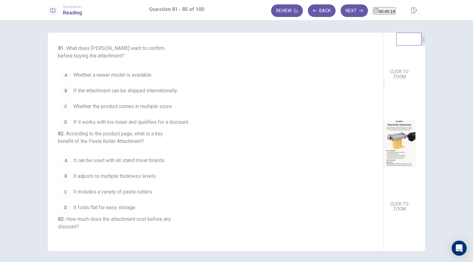
scroll to position [0, 0]
click at [149, 124] on span "If it works with his mixer and qualifies for a discount." at bounding box center [131, 123] width 116 height 8
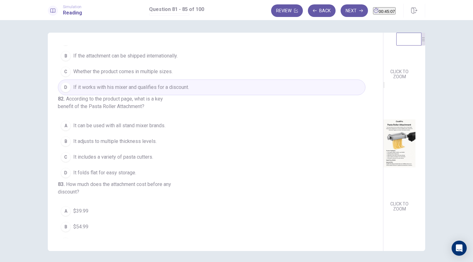
scroll to position [36, 0]
click at [92, 129] on span "It can be used with all stand mixer brands." at bounding box center [119, 125] width 92 height 8
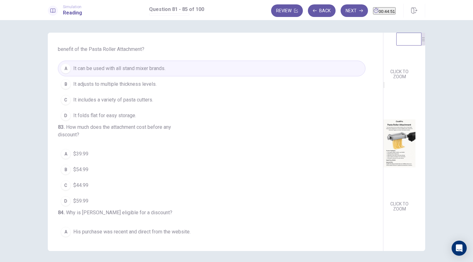
scroll to position [130, 0]
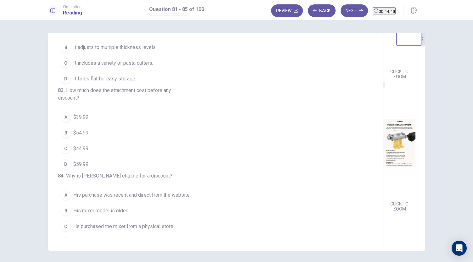
click at [64, 138] on div "B" at bounding box center [66, 133] width 10 height 10
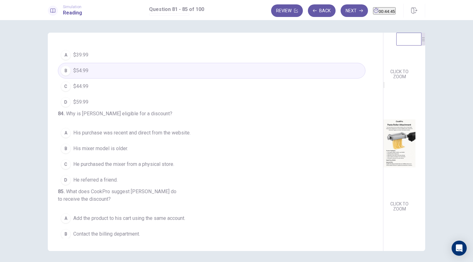
scroll to position [217, 0]
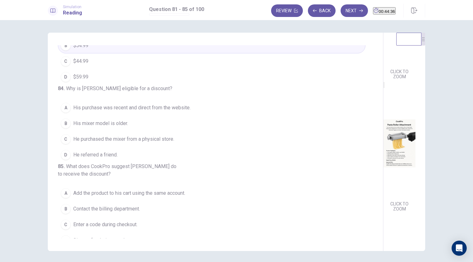
click at [130, 112] on span "His purchase was recent and direct from the website." at bounding box center [131, 108] width 117 height 8
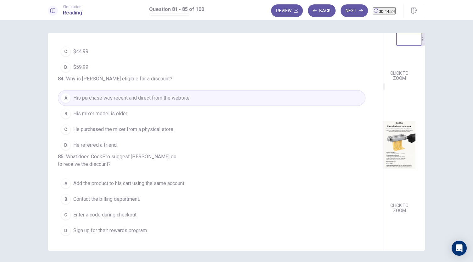
scroll to position [83, 0]
click at [383, 67] on img at bounding box center [399, 13] width 32 height 110
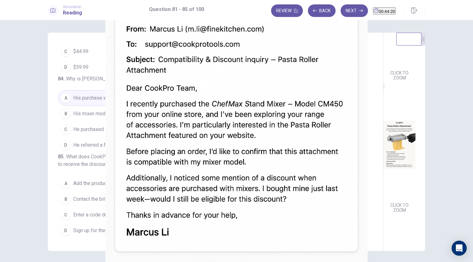
click at [462, 262] on div at bounding box center [236, 262] width 473 height 0
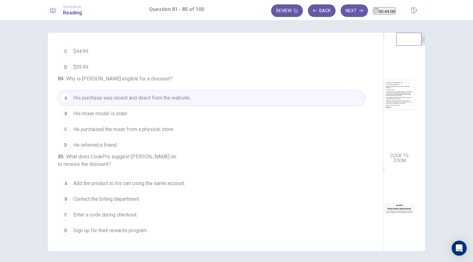
scroll to position [94, 0]
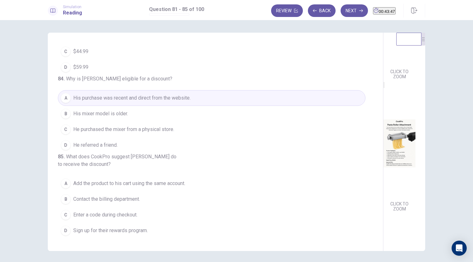
click at [75, 185] on span "Add the product to his cart using the same account." at bounding box center [129, 184] width 112 height 8
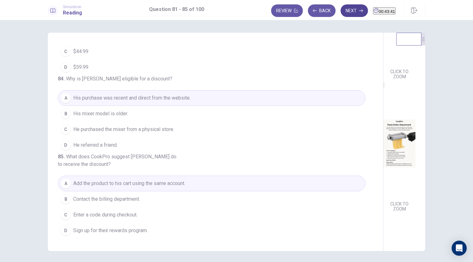
click at [341, 7] on button "Next" at bounding box center [354, 10] width 27 height 13
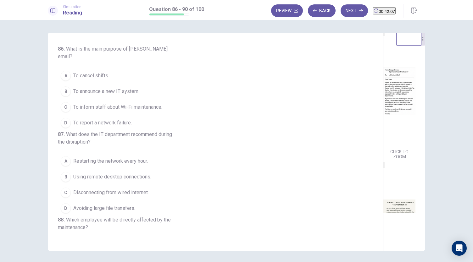
scroll to position [0, 0]
click at [125, 103] on span "To inform staff about Wi-Fi maintenance." at bounding box center [117, 107] width 89 height 8
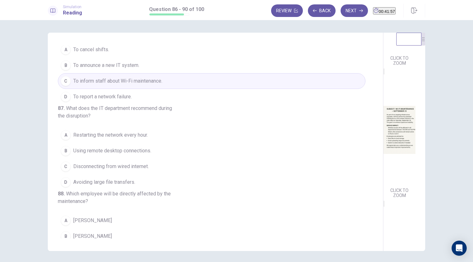
scroll to position [103, 0]
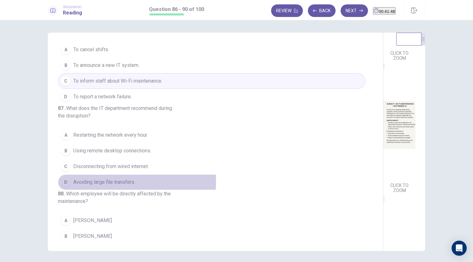
click at [119, 186] on span "Avoiding large file transfers." at bounding box center [104, 183] width 62 height 8
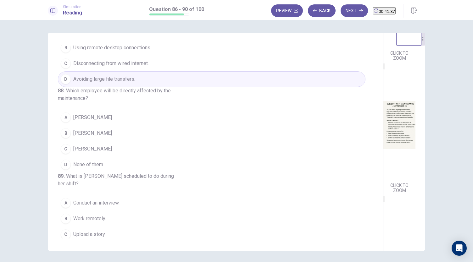
scroll to position [232, 0]
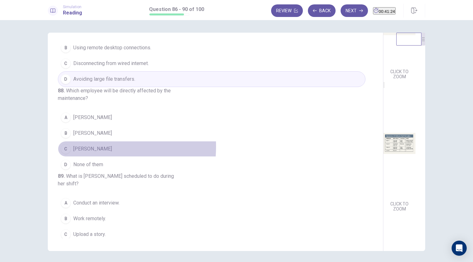
click at [73, 153] on span "[PERSON_NAME]" at bounding box center [92, 149] width 39 height 8
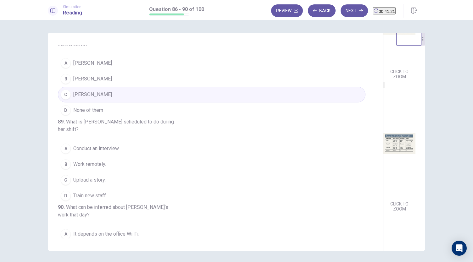
scroll to position [185, 0]
click at [94, 151] on span "Conduct an interview." at bounding box center [96, 147] width 46 height 8
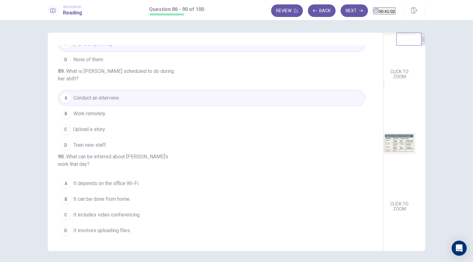
scroll to position [265, 0]
click at [68, 199] on div "B" at bounding box center [66, 199] width 10 height 10
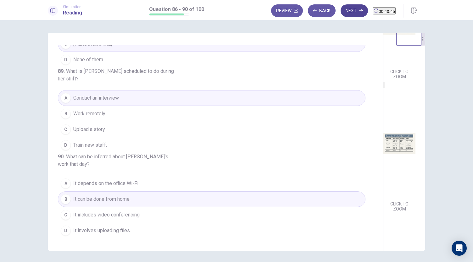
click at [341, 8] on button "Next" at bounding box center [354, 10] width 27 height 13
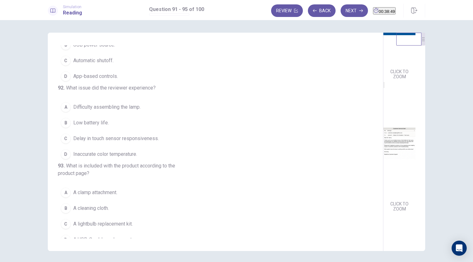
scroll to position [0, 0]
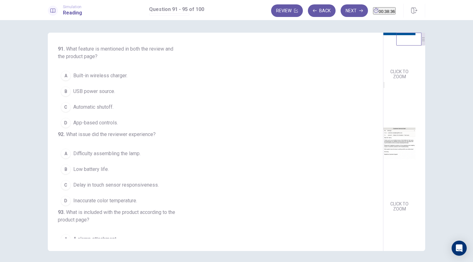
click at [99, 75] on span "Built-in wireless charger." at bounding box center [100, 76] width 54 height 8
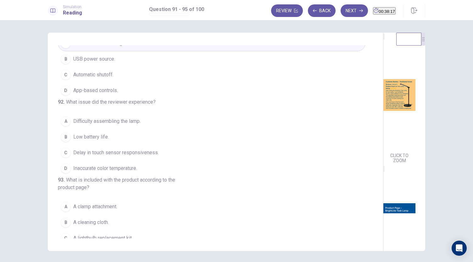
scroll to position [34, 0]
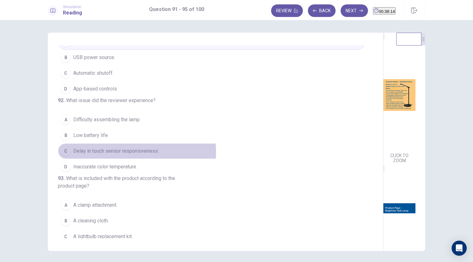
click at [124, 155] on span "Delay in touch sensor responsiveness." at bounding box center [116, 152] width 86 height 8
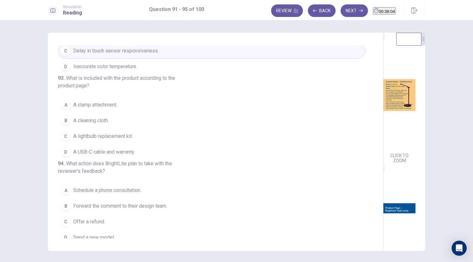
scroll to position [133, 0]
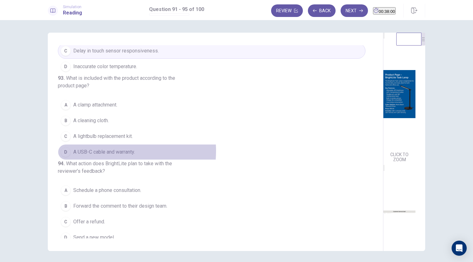
click at [106, 156] on span "A USB-C cable and warranty." at bounding box center [104, 152] width 62 height 8
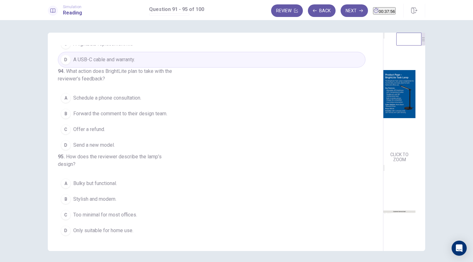
scroll to position [232, 0]
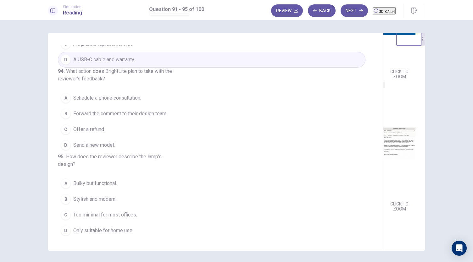
click at [118, 118] on span "Forward the comment to their design team." at bounding box center [120, 114] width 94 height 8
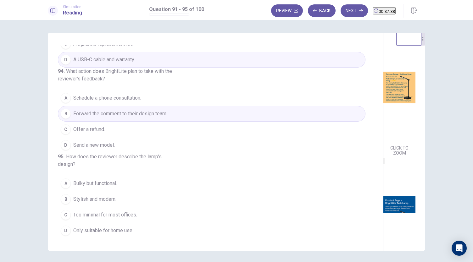
scroll to position [0, 0]
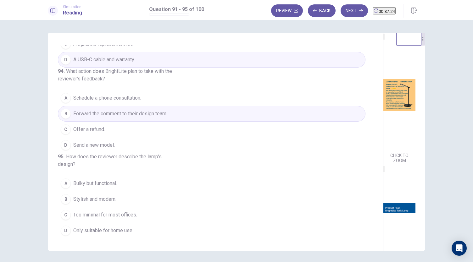
click at [99, 198] on span "Stylish and modern." at bounding box center [94, 200] width 43 height 8
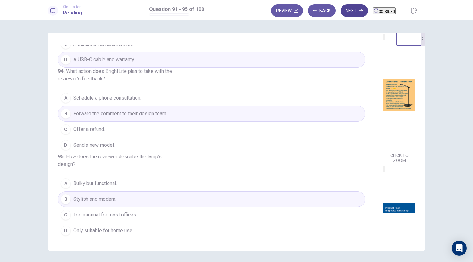
click at [343, 11] on button "Next" at bounding box center [354, 10] width 27 height 13
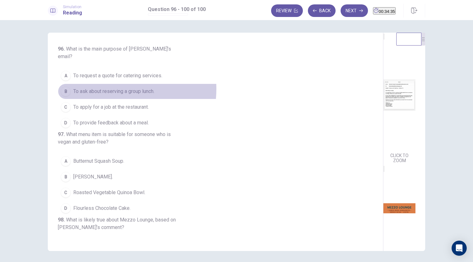
click at [105, 88] on span "To ask about reserving a group lunch." at bounding box center [113, 92] width 81 height 8
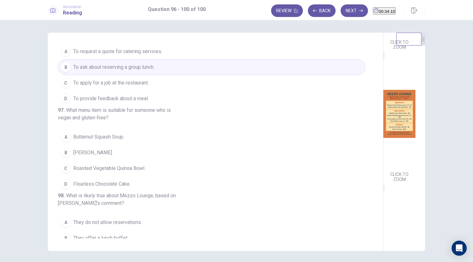
scroll to position [115, 0]
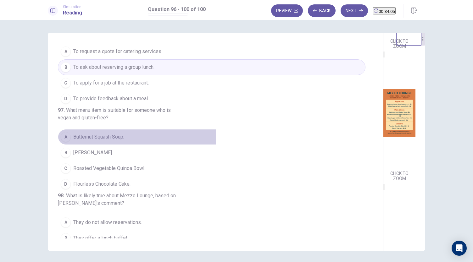
click at [87, 141] on span "Butternut Squash Soup." at bounding box center [98, 137] width 51 height 8
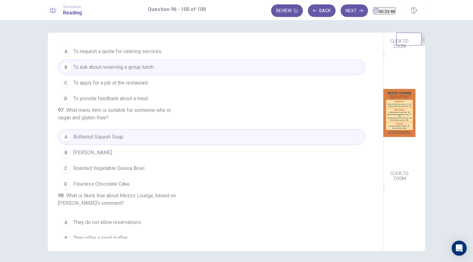
click at [137, 172] on span "Roasted Vegetable Quinoa Bowl." at bounding box center [109, 169] width 72 height 8
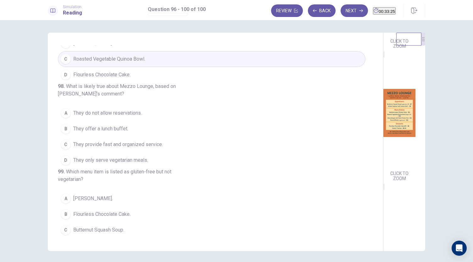
scroll to position [136, 0]
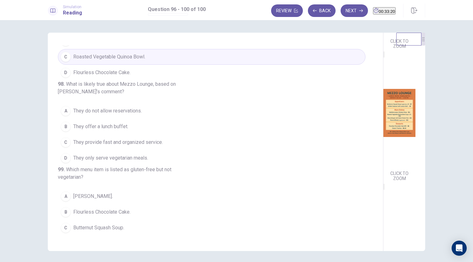
click at [101, 146] on span "They provide fast and organized service." at bounding box center [118, 143] width 90 height 8
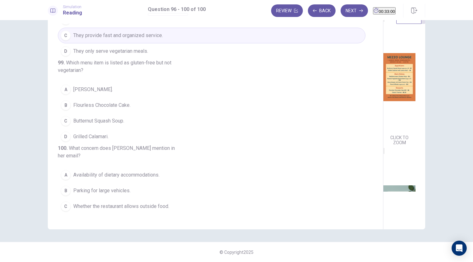
scroll to position [221, 0]
click at [88, 109] on span "Flourless Chocolate Cake." at bounding box center [101, 105] width 57 height 8
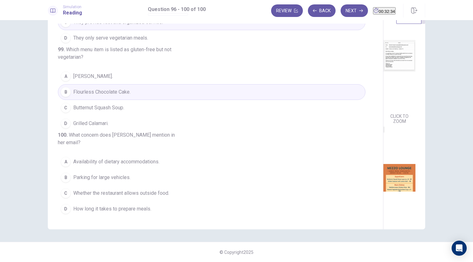
scroll to position [17, 0]
click at [82, 164] on span "Availability of dietary accommodations." at bounding box center [116, 162] width 86 height 8
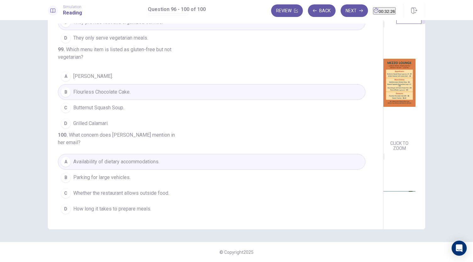
scroll to position [123, 0]
click at [341, 14] on button "Next" at bounding box center [354, 10] width 27 height 13
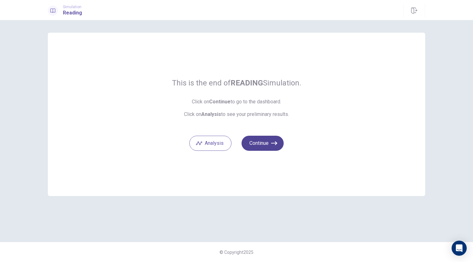
click at [263, 143] on button "Continue" at bounding box center [263, 143] width 42 height 15
